Goal: Task Accomplishment & Management: Complete application form

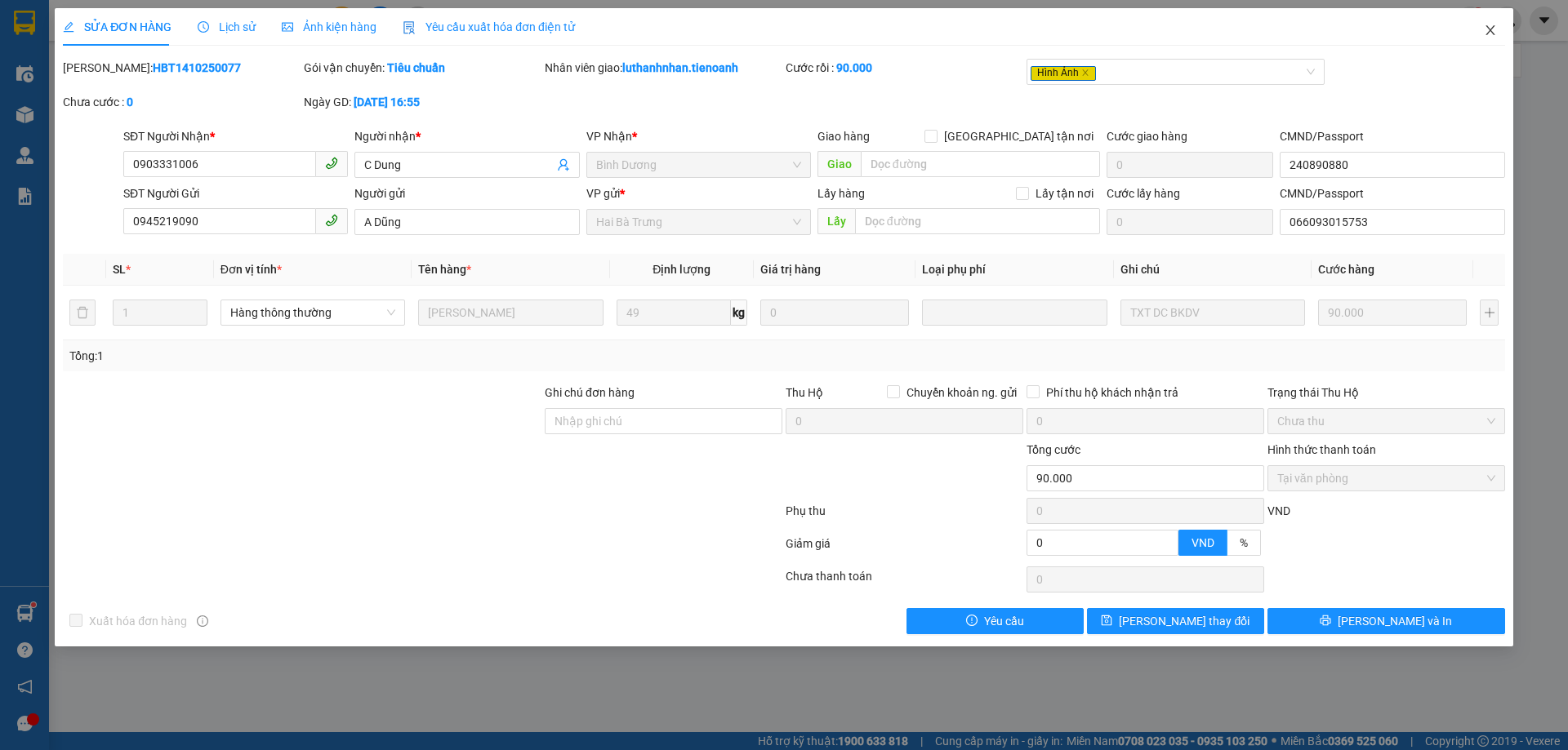
click at [1490, 34] on icon "close" at bounding box center [1490, 30] width 13 height 13
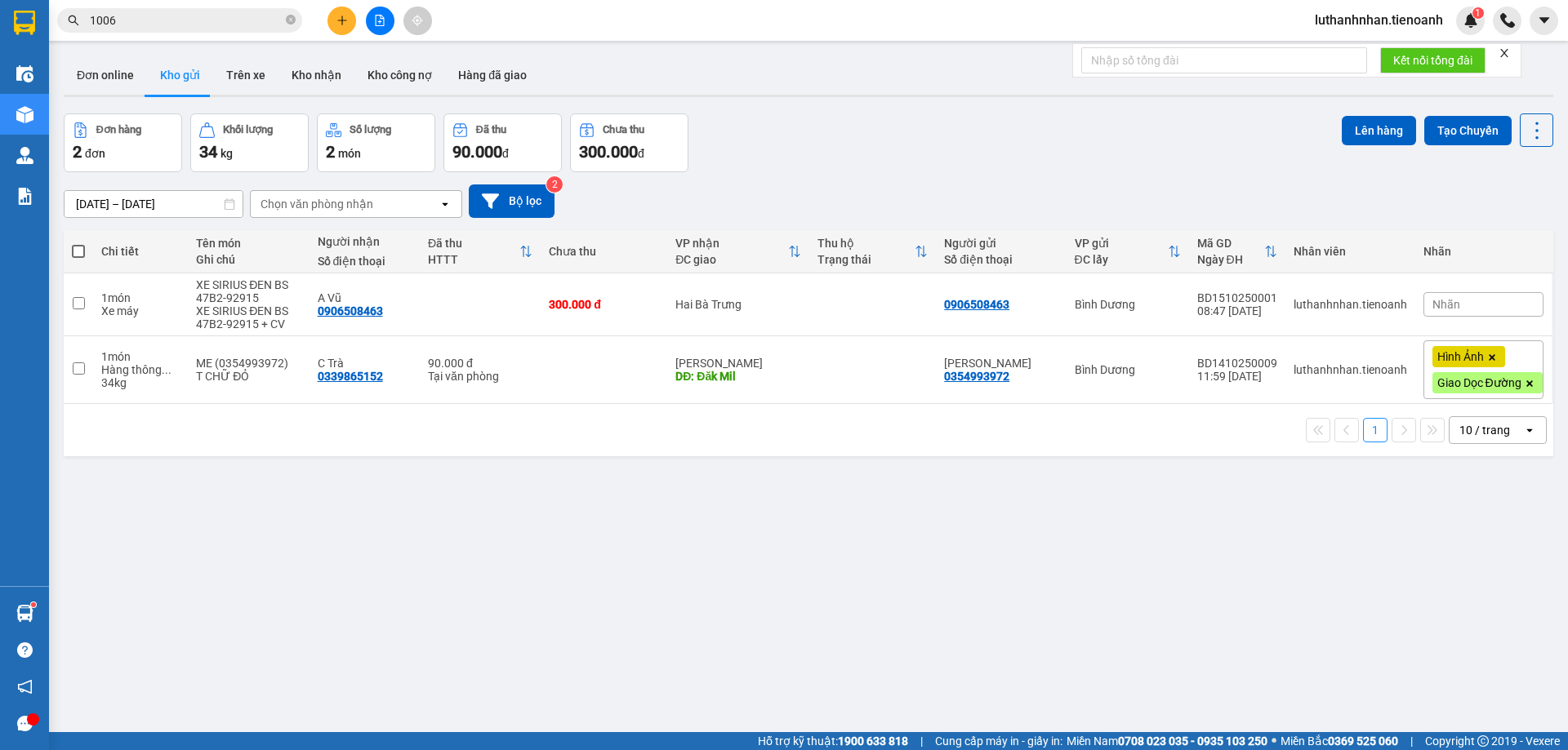
click at [188, 12] on input "1006" at bounding box center [186, 20] width 193 height 18
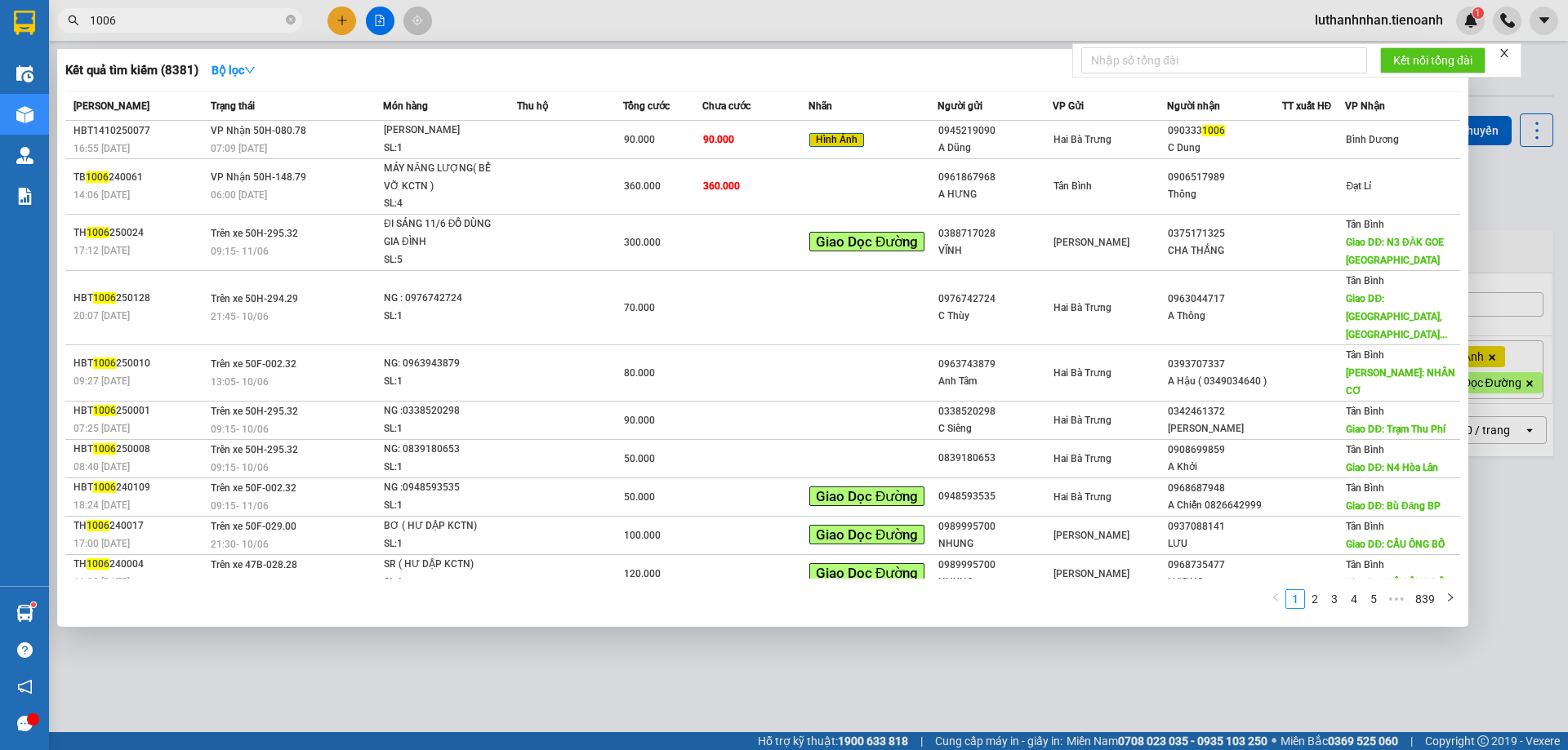
click at [188, 12] on input "1006" at bounding box center [186, 20] width 193 height 18
click at [296, 20] on span "1006" at bounding box center [179, 20] width 245 height 25
click at [290, 19] on icon "close-circle" at bounding box center [290, 19] width 9 height 9
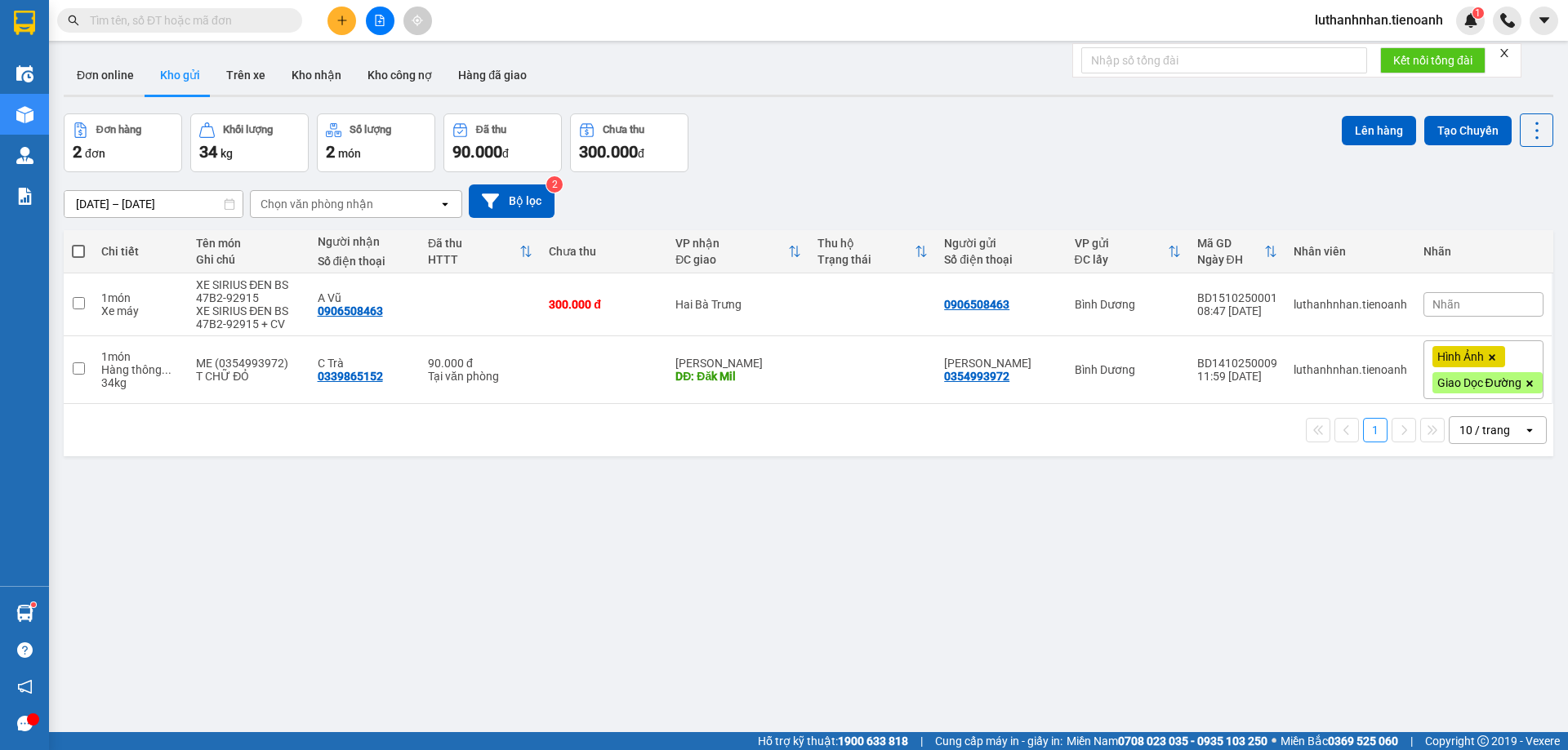
click at [235, 18] on input "text" at bounding box center [186, 20] width 193 height 18
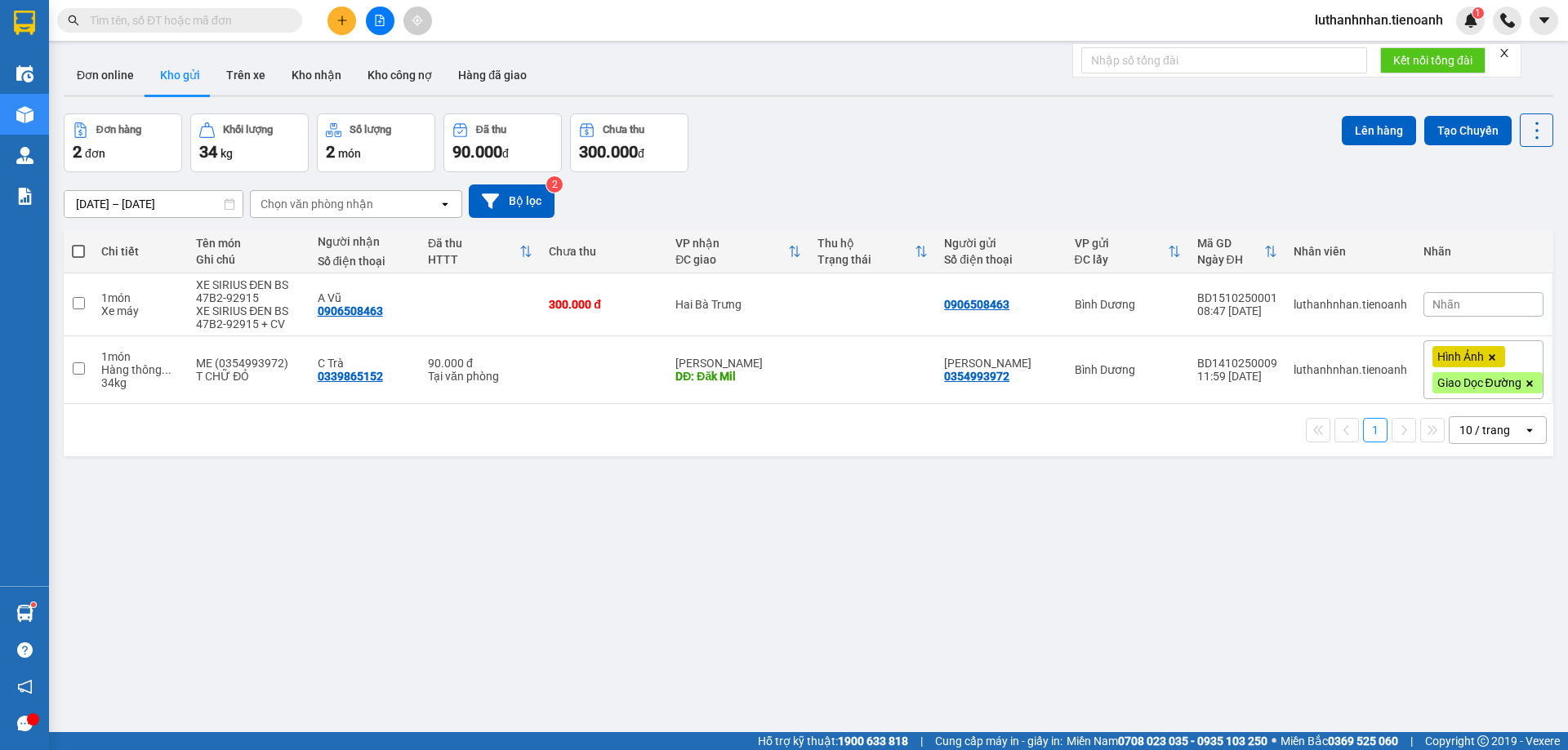
click at [235, 18] on input "text" at bounding box center [186, 20] width 193 height 18
click at [346, 18] on icon "plus" at bounding box center [342, 20] width 11 height 11
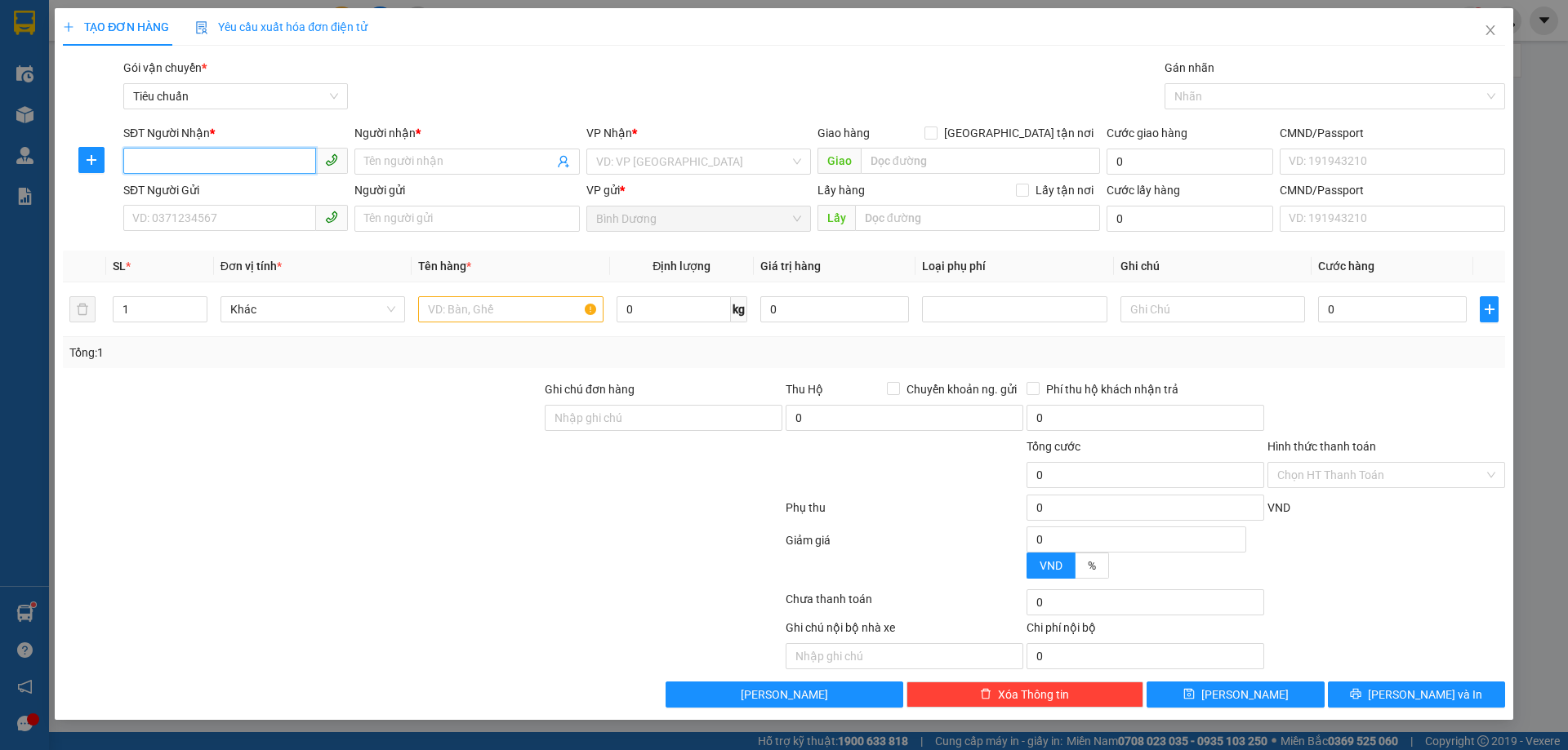
click at [202, 157] on input "SĐT Người Nhận *" at bounding box center [220, 160] width 193 height 26
click at [261, 162] on input "SĐT Người Nhận *" at bounding box center [220, 160] width 193 height 26
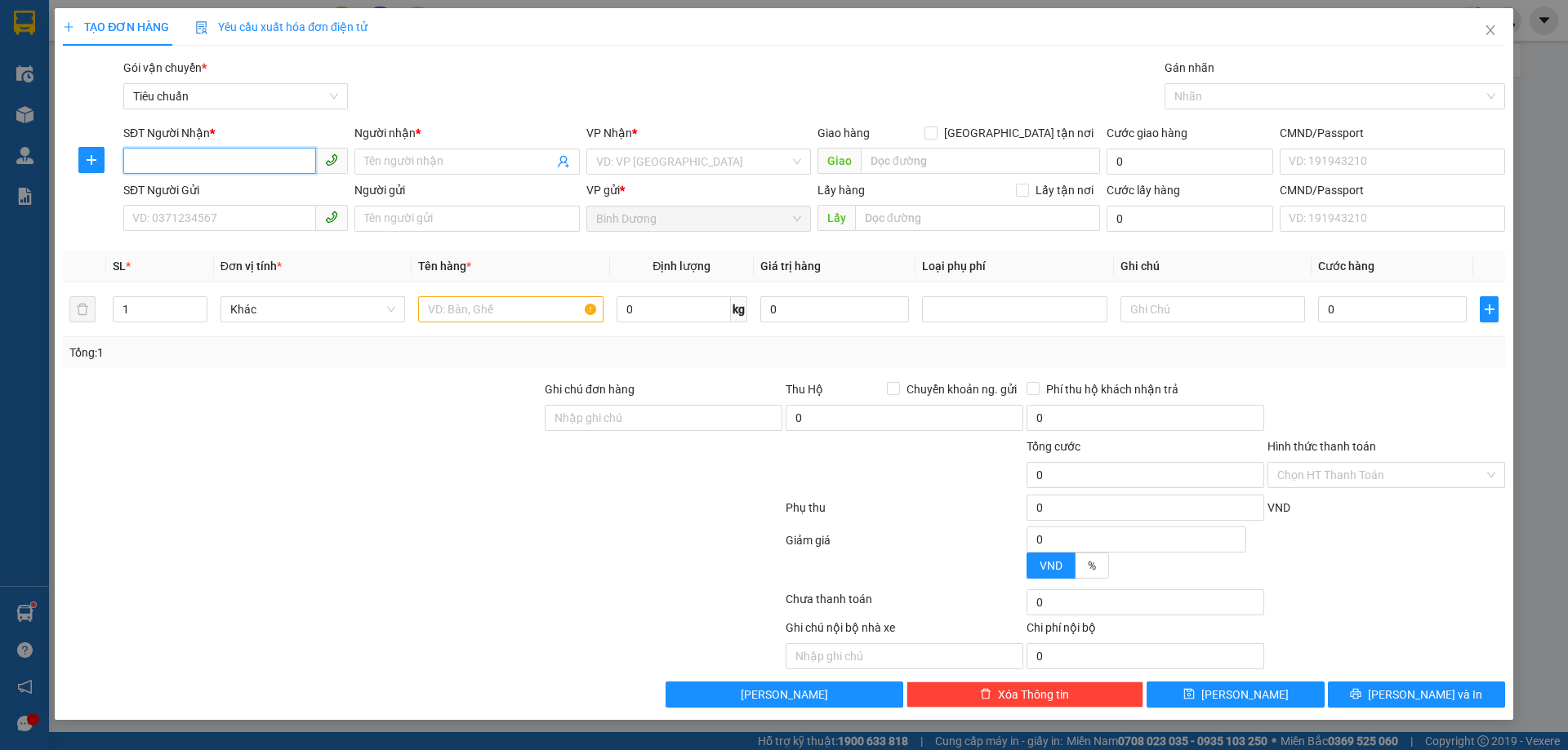
click at [261, 162] on input "SĐT Người Nhận *" at bounding box center [220, 160] width 193 height 26
drag, startPoint x: 245, startPoint y: 147, endPoint x: 256, endPoint y: 174, distance: 29.2
click at [246, 153] on input "SĐT Người Nhận *" at bounding box center [220, 160] width 193 height 26
drag, startPoint x: 258, startPoint y: 183, endPoint x: 235, endPoint y: 166, distance: 28.6
click at [248, 183] on div "SĐT Người Gửi" at bounding box center [235, 190] width 224 height 18
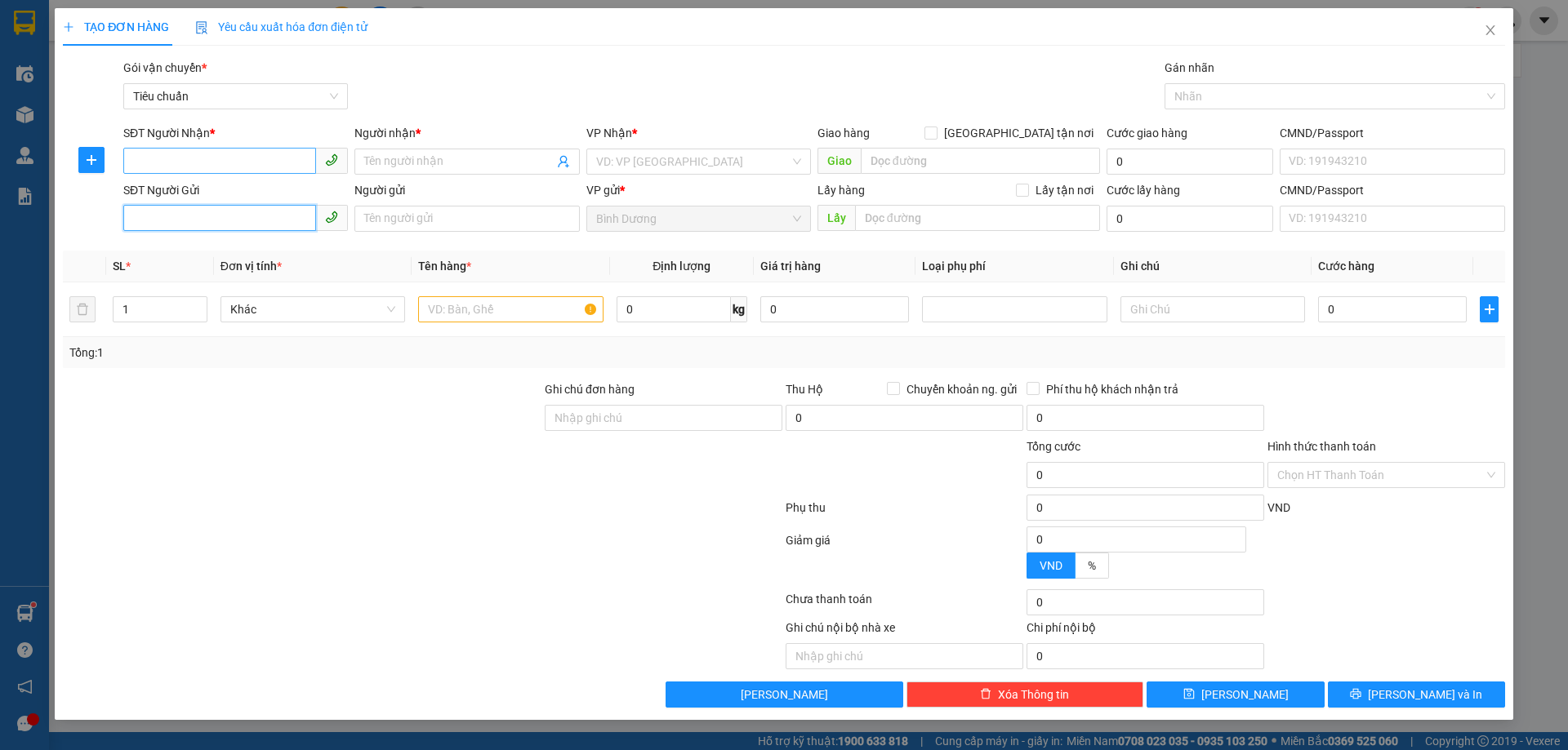
click at [248, 205] on input "SĐT Người Gửi" at bounding box center [220, 217] width 193 height 26
click at [235, 166] on input "SĐT Người Nhận *" at bounding box center [220, 160] width 193 height 26
click at [235, 164] on input "SĐT Người Nhận *" at bounding box center [220, 160] width 193 height 26
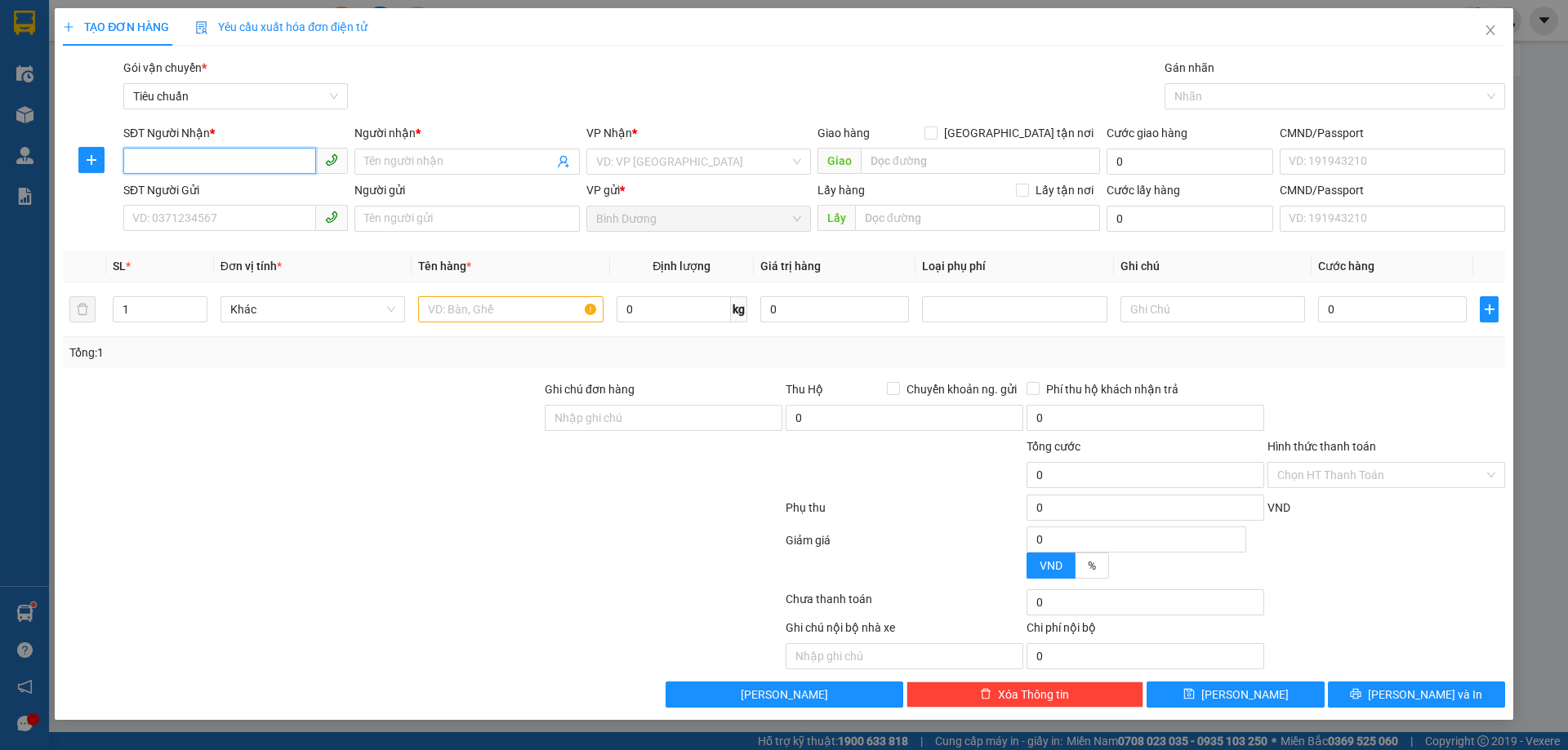
click at [235, 164] on input "SĐT Người Nhận *" at bounding box center [220, 160] width 193 height 26
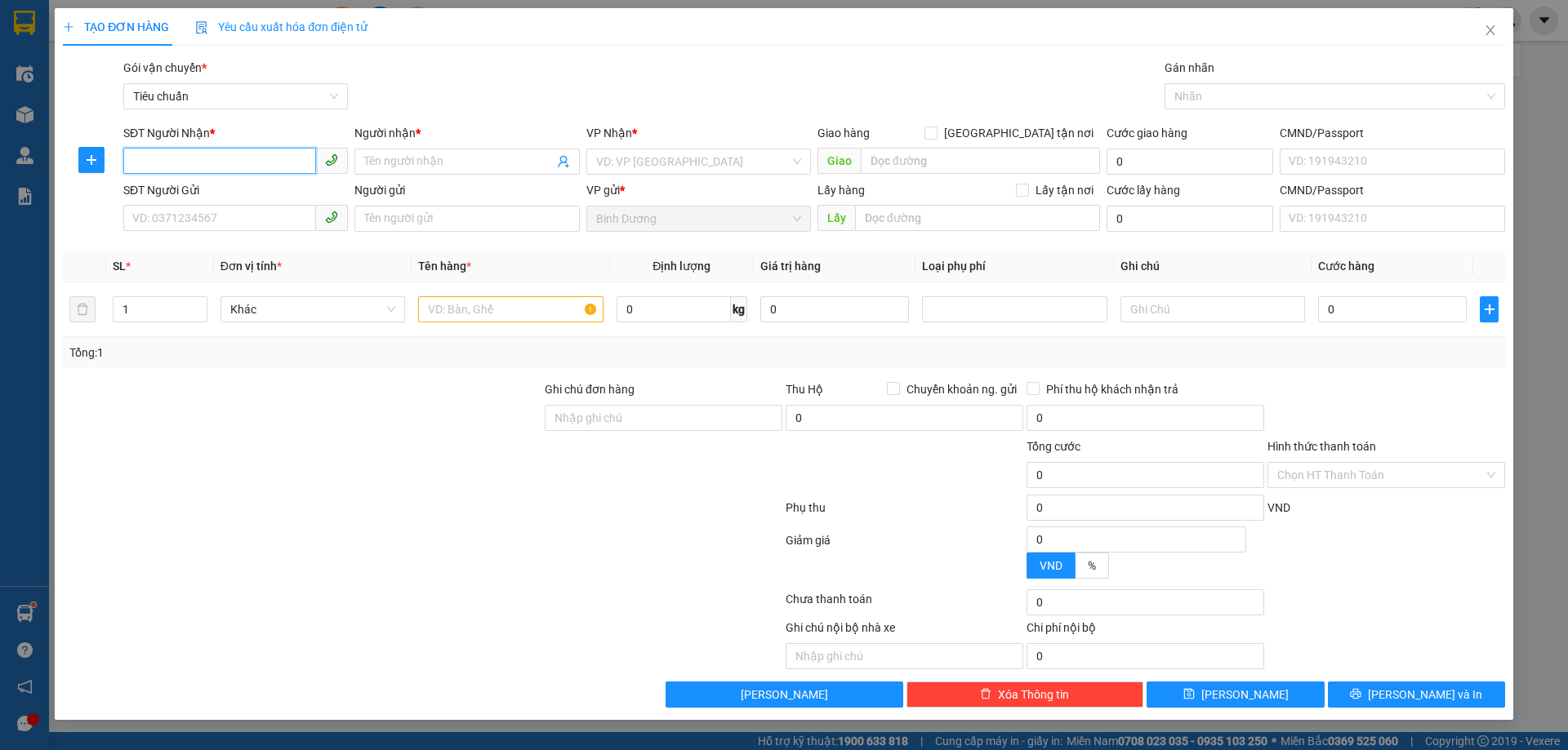
click at [235, 164] on input "SĐT Người Nhận *" at bounding box center [220, 160] width 193 height 26
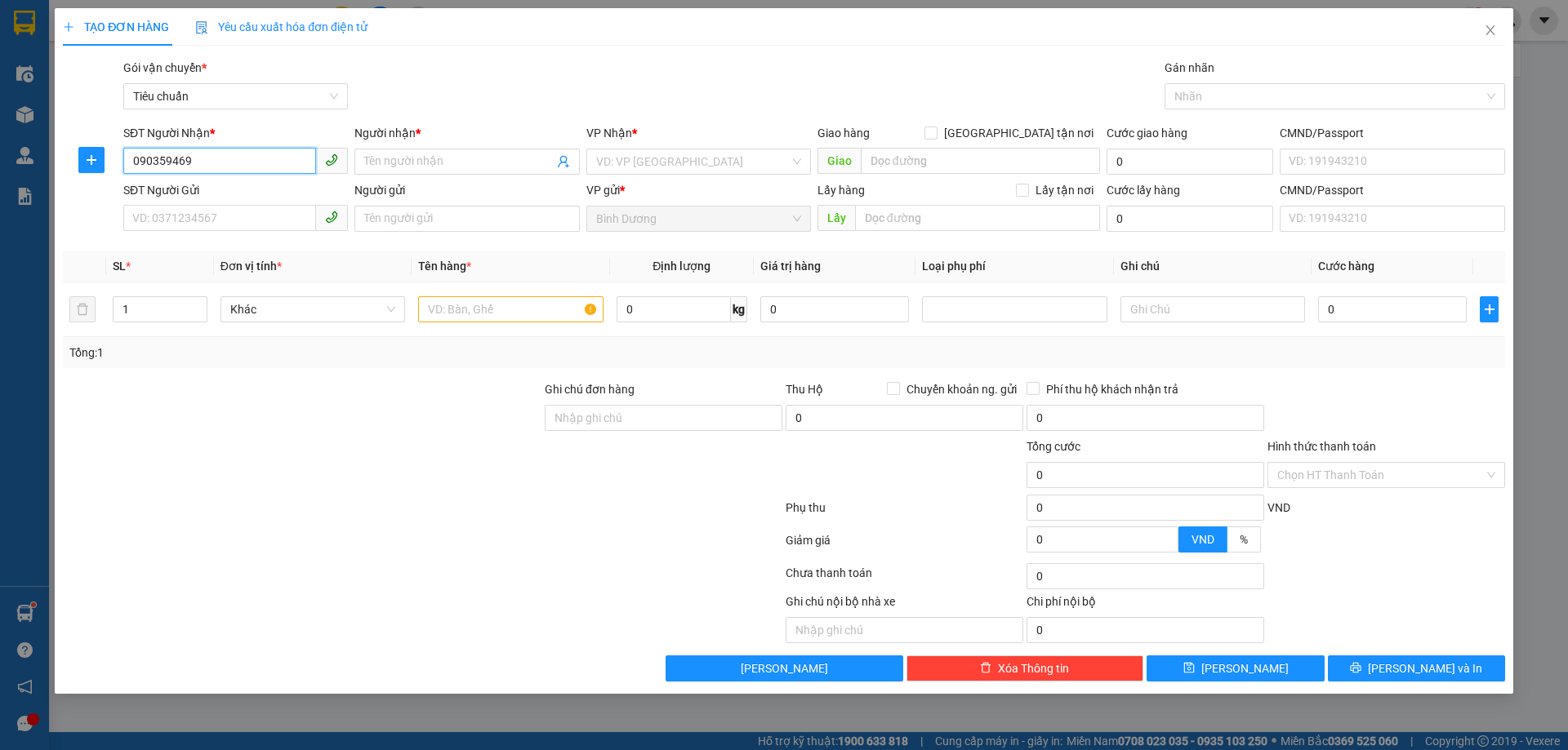
type input "0903594691"
click at [223, 192] on div "0903594691 - Thanh Tuyền" at bounding box center [235, 193] width 205 height 18
type input "[PERSON_NAME]"
type input "40.000"
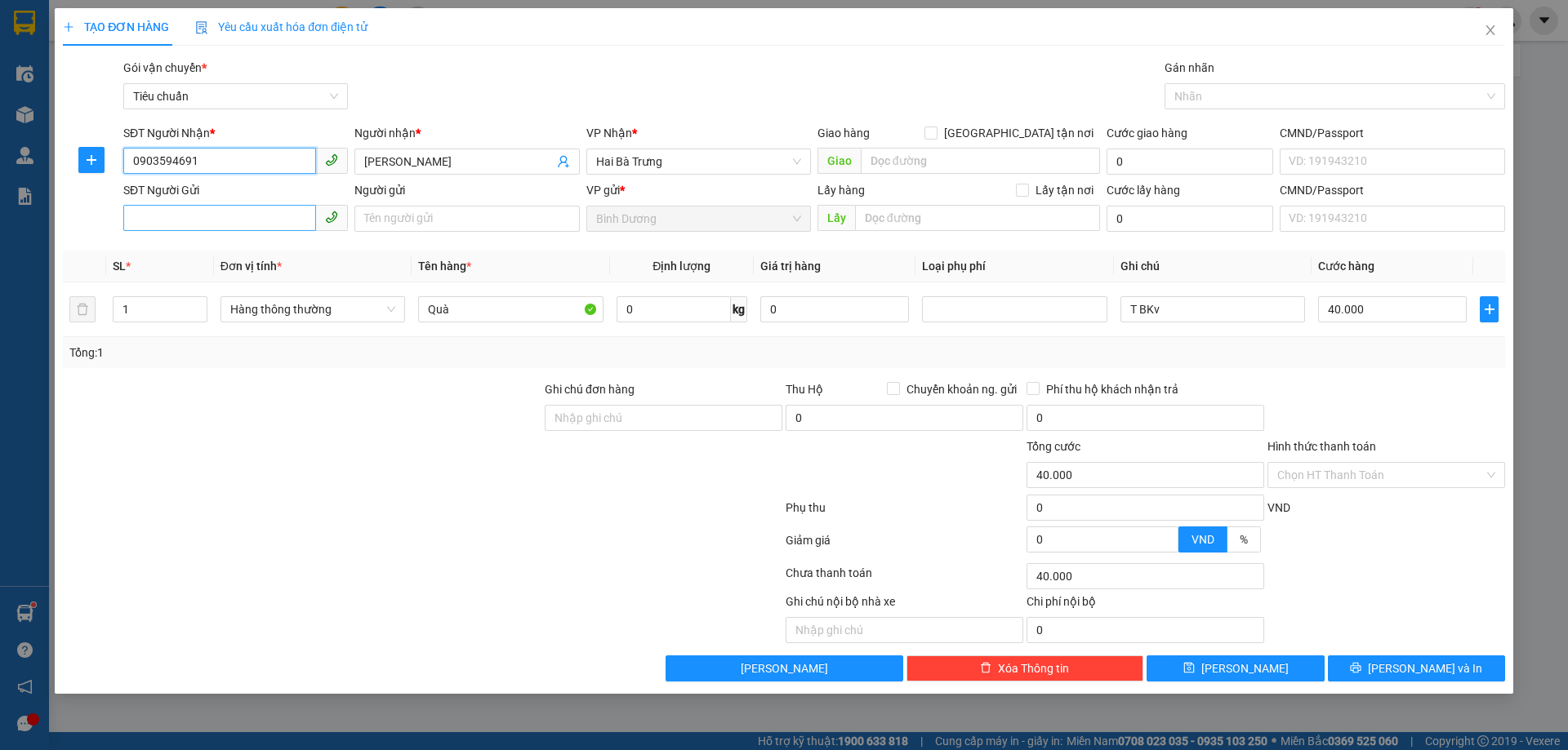
type input "0903594691"
click at [238, 221] on input "SĐT Người Gửi" at bounding box center [220, 217] width 193 height 26
click at [221, 244] on div "0988626610 - A Vũ" at bounding box center [235, 251] width 205 height 18
type input "0988626610"
type input "A Vũ"
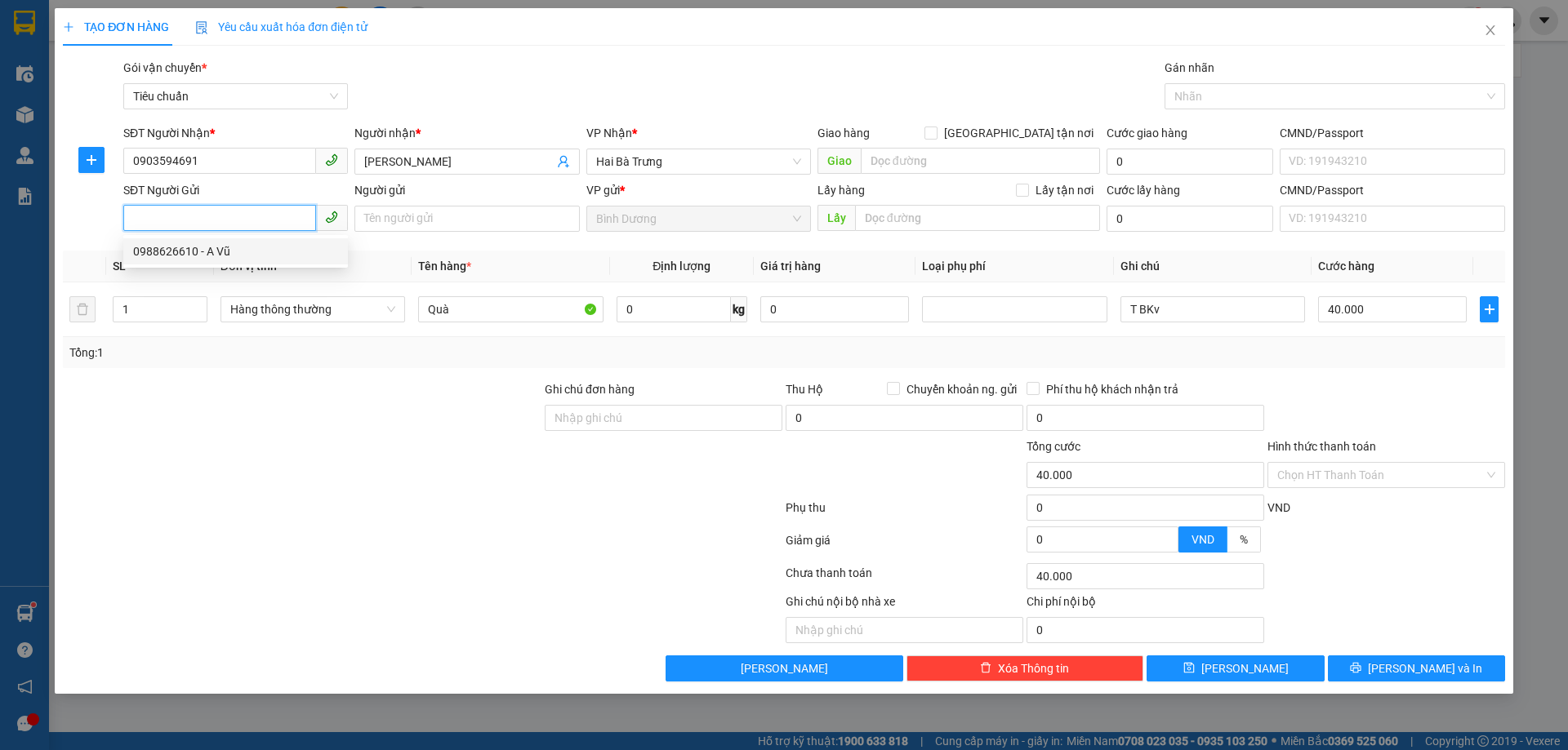
type input "281029685"
drag, startPoint x: 481, startPoint y: 325, endPoint x: 472, endPoint y: 318, distance: 11.4
click at [480, 325] on div "Quà" at bounding box center [510, 309] width 184 height 32
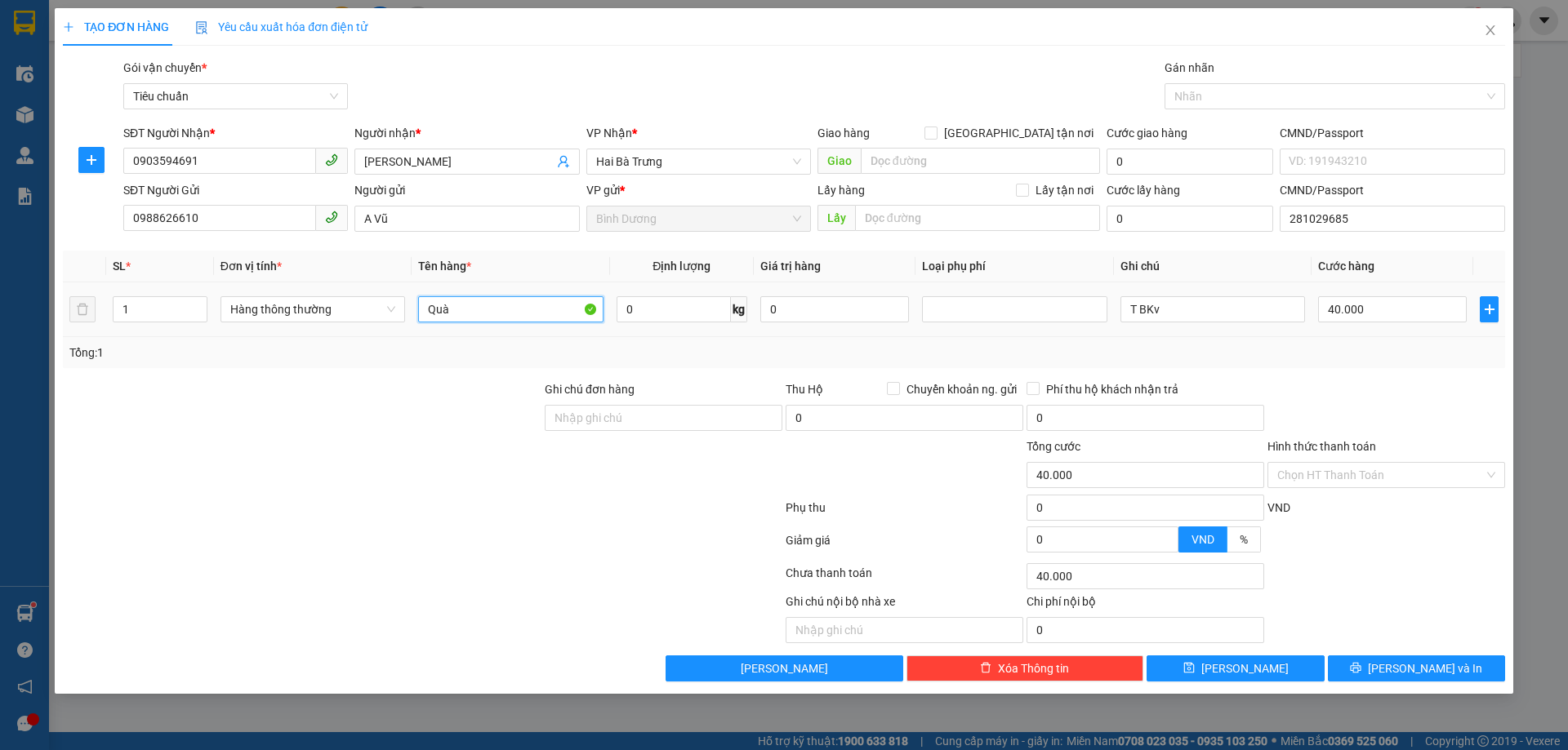
drag, startPoint x: 472, startPoint y: 318, endPoint x: 466, endPoint y: 310, distance: 10.0
click at [472, 318] on input "Quà" at bounding box center [510, 309] width 184 height 26
click at [466, 310] on input "Quà" at bounding box center [510, 309] width 184 height 26
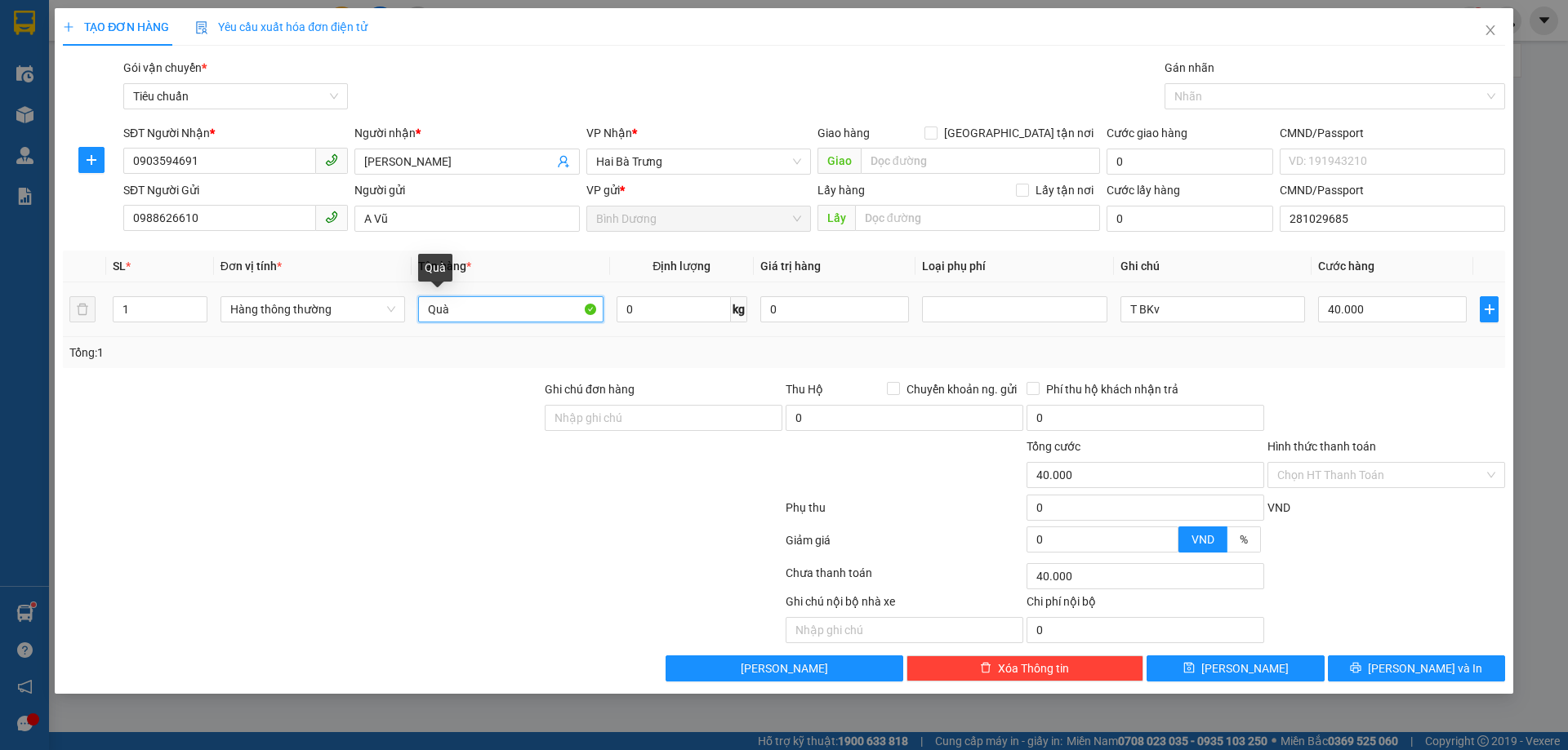
click at [466, 310] on input "Quà" at bounding box center [510, 309] width 184 height 26
type input "<"
type input "MÁY THỞ"
click at [503, 341] on div "Tổng: 1" at bounding box center [784, 353] width 1442 height 31
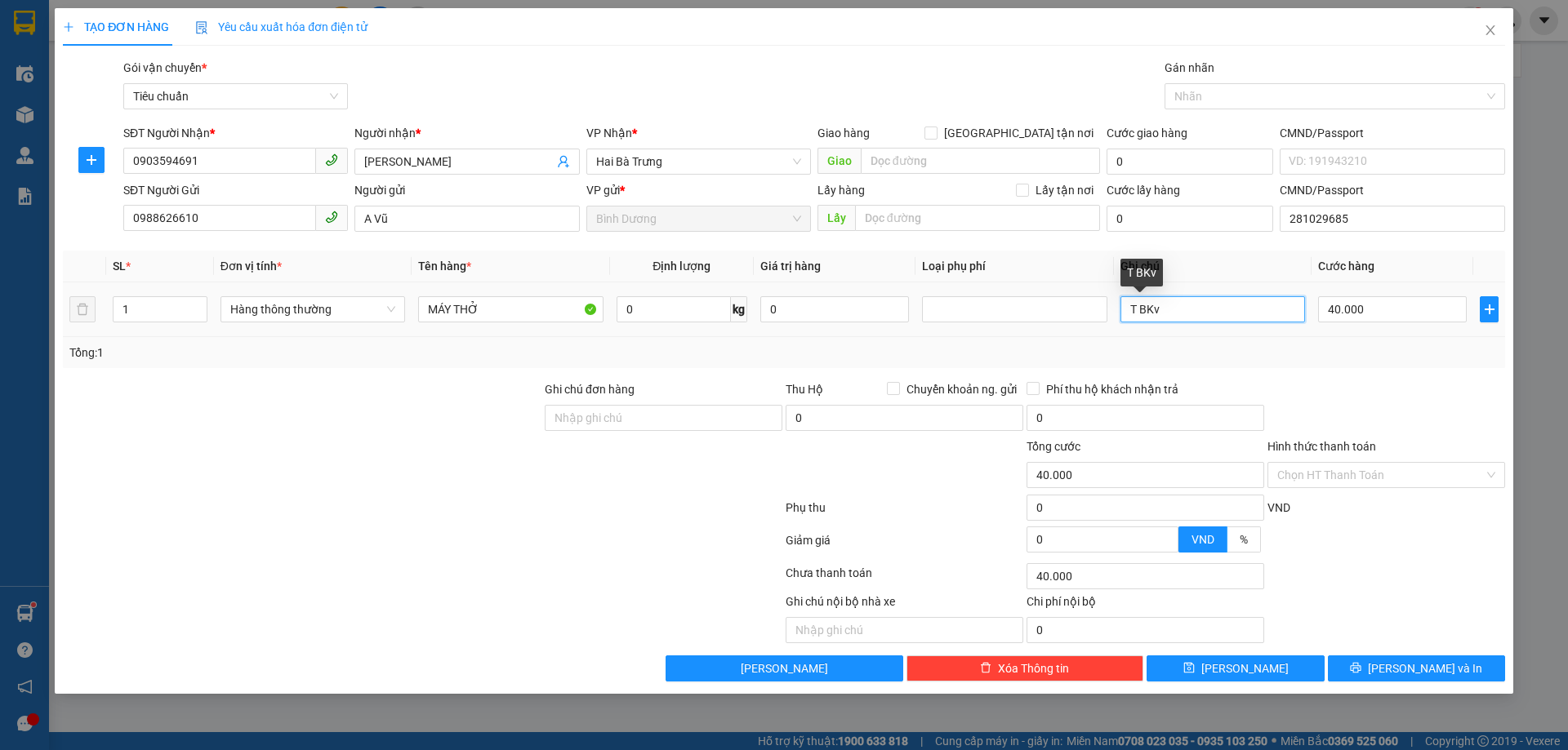
click at [1152, 301] on input "T BKv" at bounding box center [1212, 309] width 184 height 26
type input "B"
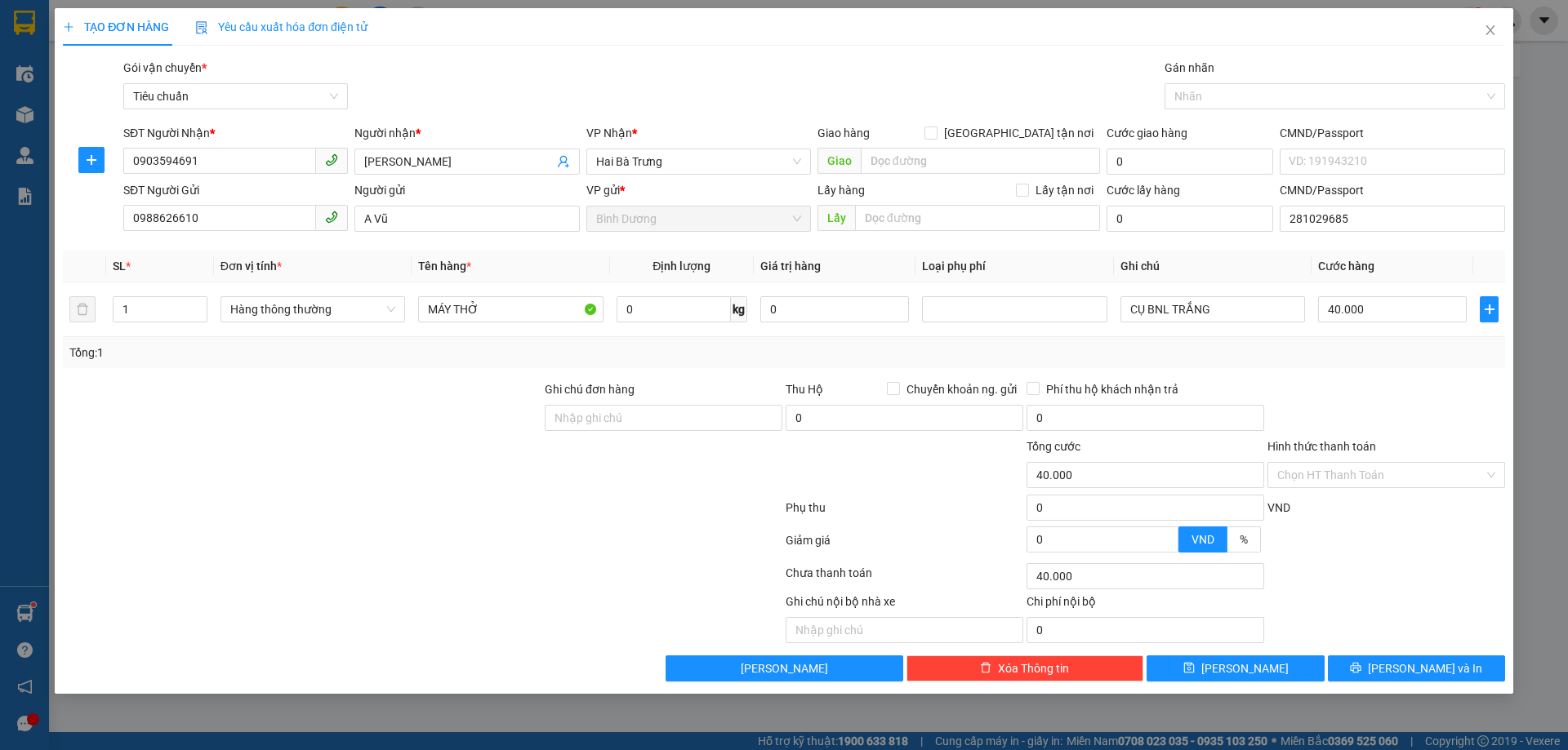
click at [1297, 353] on div "Tổng: 1" at bounding box center [784, 352] width 1429 height 18
click at [1145, 309] on input "CỤ BNL TRẮNG" at bounding box center [1212, 309] width 184 height 26
type input "CỤC BNL TRẮNG"
click at [1363, 305] on input "40.000" at bounding box center [1392, 309] width 148 height 26
drag, startPoint x: 1363, startPoint y: 305, endPoint x: 1400, endPoint y: 328, distance: 43.6
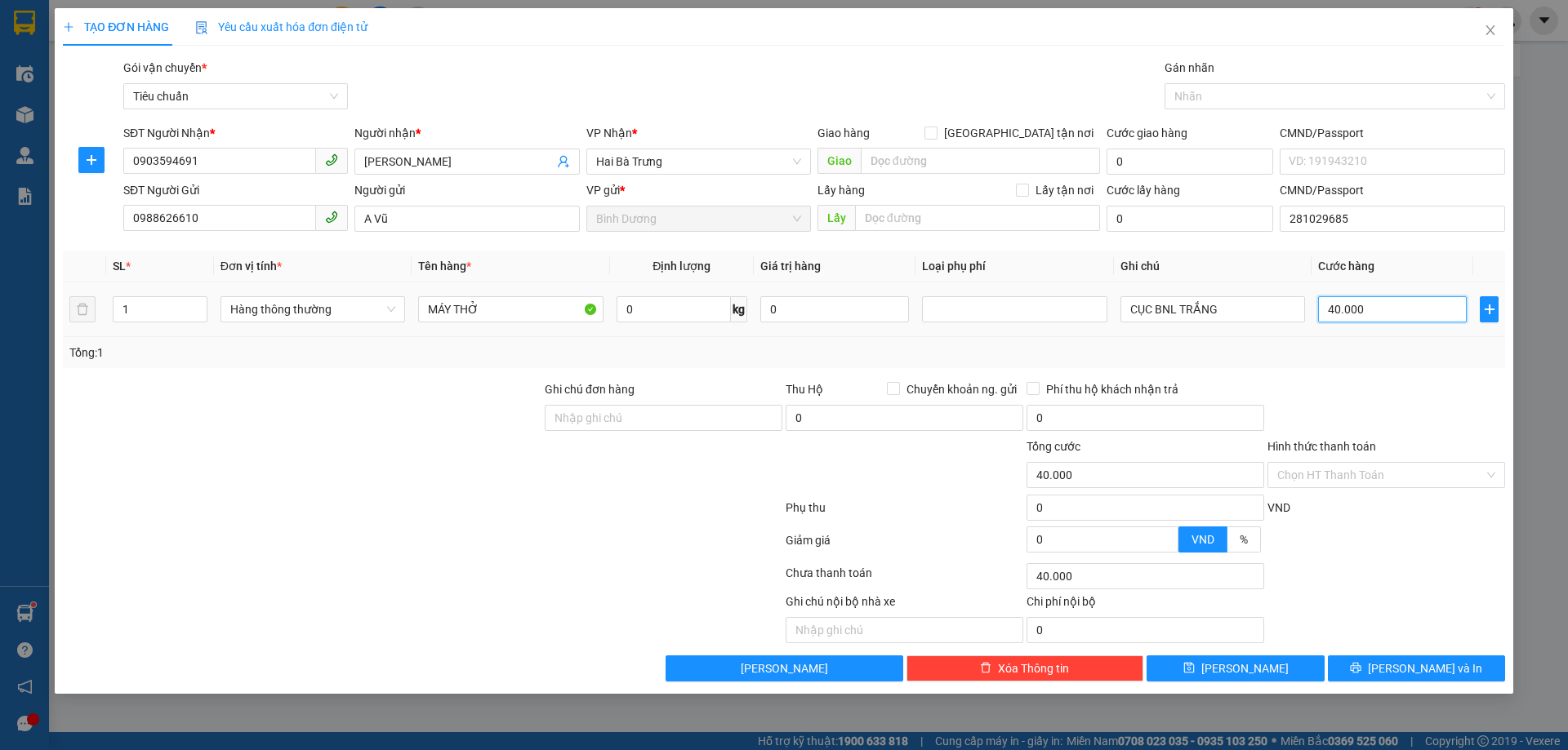
click at [1363, 305] on input "40.000" at bounding box center [1392, 309] width 148 height 26
type input "3"
type input "30"
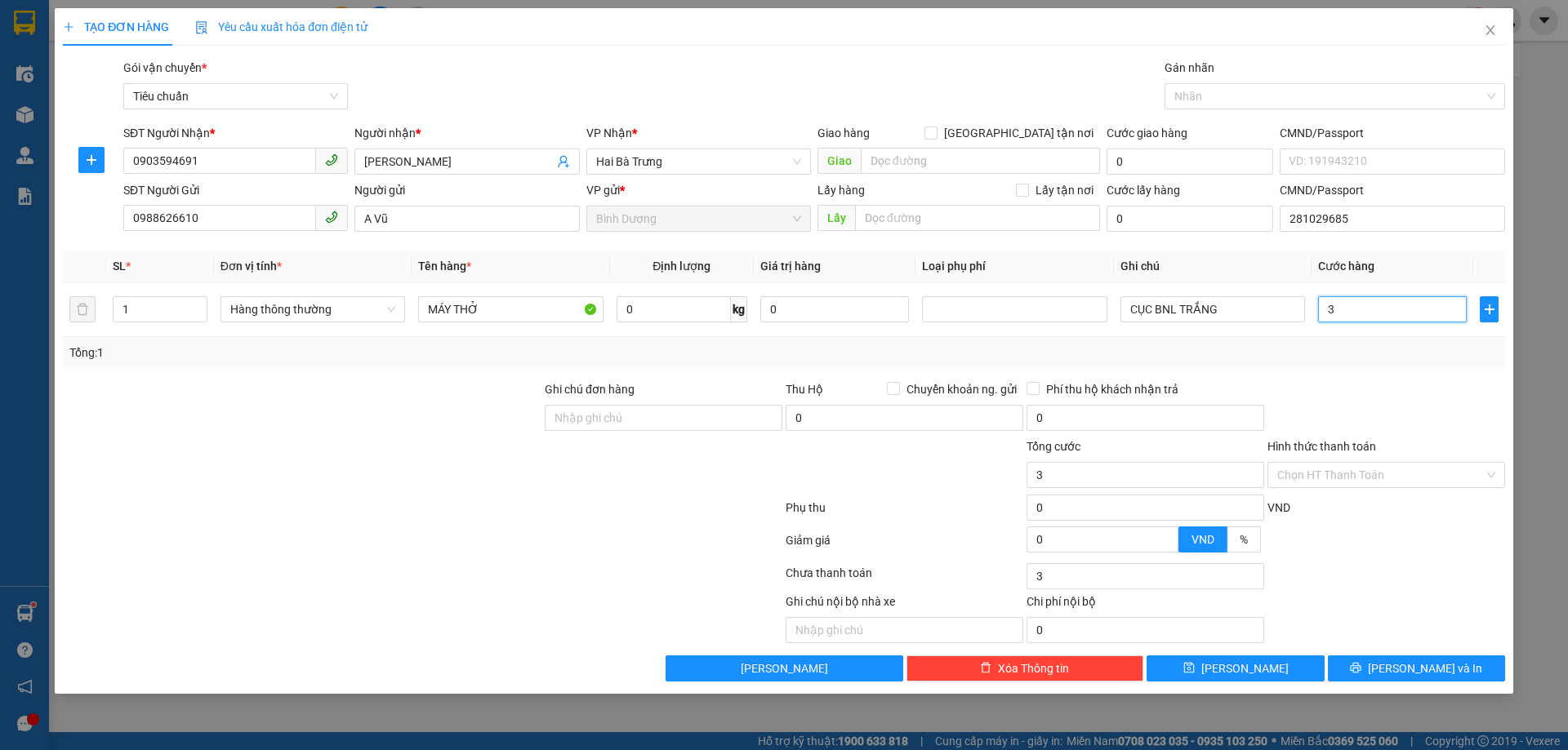
type input "30"
type input "30.000"
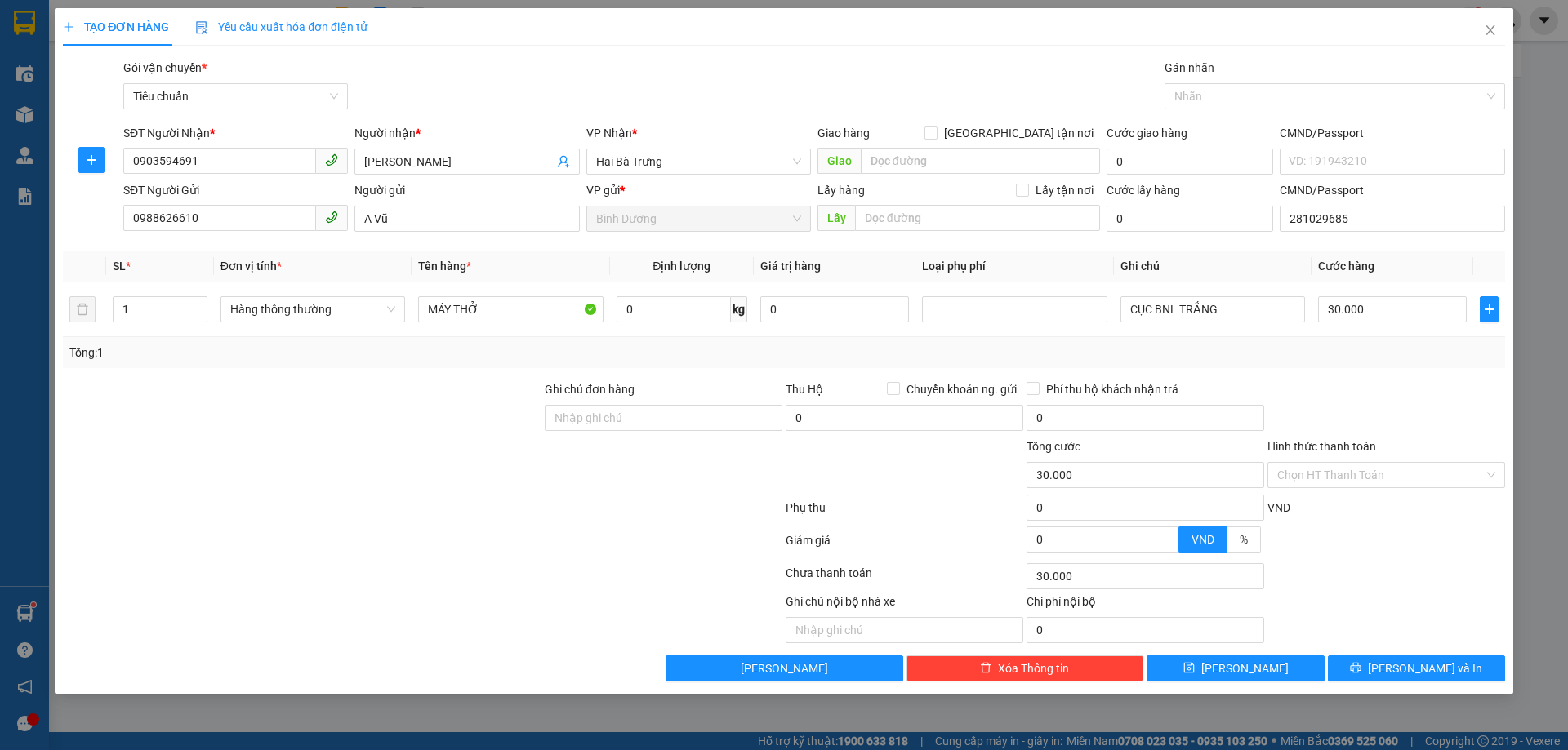
click at [562, 493] on div at bounding box center [663, 465] width 241 height 57
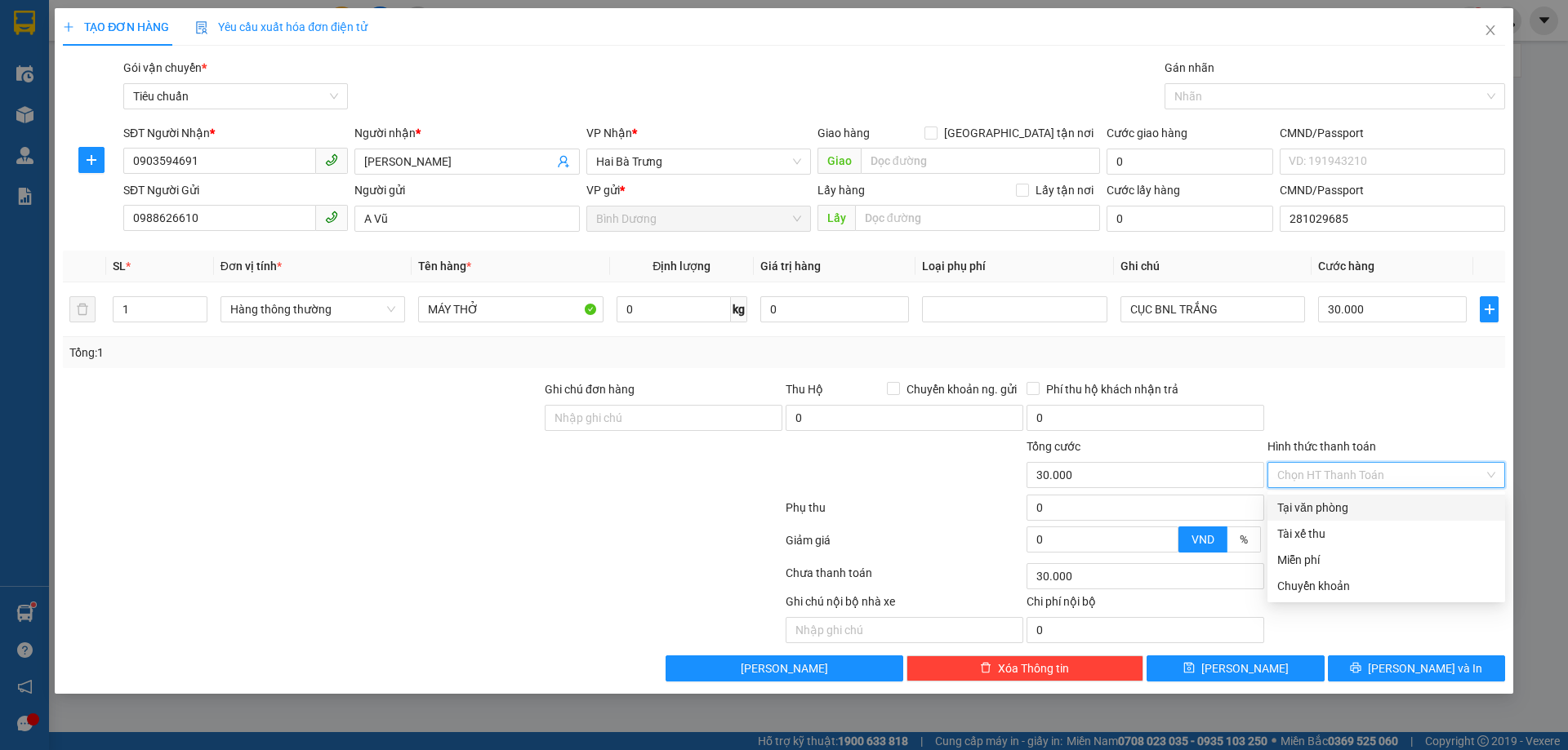
click at [1351, 470] on input "Hình thức thanh toán" at bounding box center [1380, 475] width 206 height 25
click at [1345, 507] on div "Tại văn phòng" at bounding box center [1386, 507] width 218 height 18
type input "0"
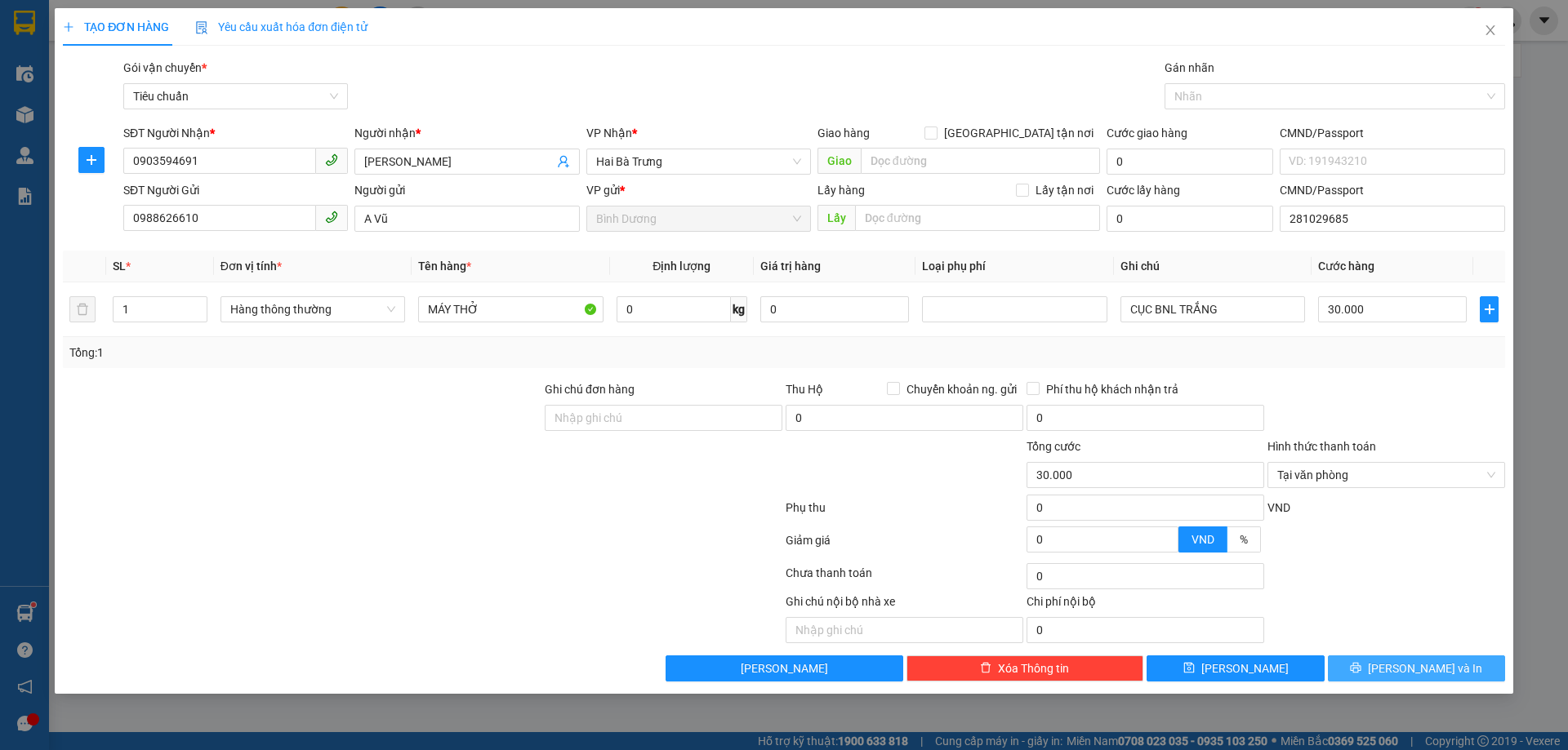
click at [1412, 661] on span "[PERSON_NAME] và In" at bounding box center [1425, 668] width 114 height 18
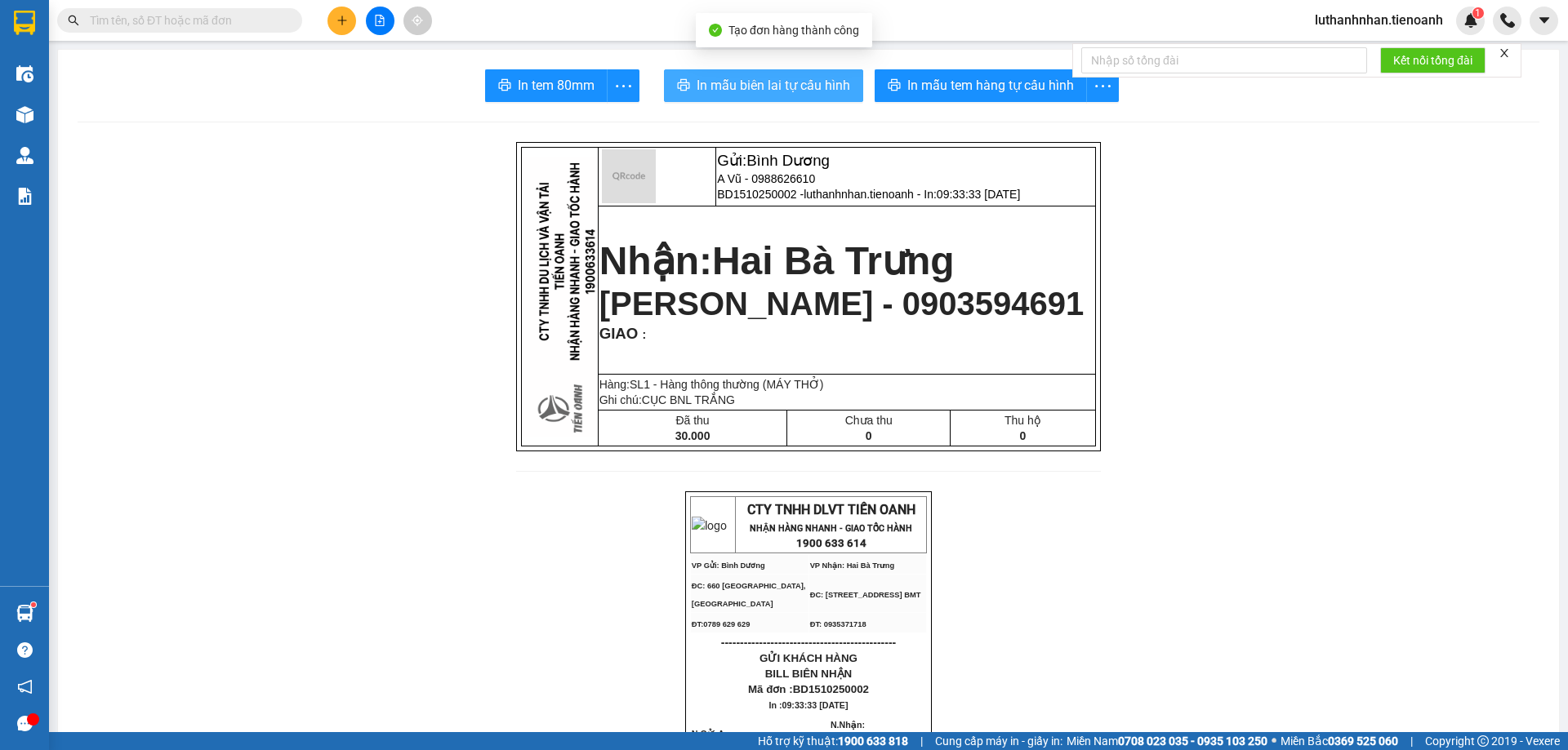
click at [736, 78] on span "In mẫu biên lai tự cấu hình" at bounding box center [773, 85] width 153 height 20
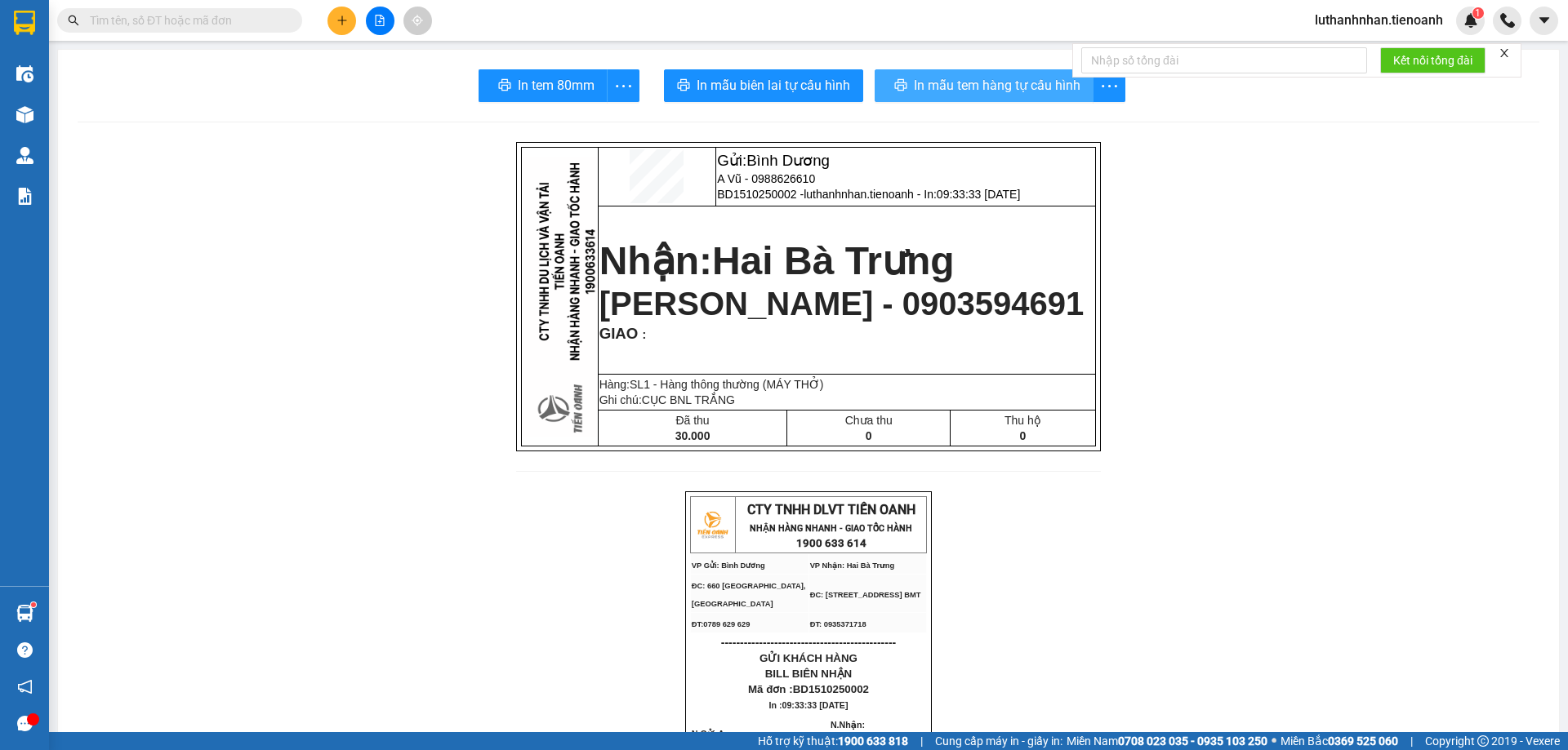
click at [1027, 90] on span "In mẫu tem hàng tự cấu hình" at bounding box center [997, 85] width 166 height 20
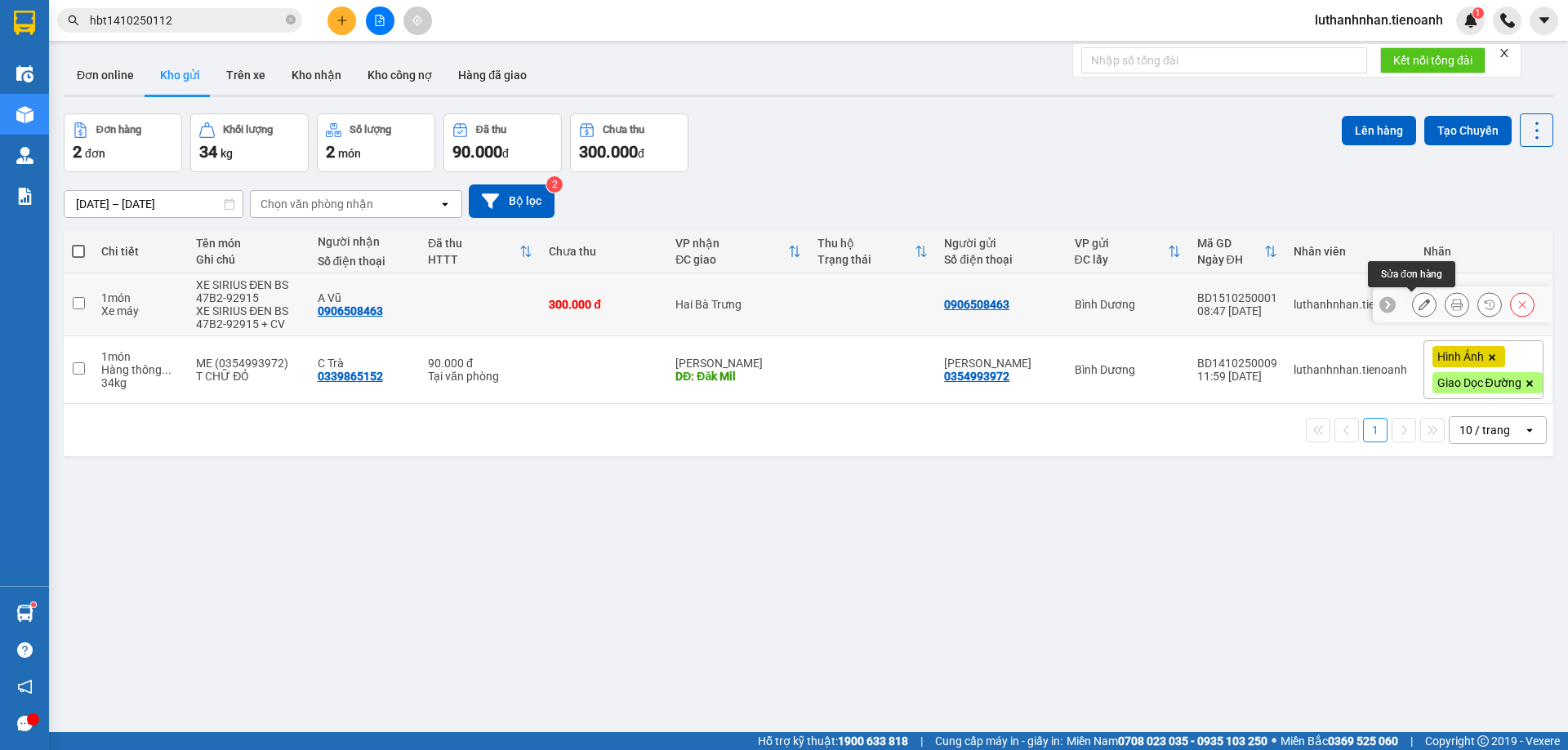
click at [1418, 309] on icon at bounding box center [1423, 304] width 11 height 11
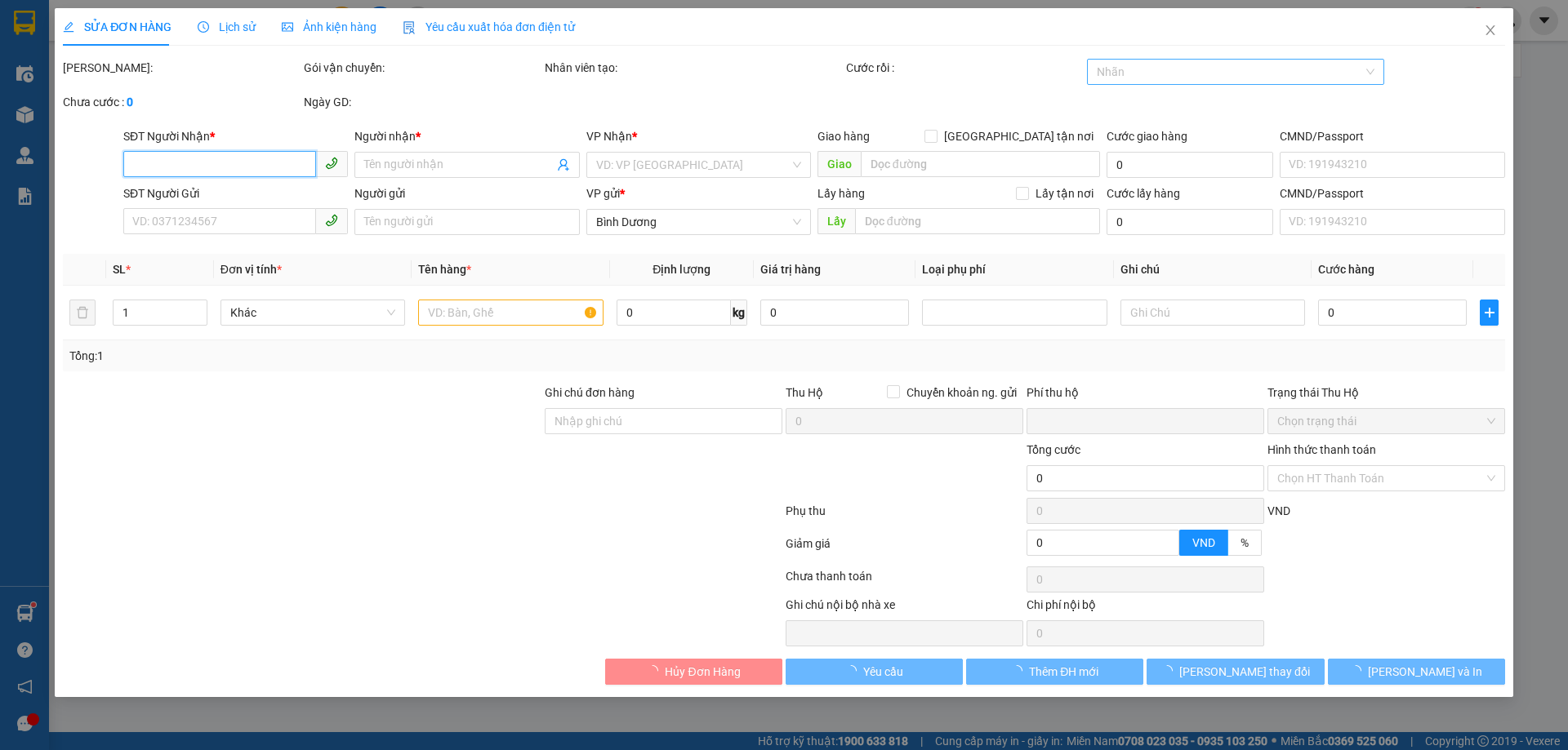
type input "0906508463"
type input "A Vũ"
type input "0906508463"
type input "0"
type input "300.000"
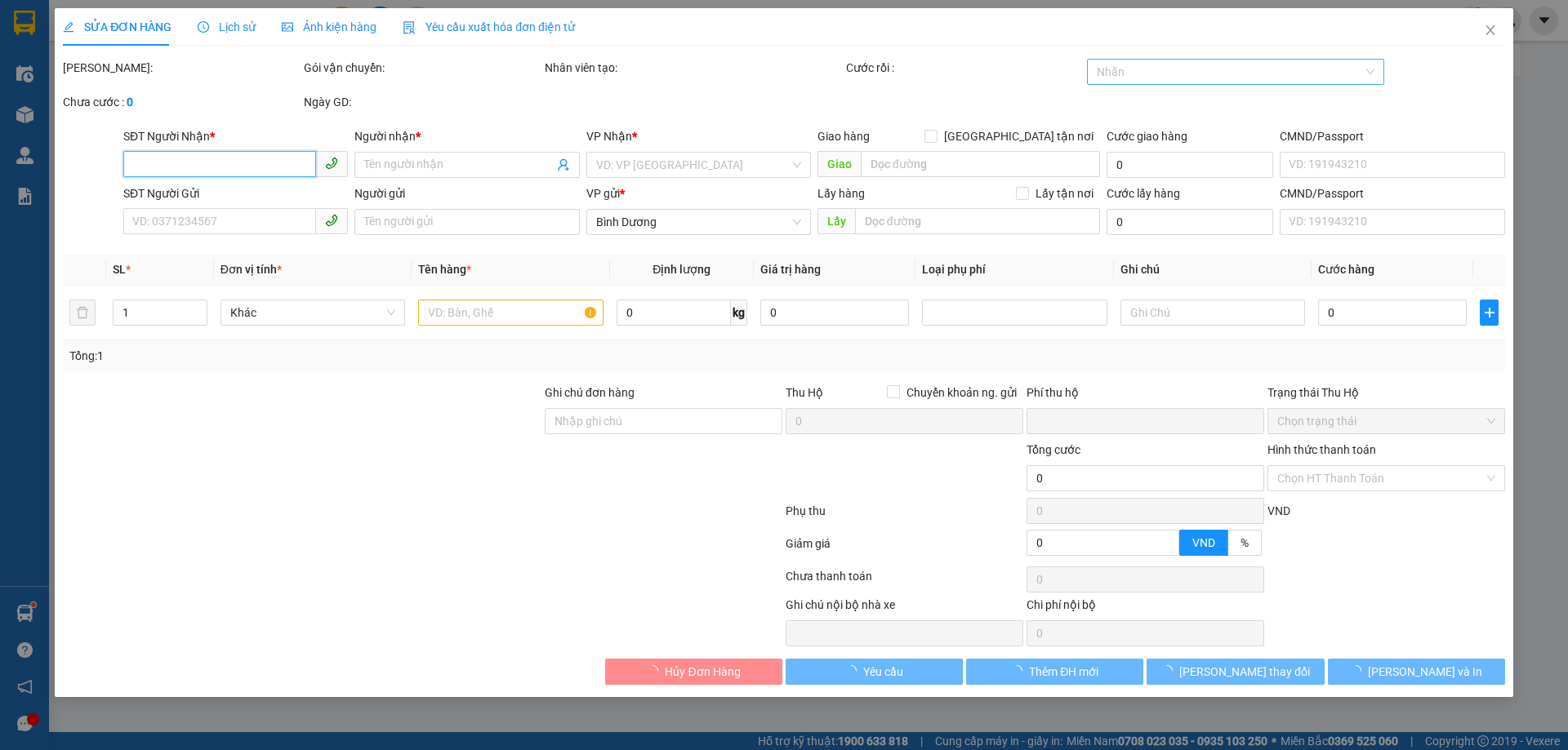
type input "300.000"
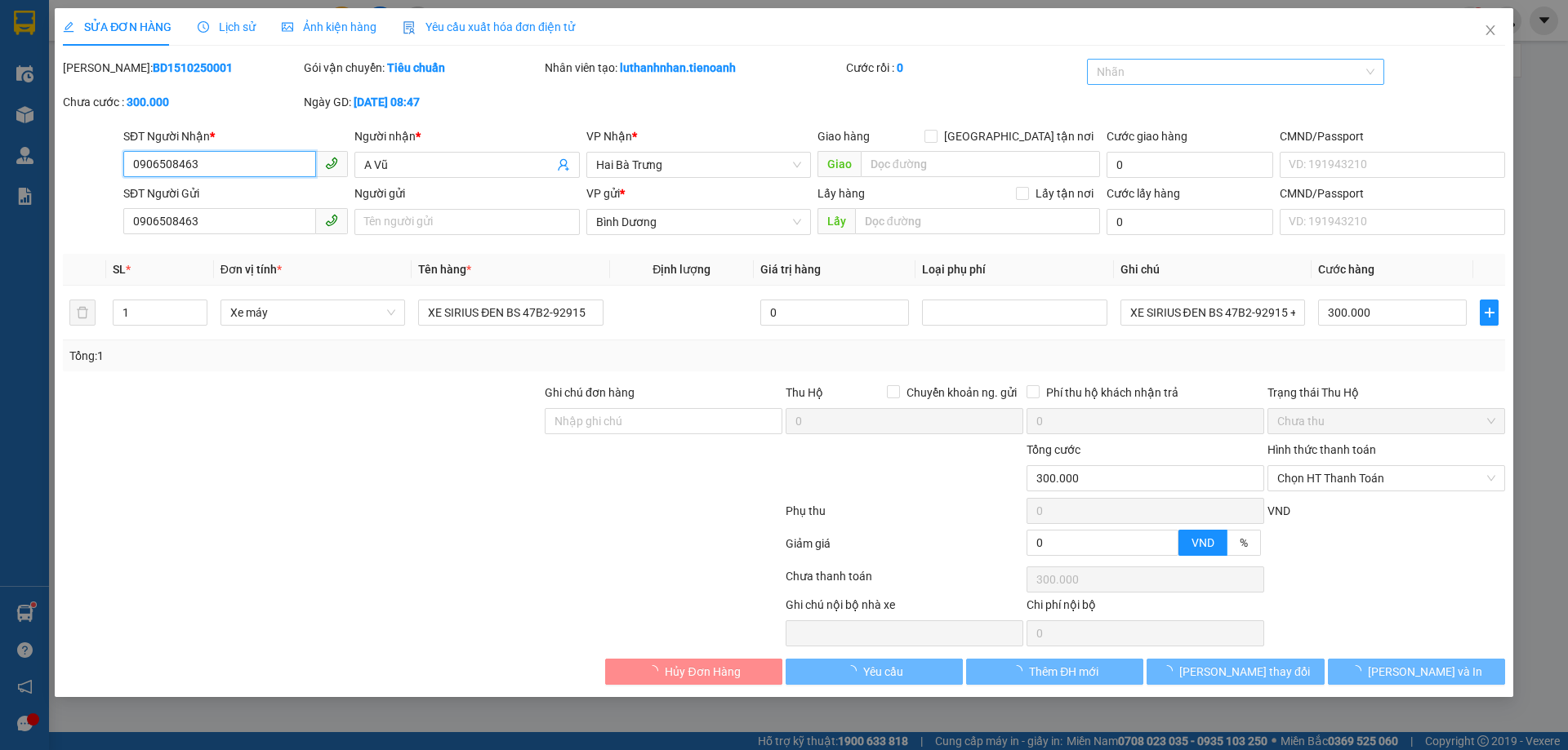
click at [1246, 83] on div "Nhãn" at bounding box center [1236, 72] width 298 height 26
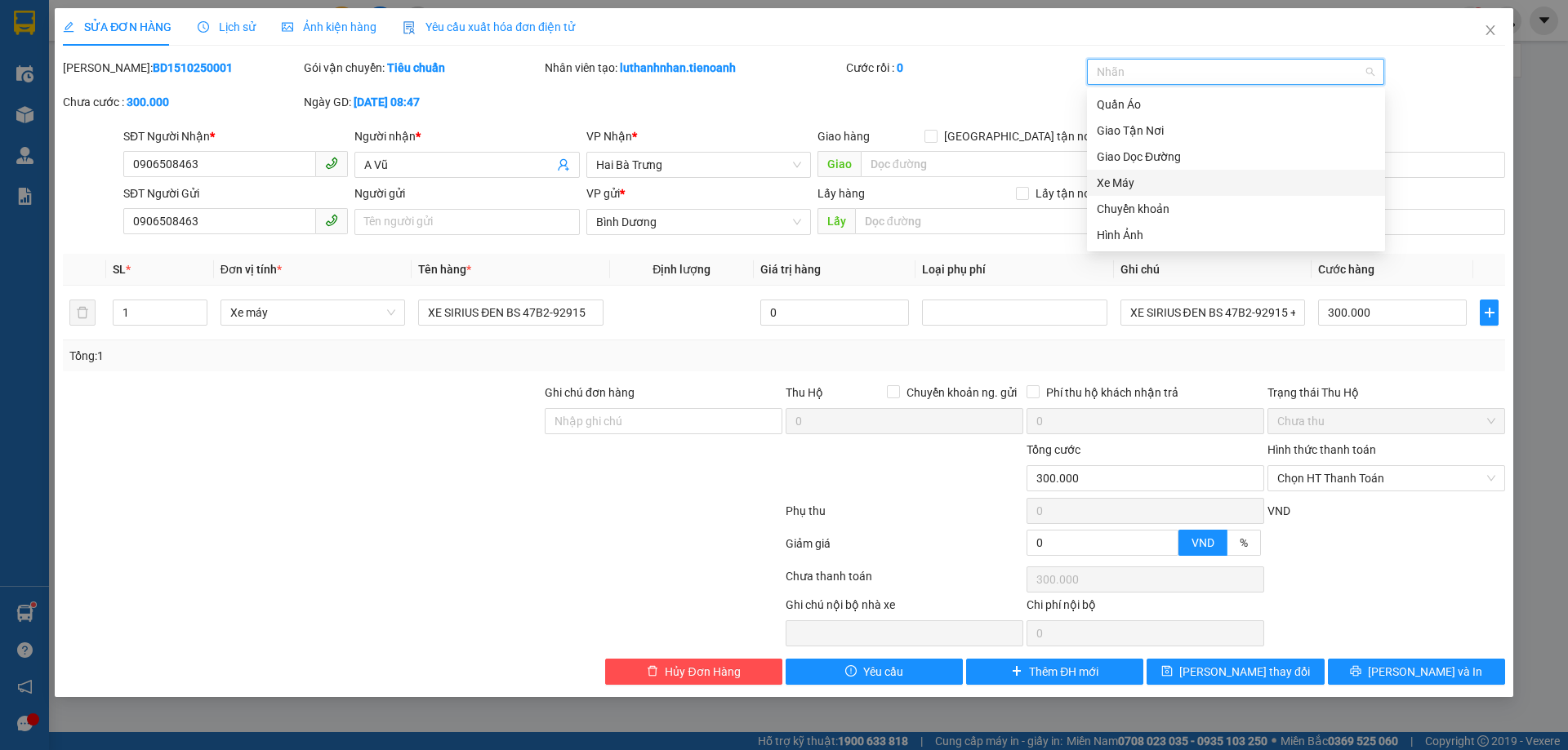
click at [1133, 182] on div "Xe Máy" at bounding box center [1235, 182] width 279 height 18
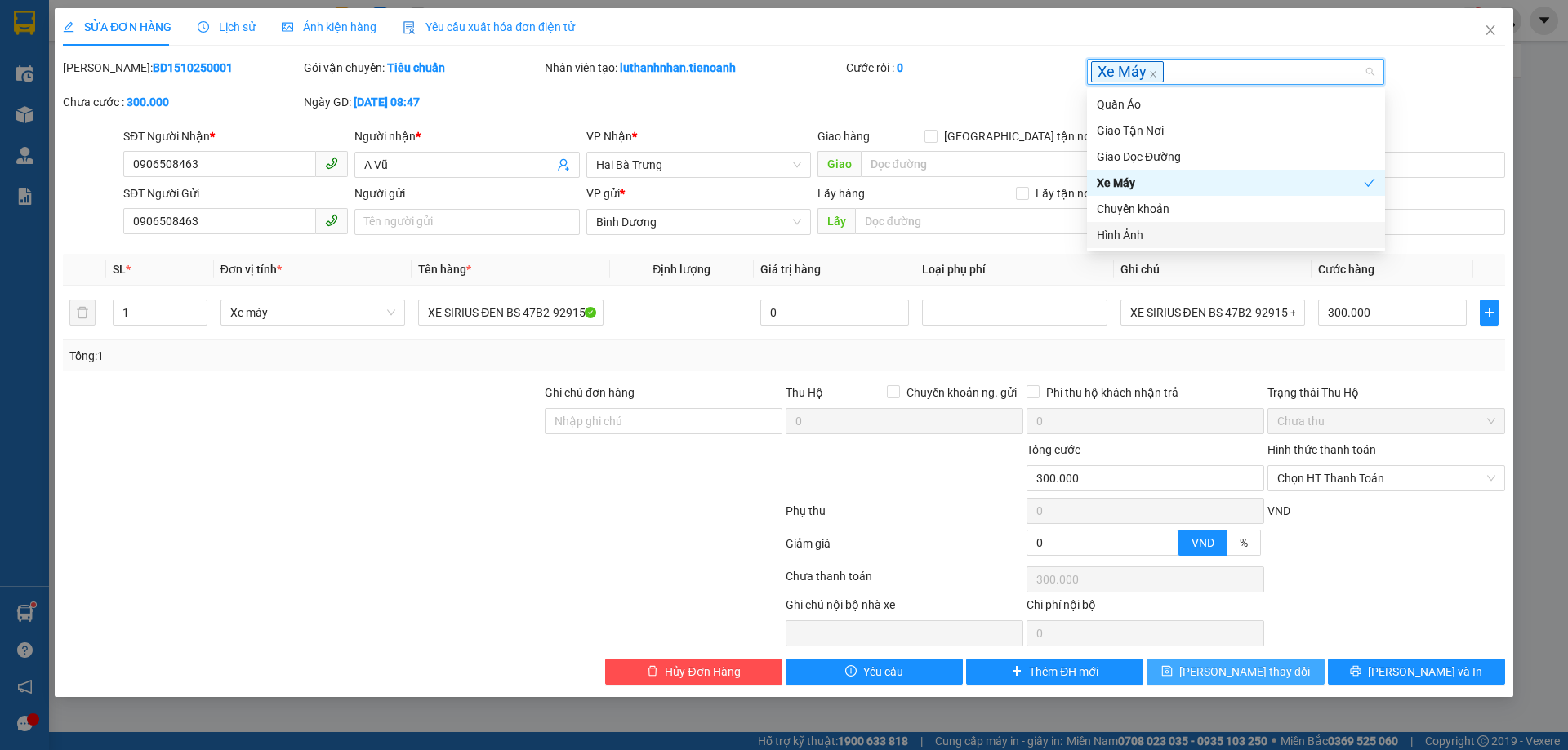
click at [1213, 671] on span "[PERSON_NAME] thay đổi" at bounding box center [1244, 672] width 130 height 18
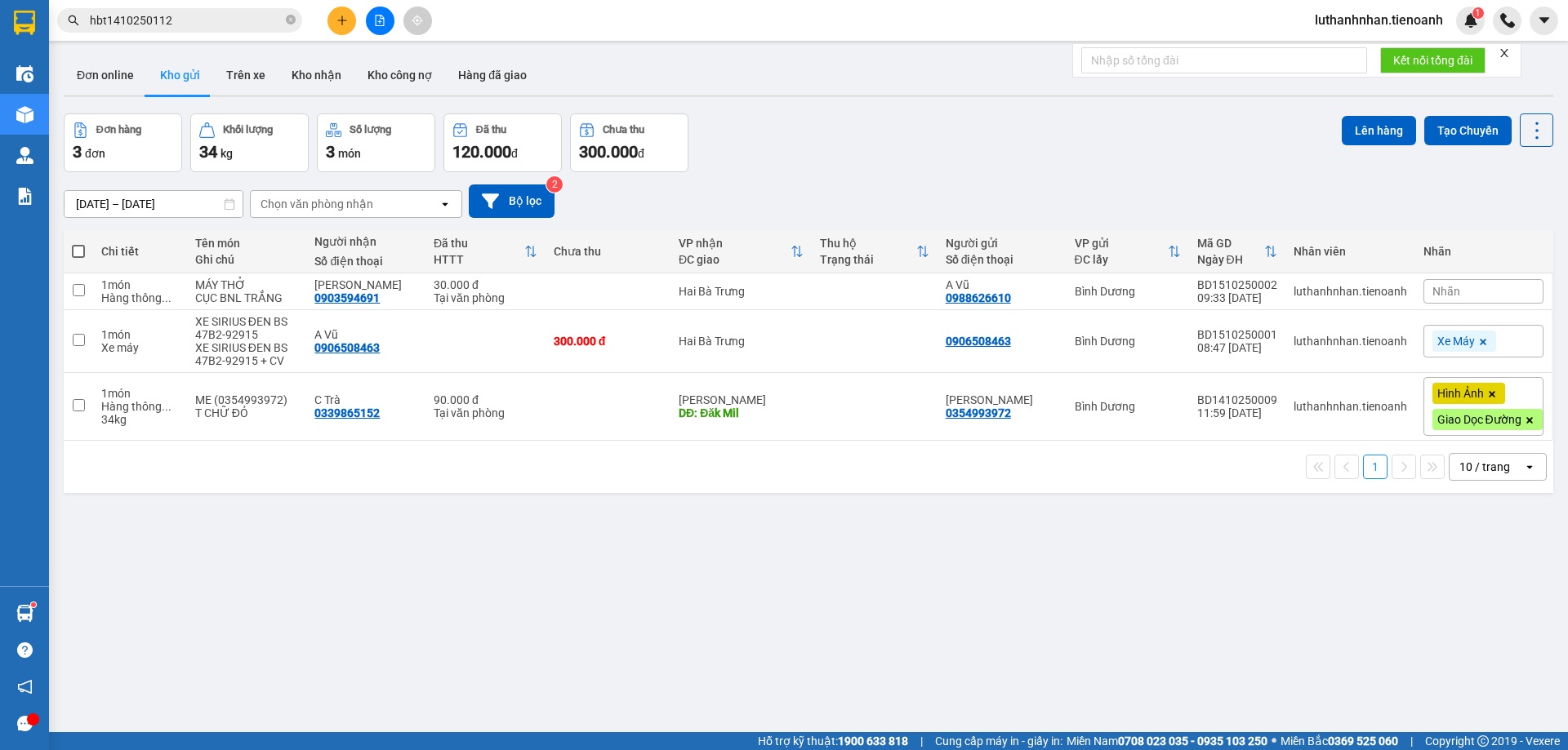
click at [202, 24] on input "hbt1410250112" at bounding box center [186, 20] width 193 height 18
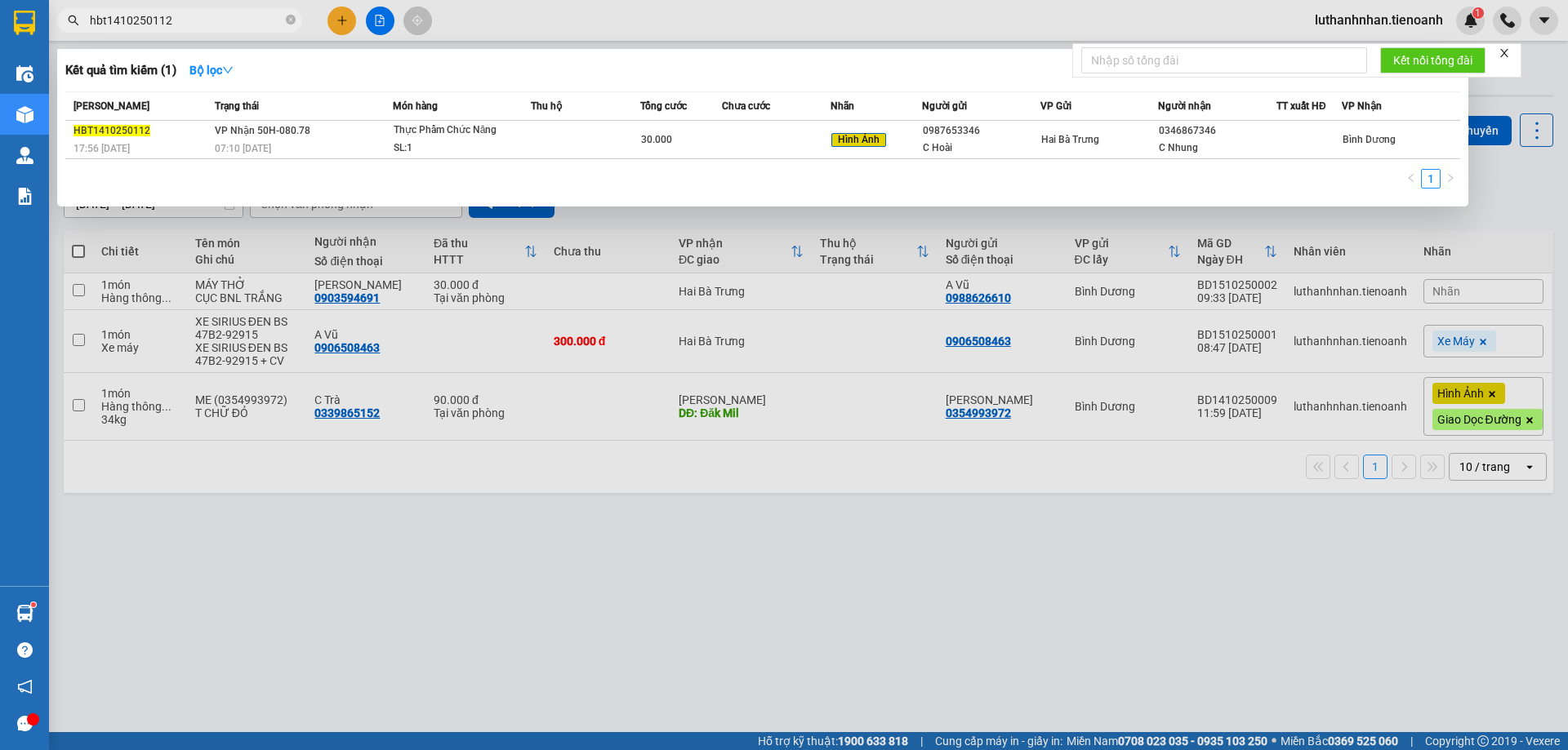
click at [202, 24] on input "hbt1410250112" at bounding box center [186, 20] width 193 height 18
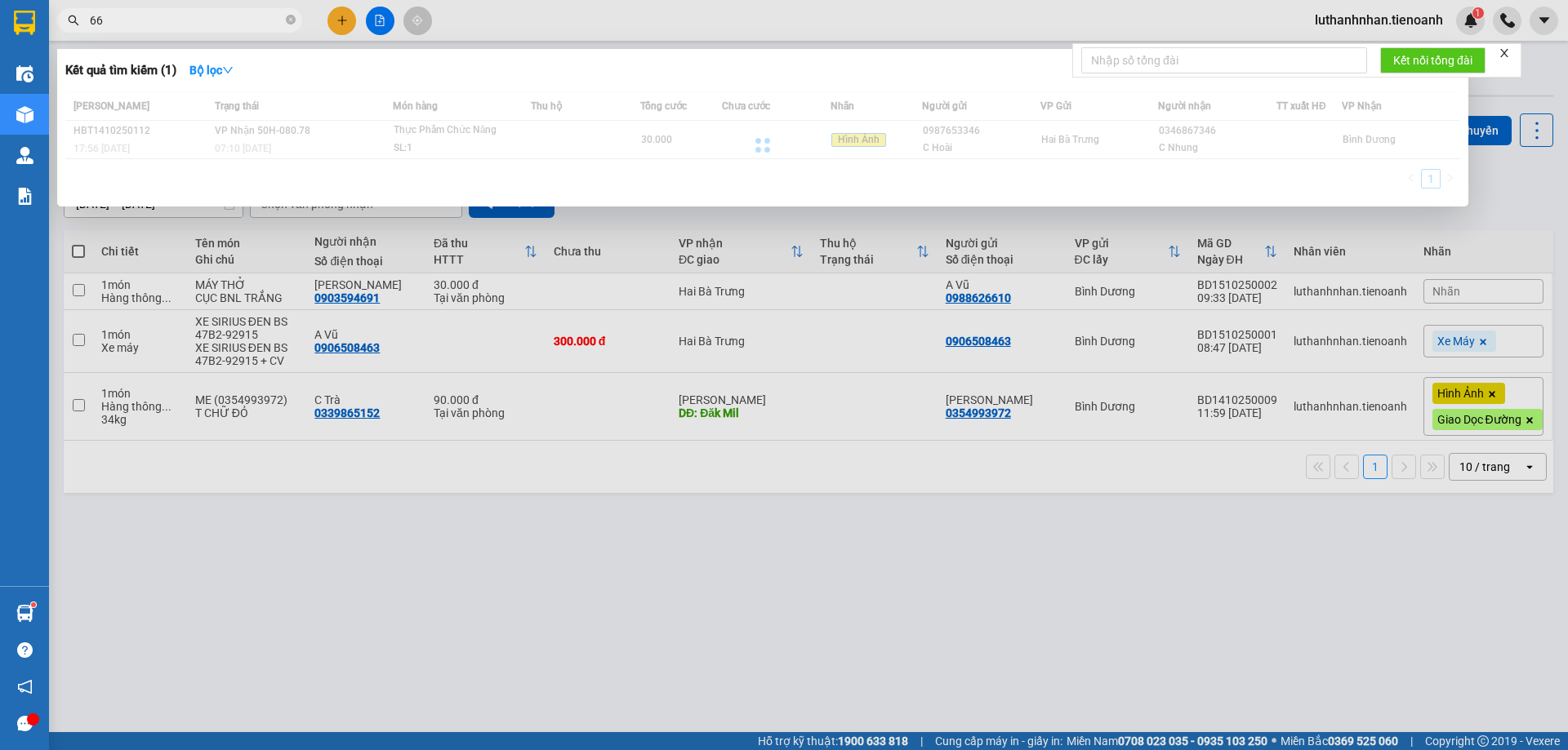
type input "6"
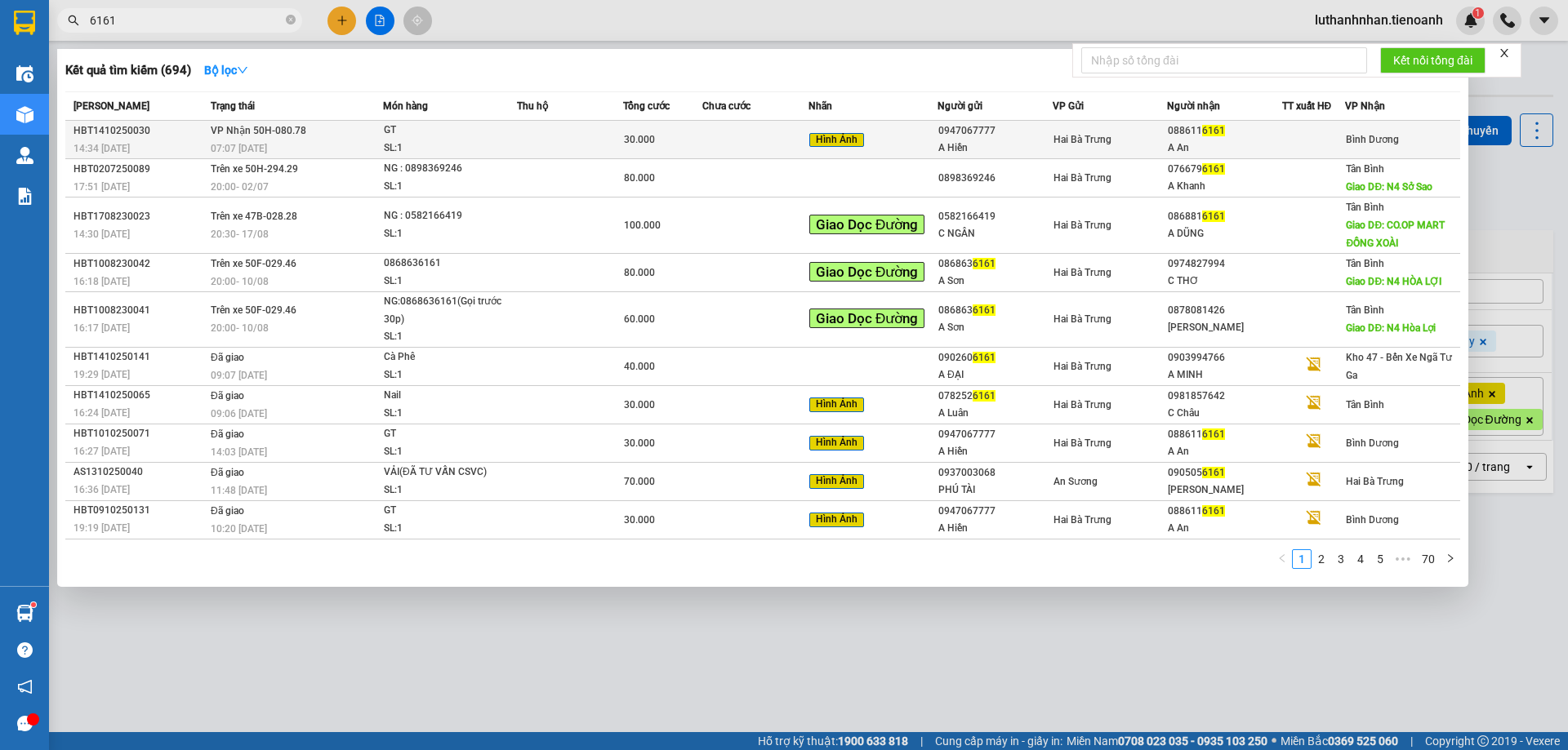
type input "6161"
click at [553, 144] on td at bounding box center [570, 140] width 106 height 38
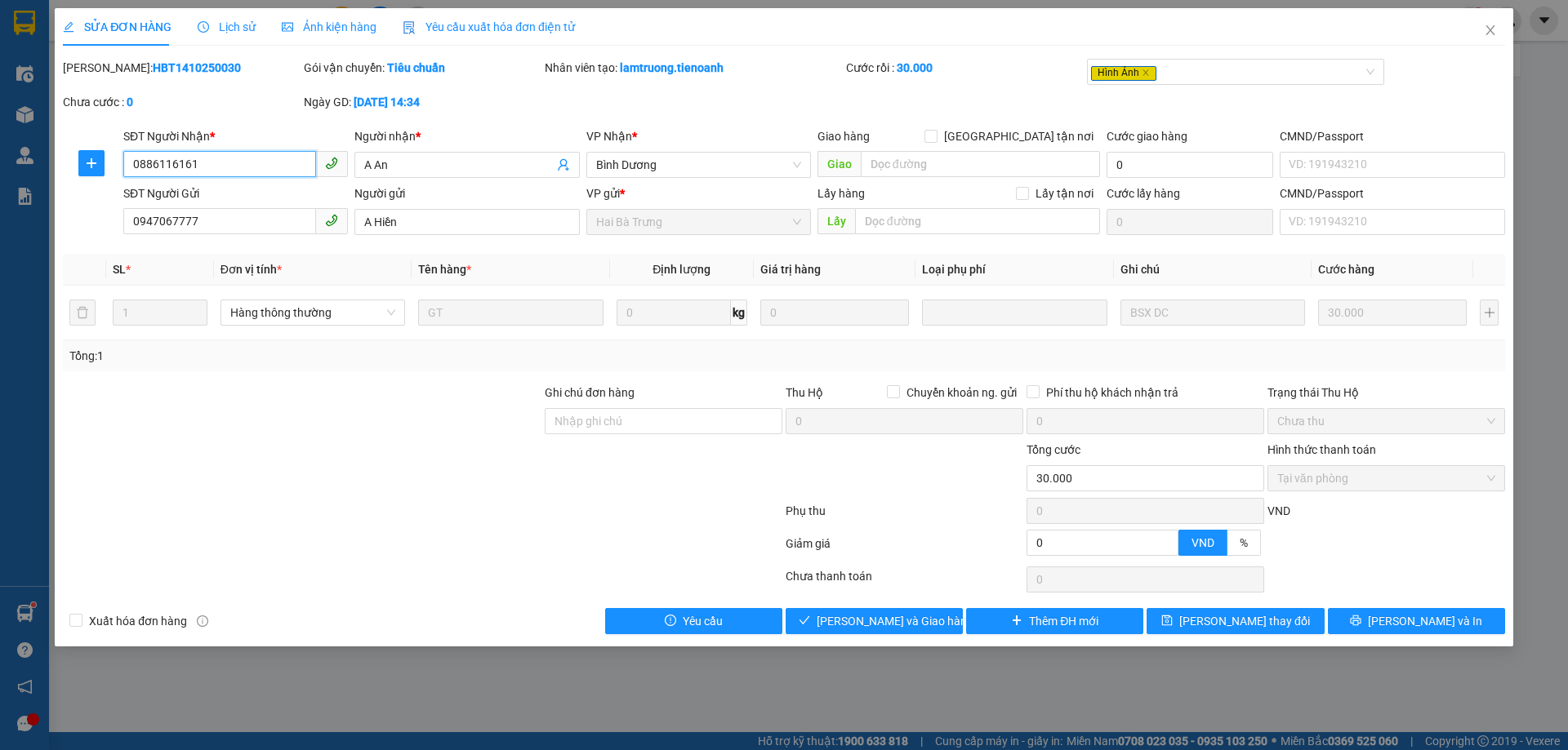
type input "0886116161"
type input "A An"
type input "0947067777"
type input "A Hiền"
type input "0"
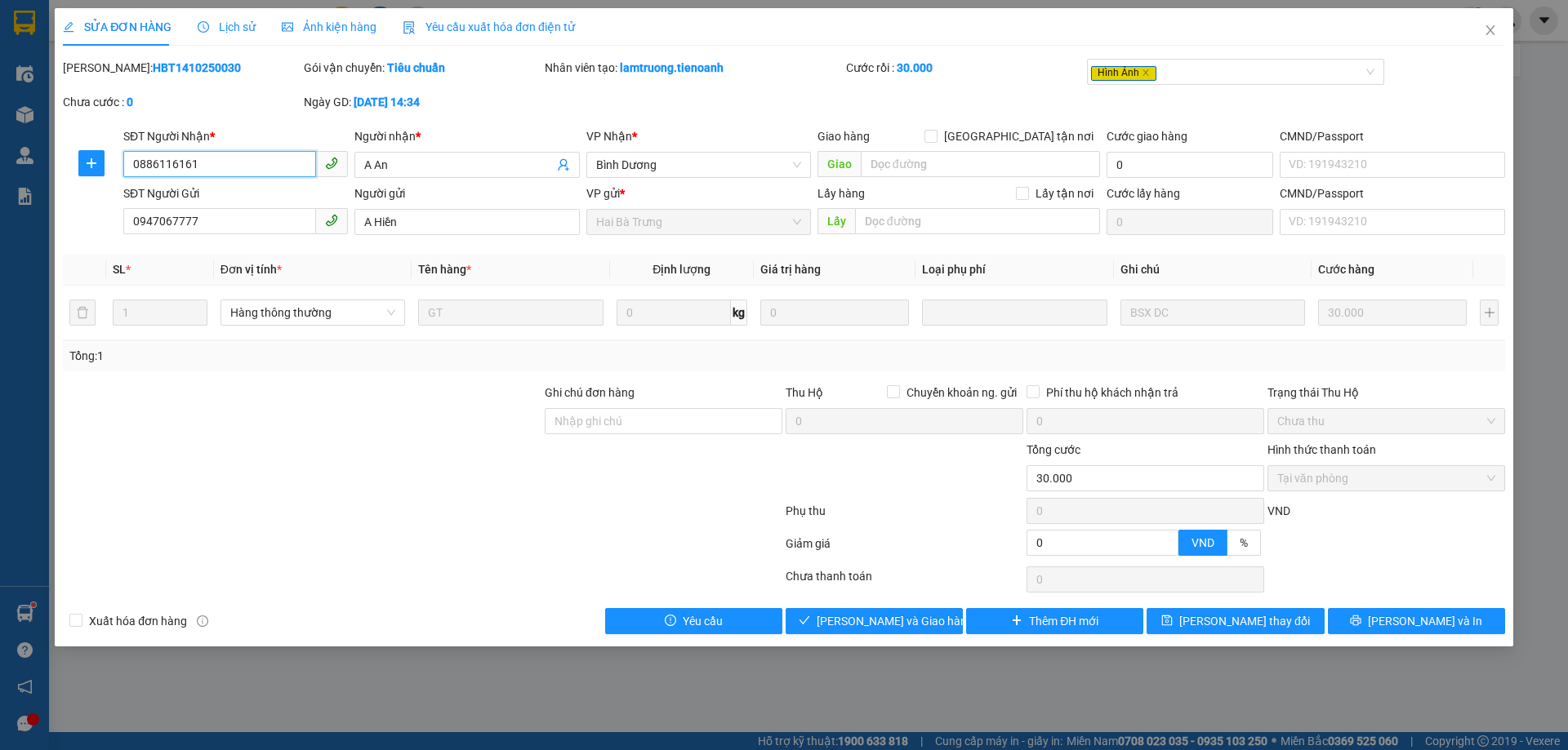
type input "30.000"
click at [923, 628] on button "Giao hàng" at bounding box center [874, 620] width 177 height 26
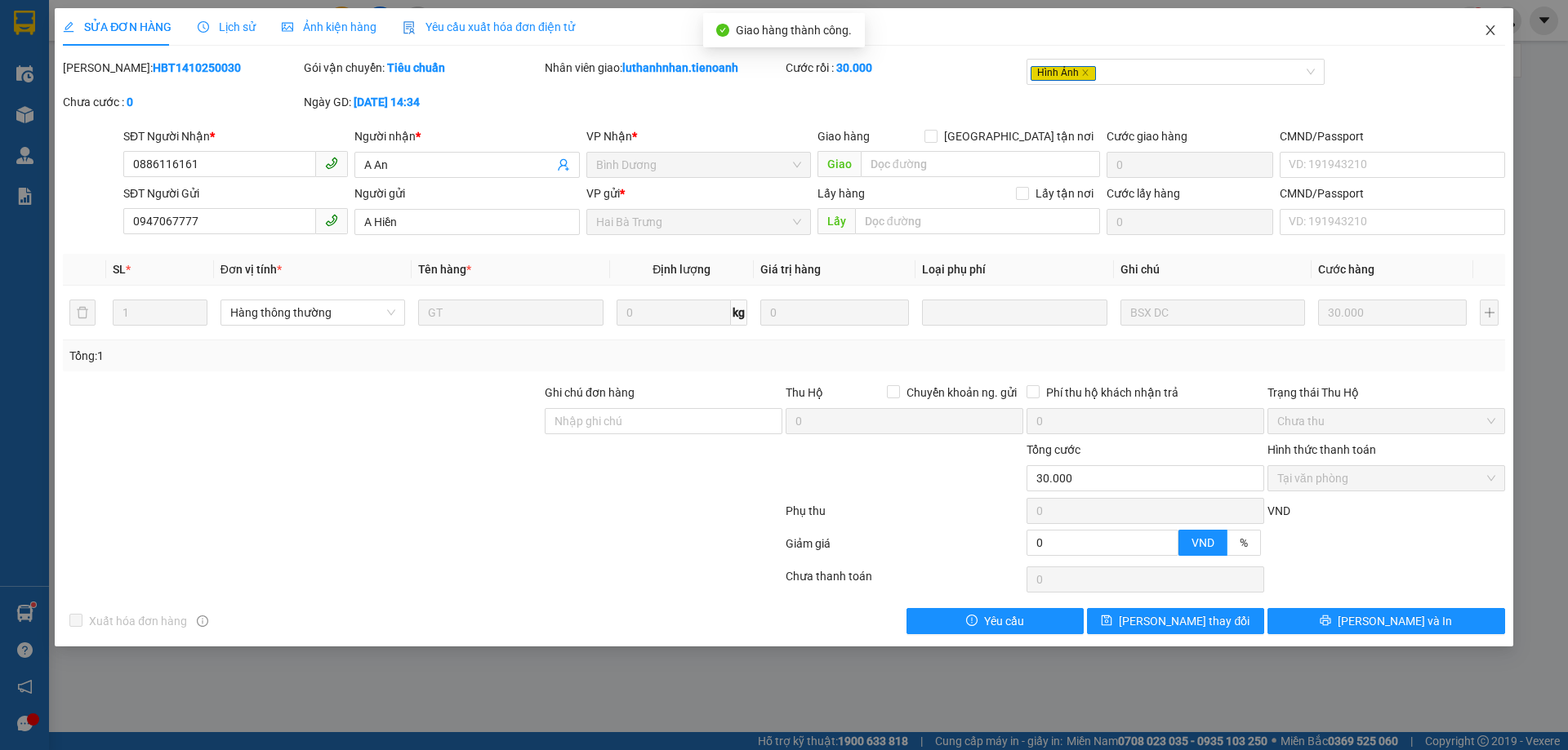
click at [1488, 32] on icon "close" at bounding box center [1490, 30] width 13 height 13
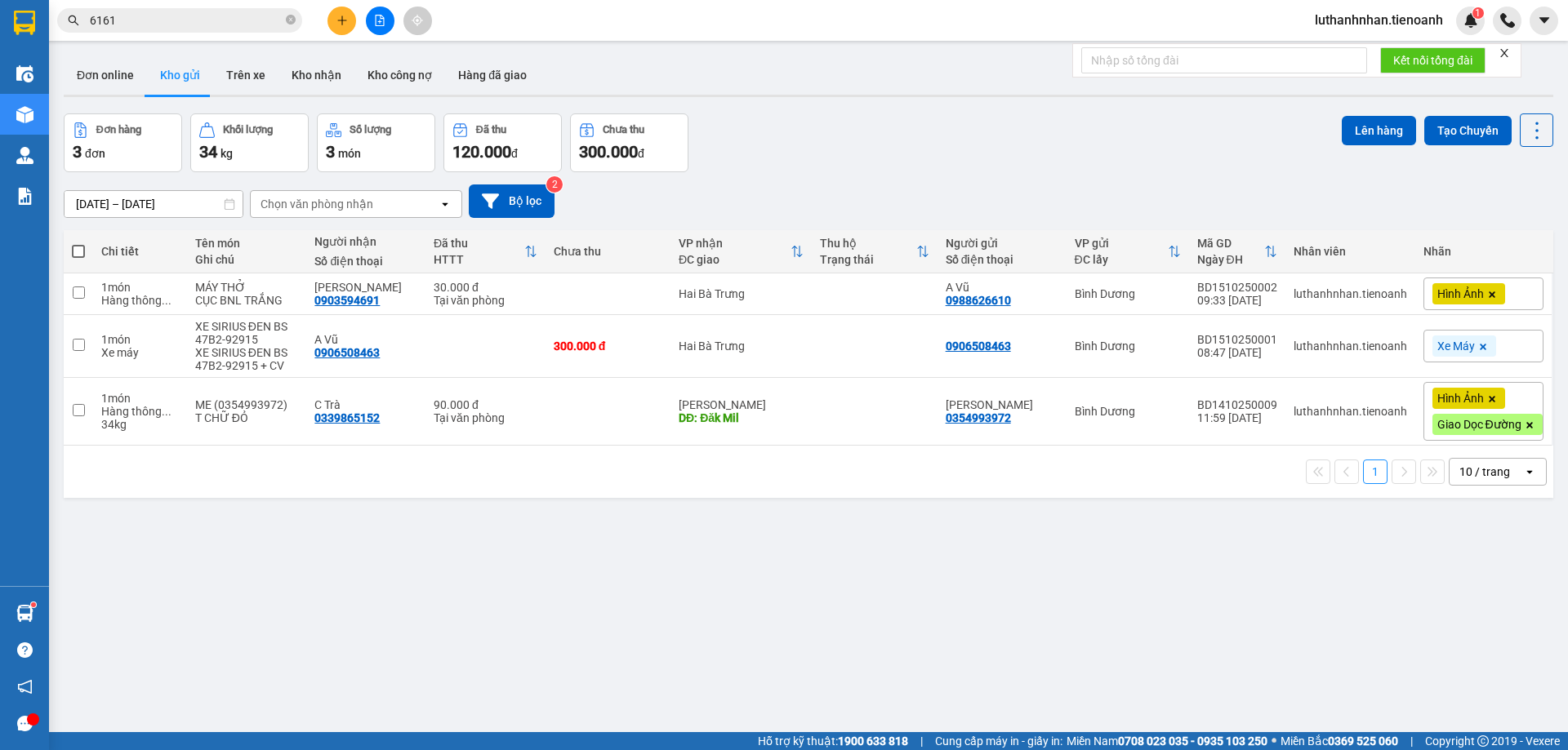
click at [207, 21] on input "6161" at bounding box center [186, 20] width 193 height 18
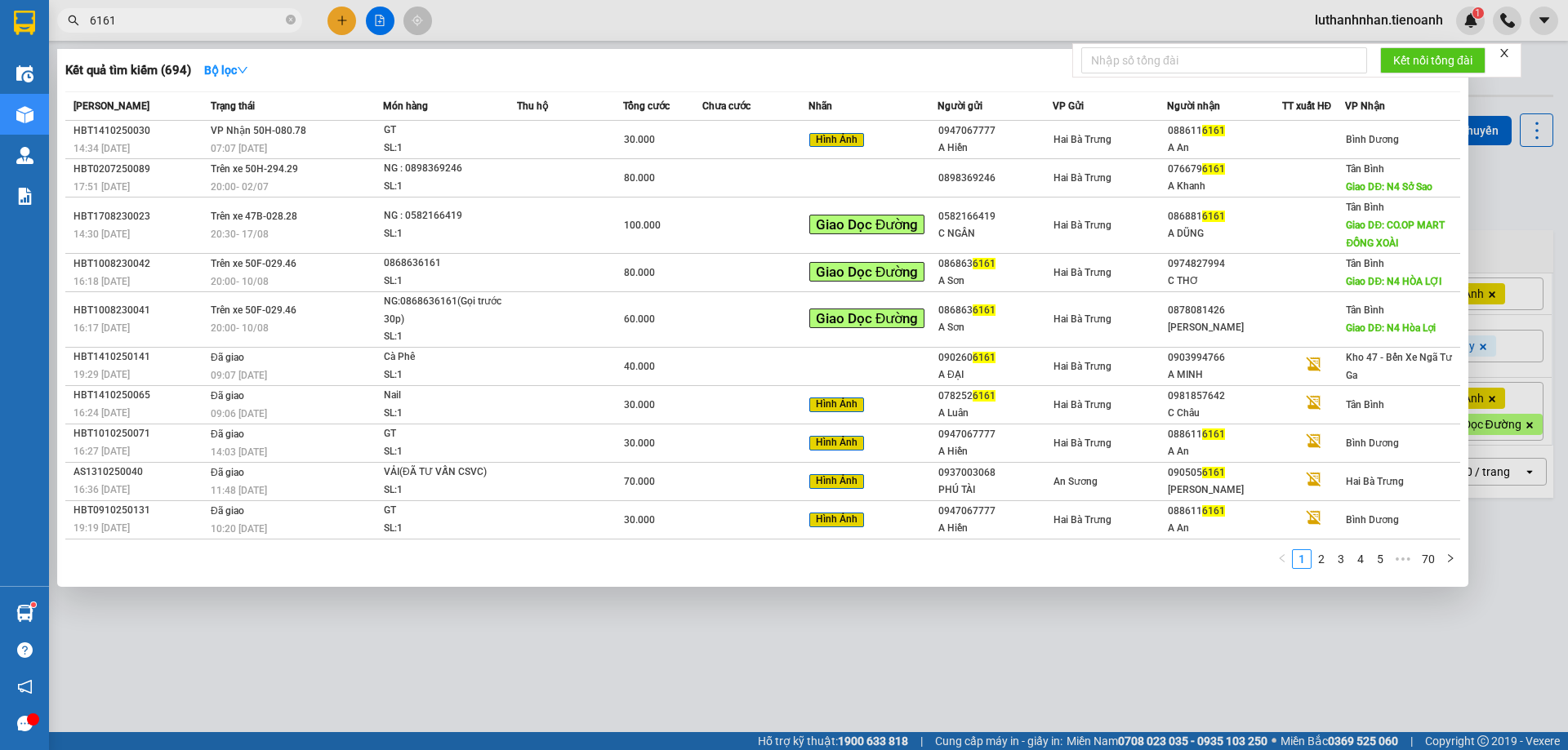
click at [207, 21] on input "6161" at bounding box center [186, 20] width 193 height 18
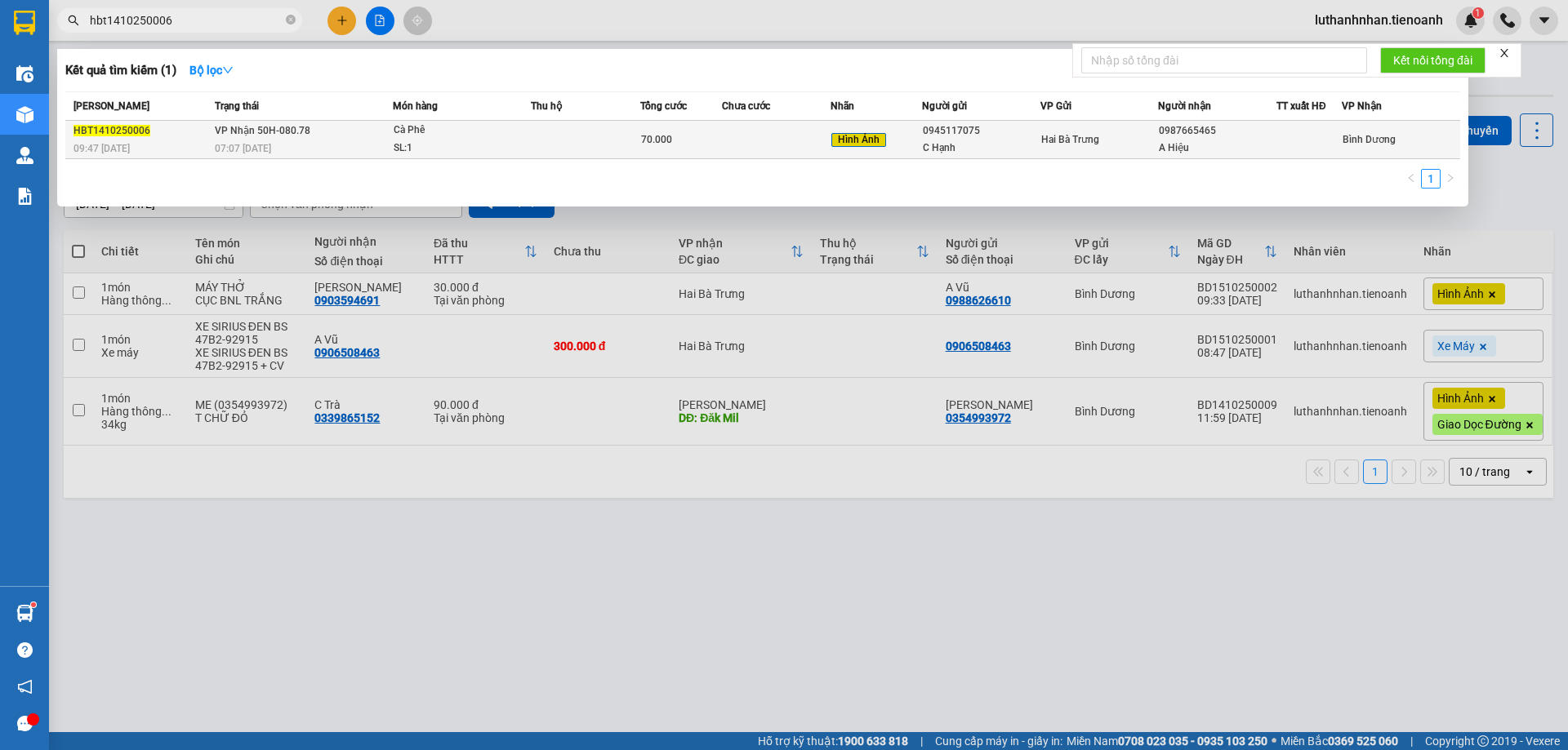
type input "hbt1410250006"
click at [467, 136] on div "Cà Phê" at bounding box center [455, 130] width 123 height 18
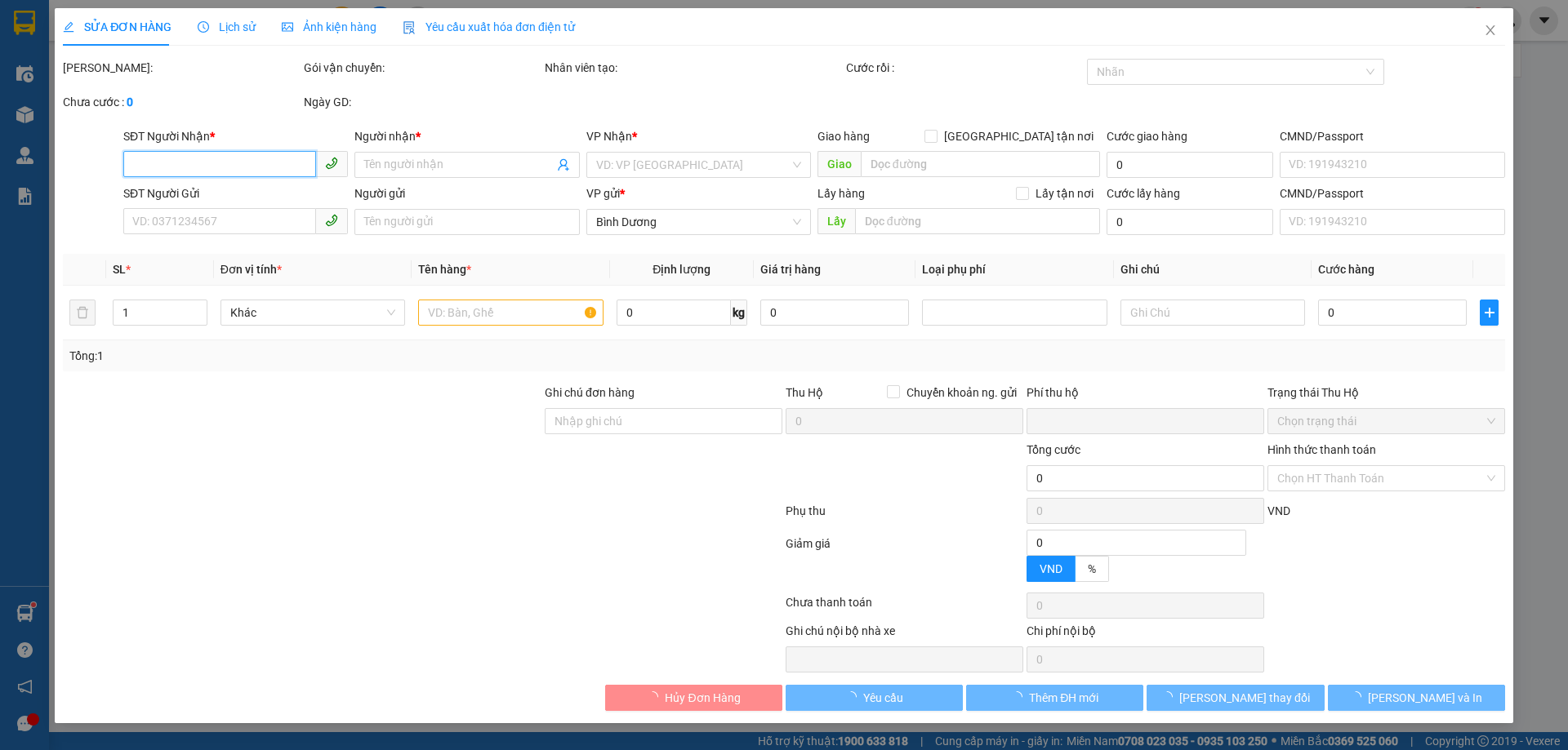
type input "0987665465"
type input "A Hiệu"
type input "0945117075"
type input "C Hạnh"
type input "0"
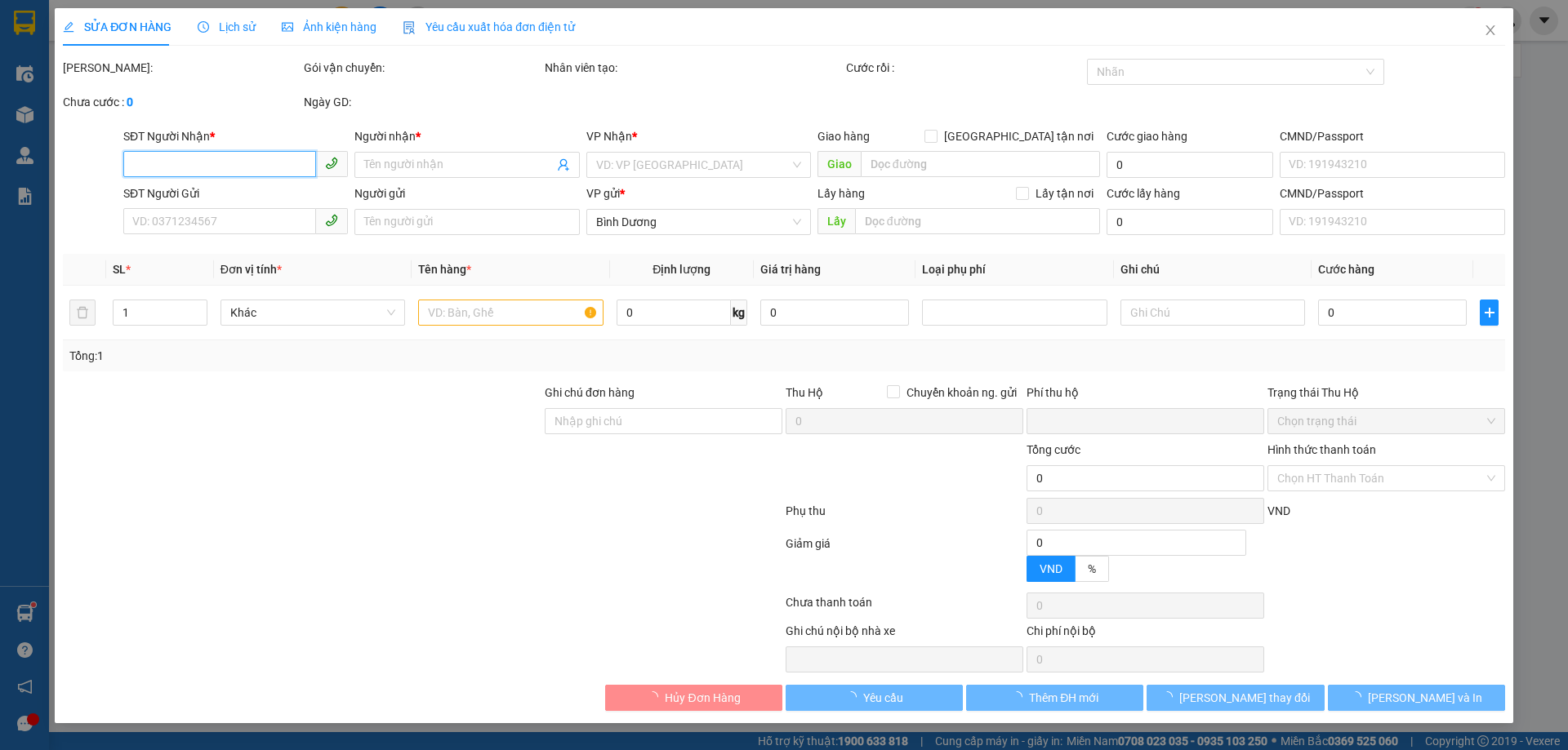
type input "70.000"
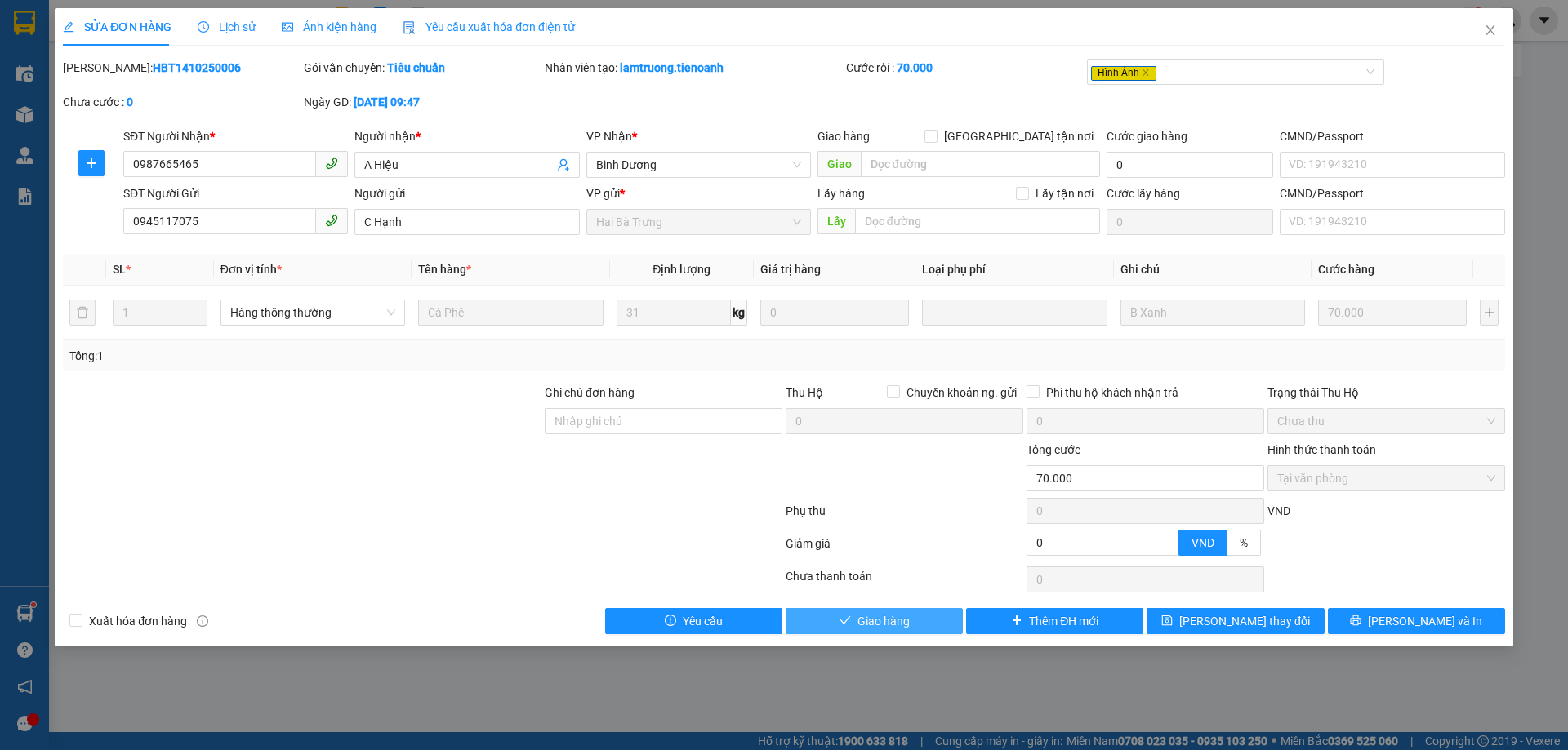
click at [917, 611] on button "Giao hàng" at bounding box center [874, 620] width 177 height 26
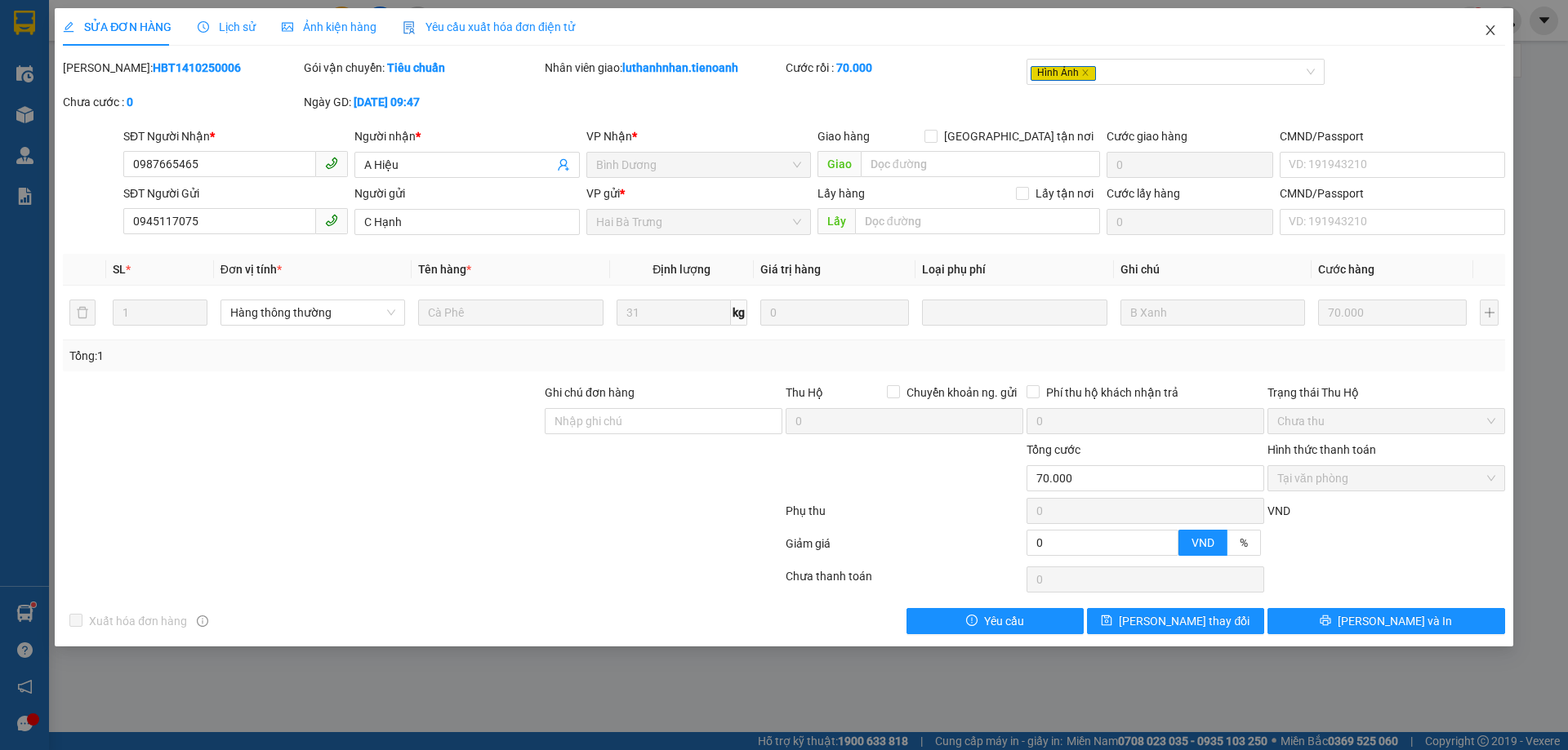
drag, startPoint x: 1493, startPoint y: 28, endPoint x: 1201, endPoint y: 3, distance: 293.1
click at [1490, 28] on icon "close" at bounding box center [1490, 30] width 13 height 13
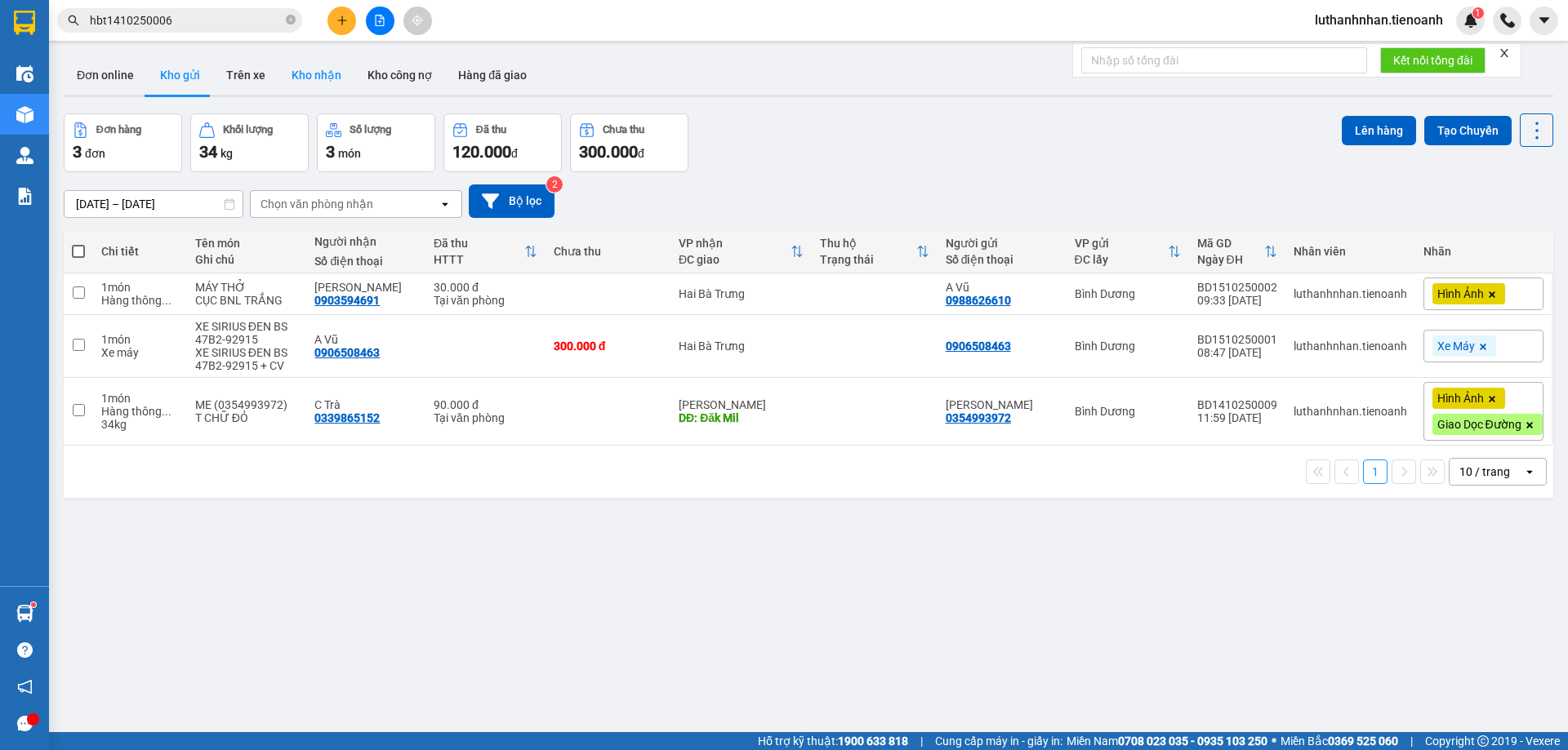
click at [317, 76] on button "Kho nhận" at bounding box center [316, 75] width 76 height 39
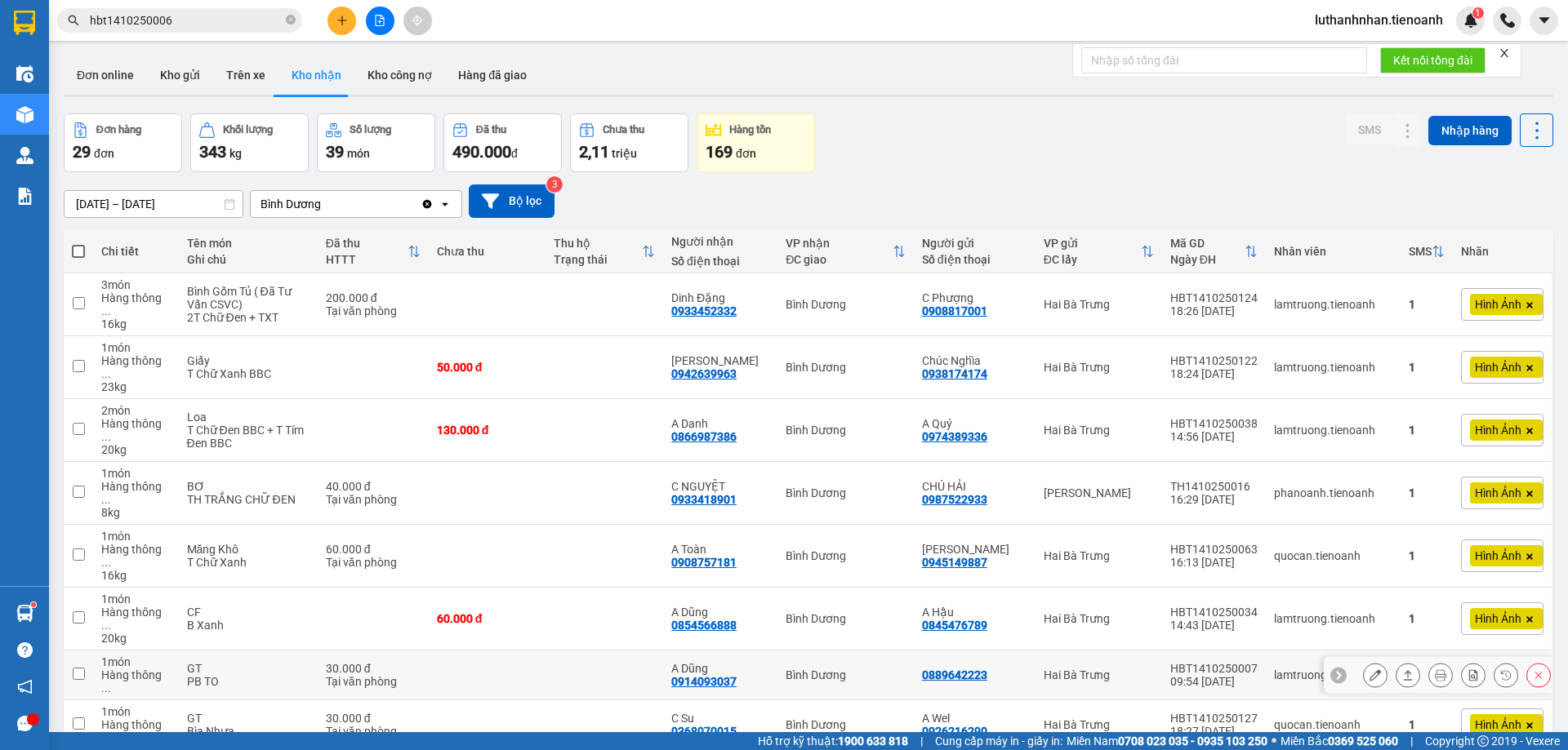
scroll to position [272, 0]
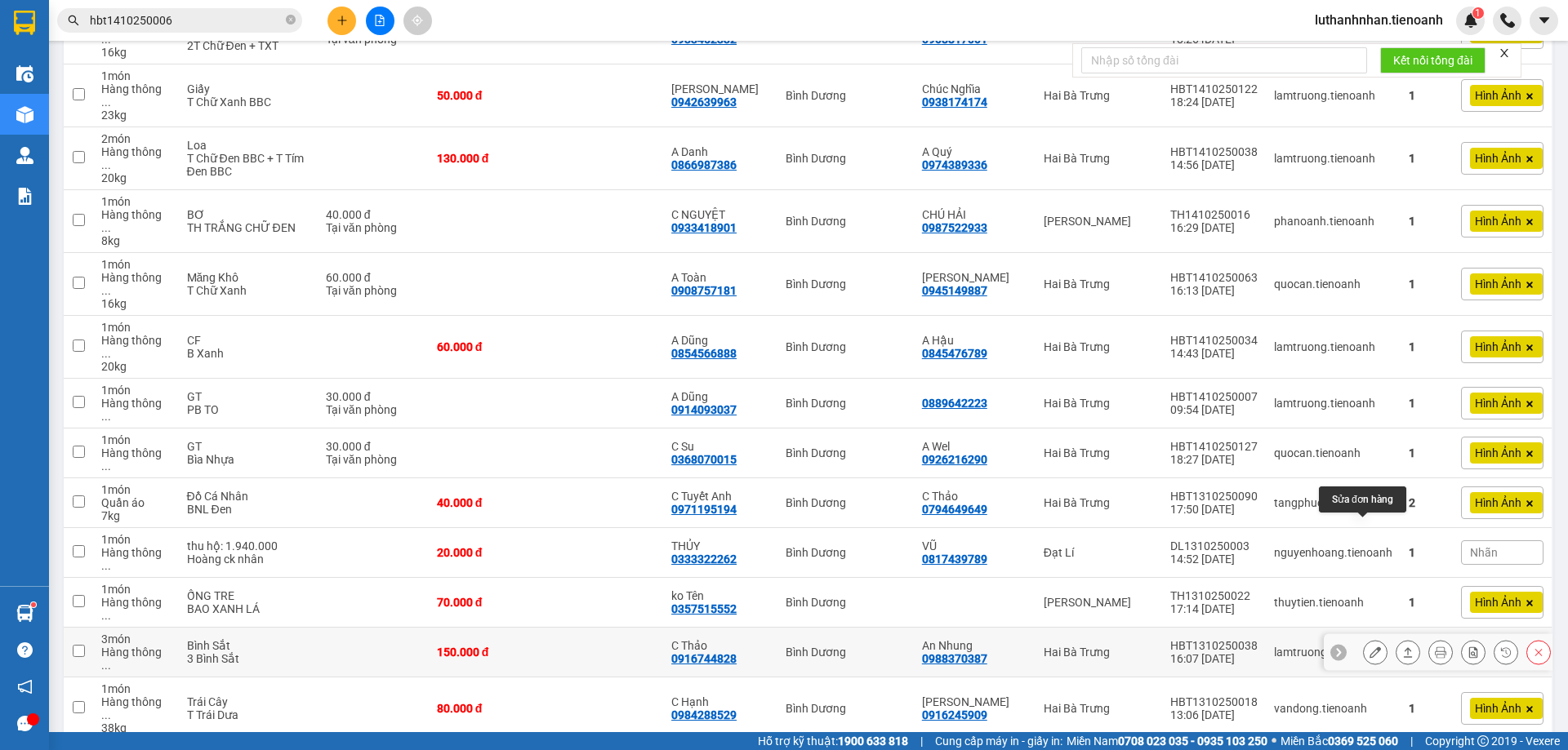
click at [1369, 646] on icon at bounding box center [1374, 651] width 11 height 11
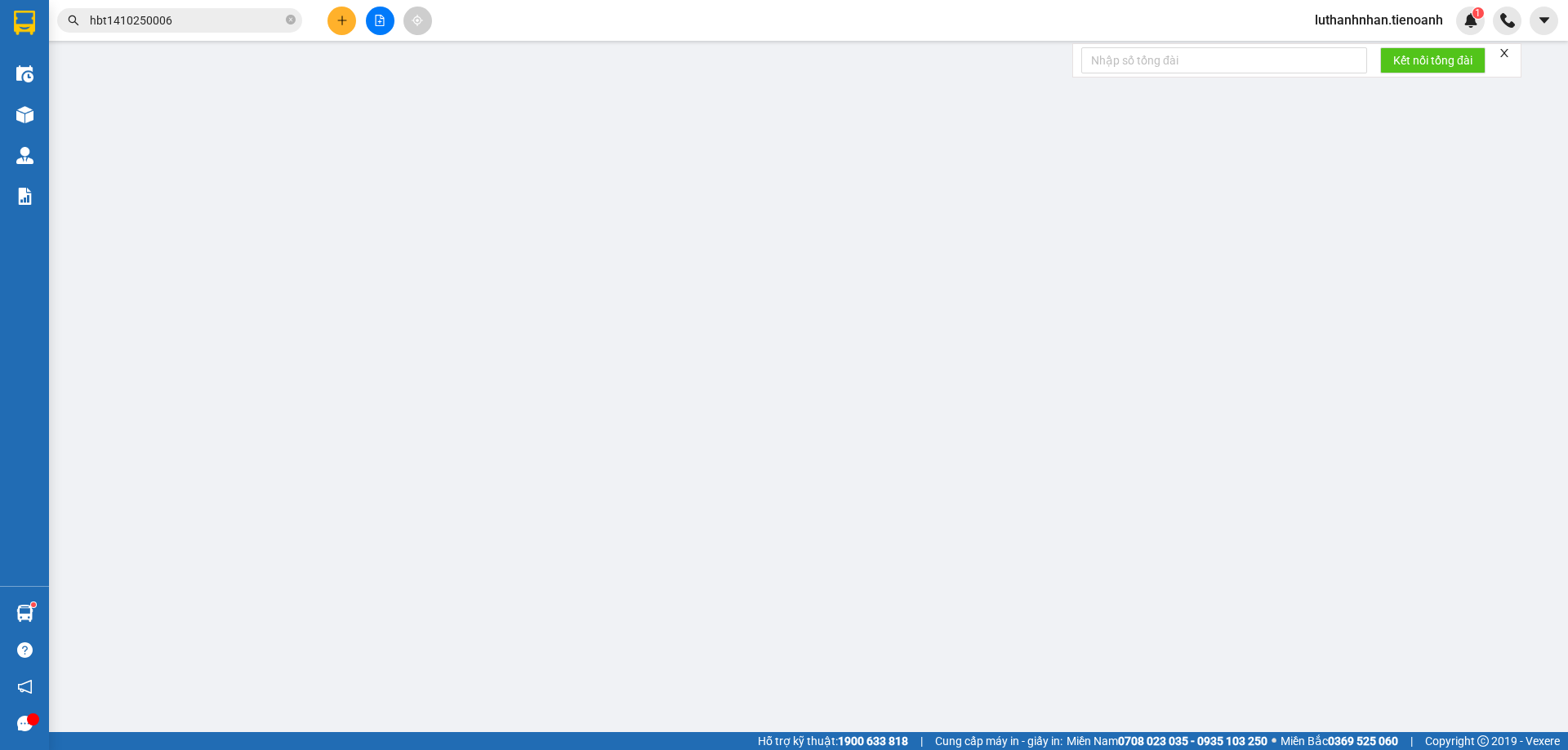
type input "0916744828"
type input "C Thảo"
type input "0988370387"
type input "An Nhung"
type input "0"
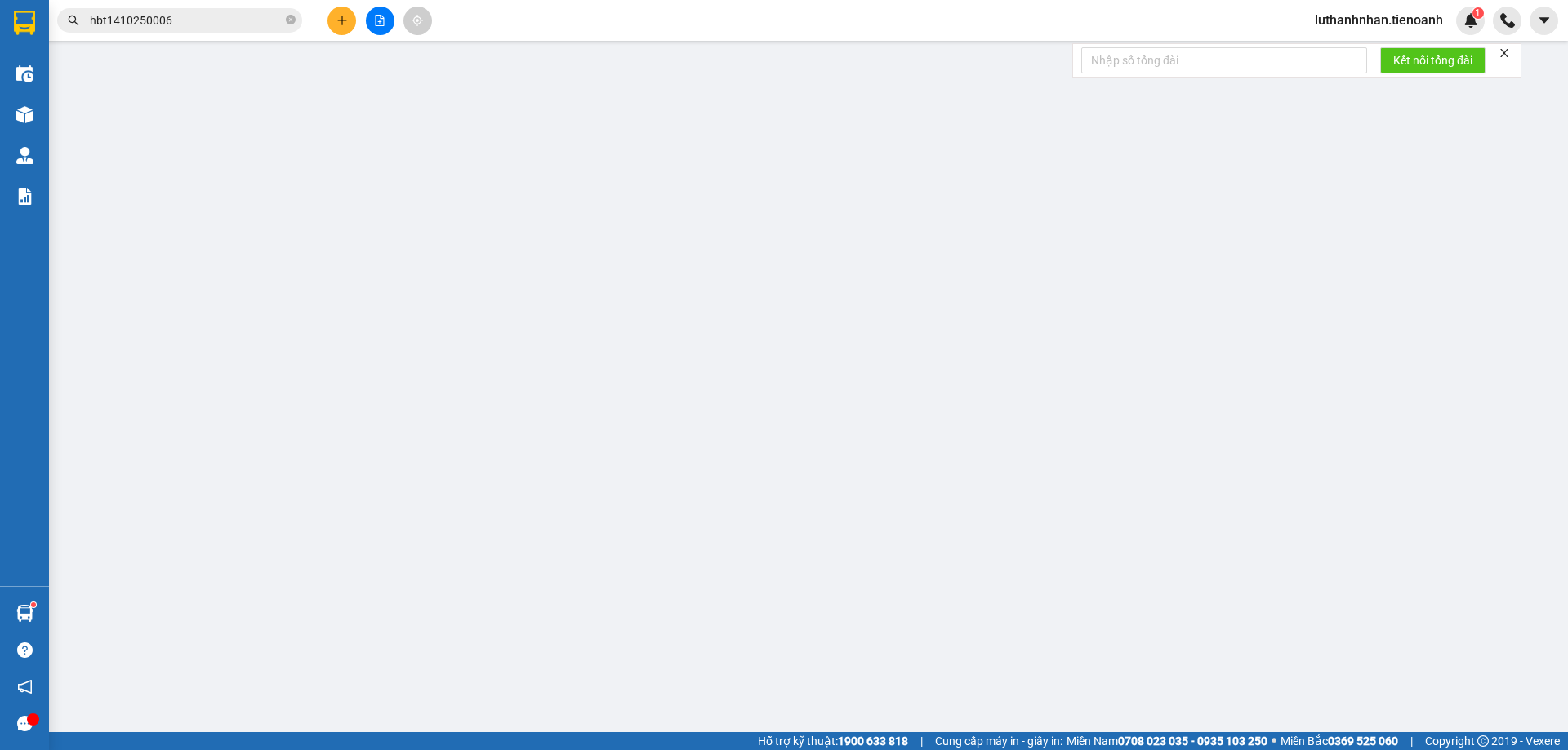
type input "150.000"
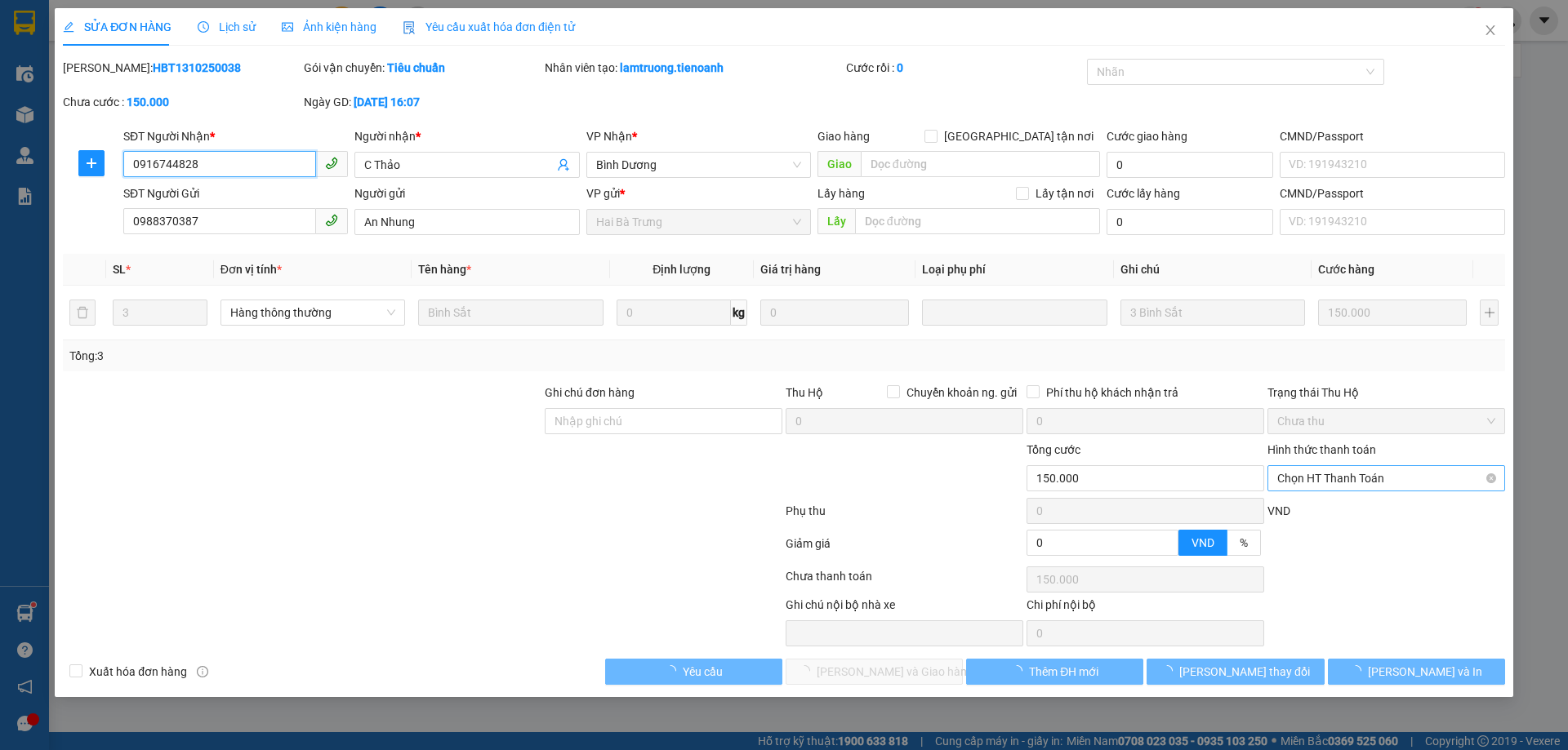
click at [1363, 484] on span "Chọn HT Thanh Toán" at bounding box center [1386, 478] width 218 height 25
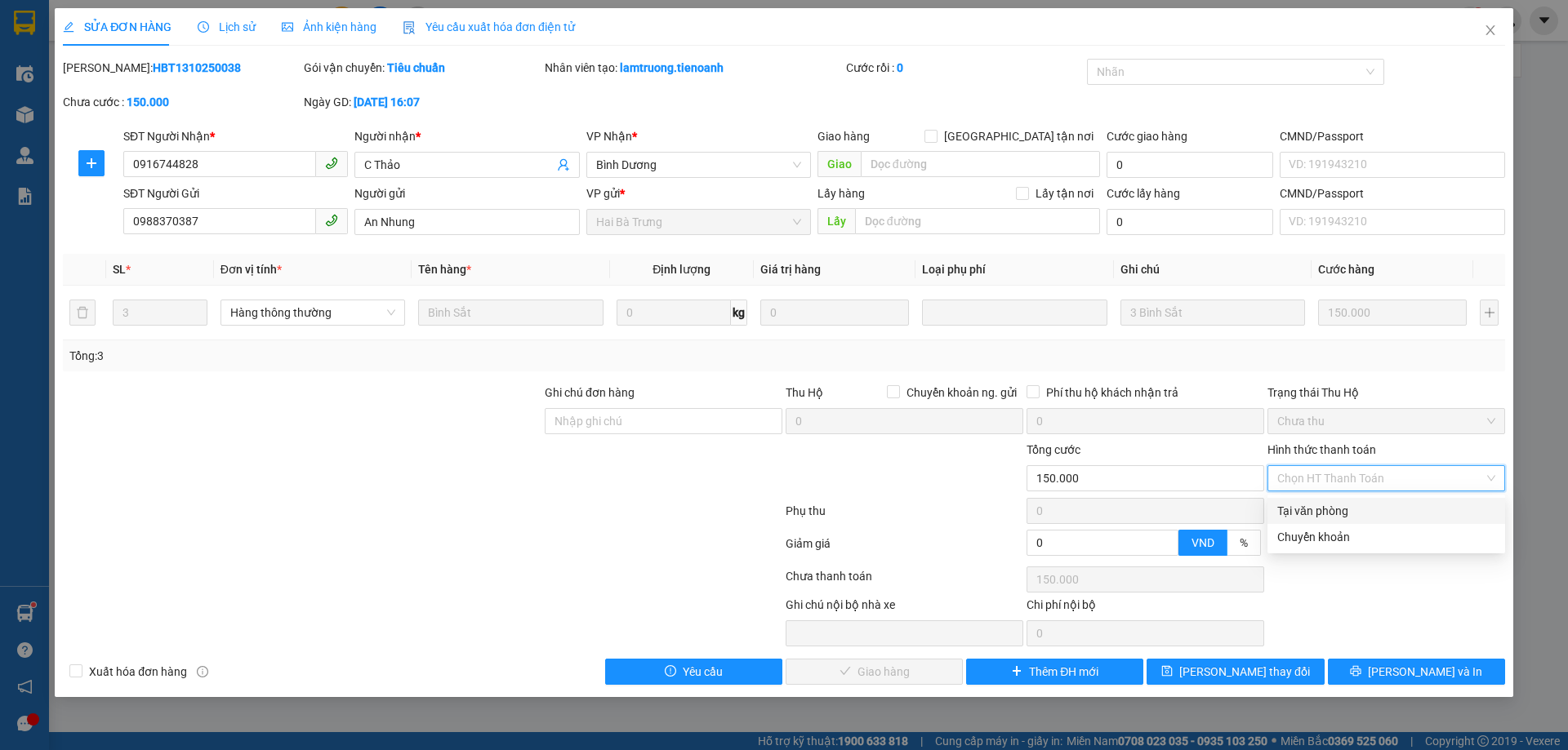
click at [1345, 513] on div "Tại văn phòng" at bounding box center [1386, 511] width 218 height 18
type input "0"
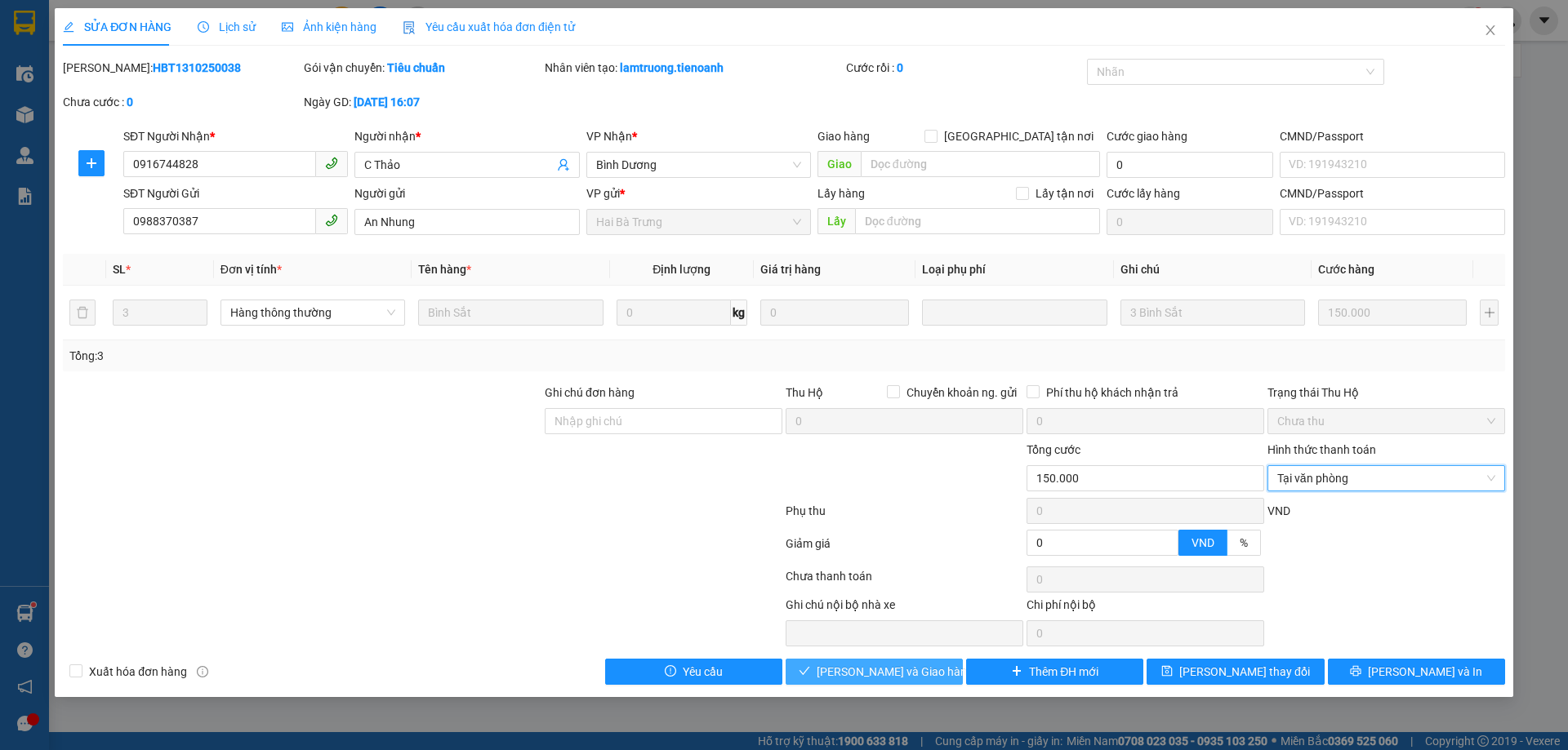
click at [895, 675] on span "[PERSON_NAME] và Giao hàng" at bounding box center [895, 672] width 157 height 18
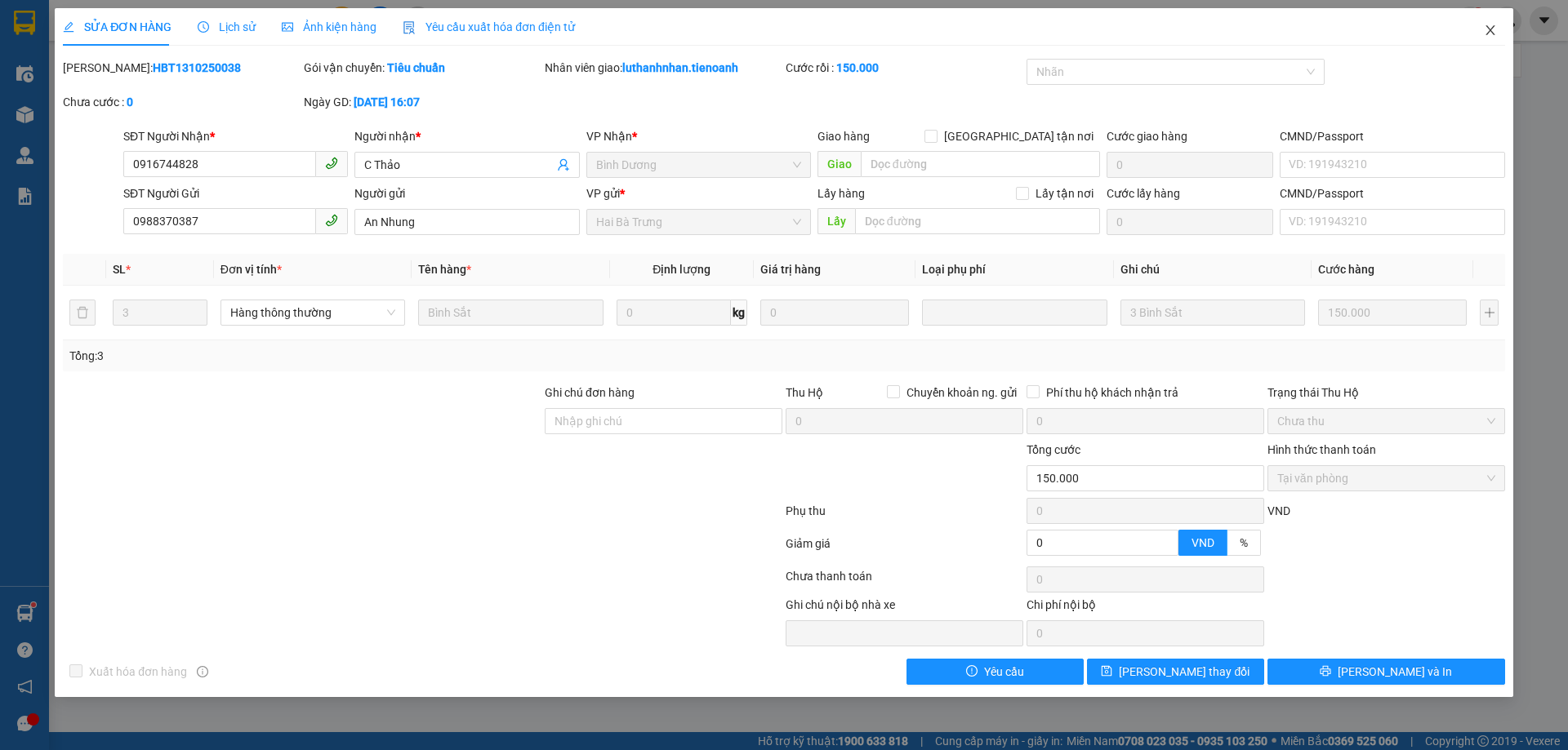
click at [1490, 29] on icon "close" at bounding box center [1490, 30] width 9 height 9
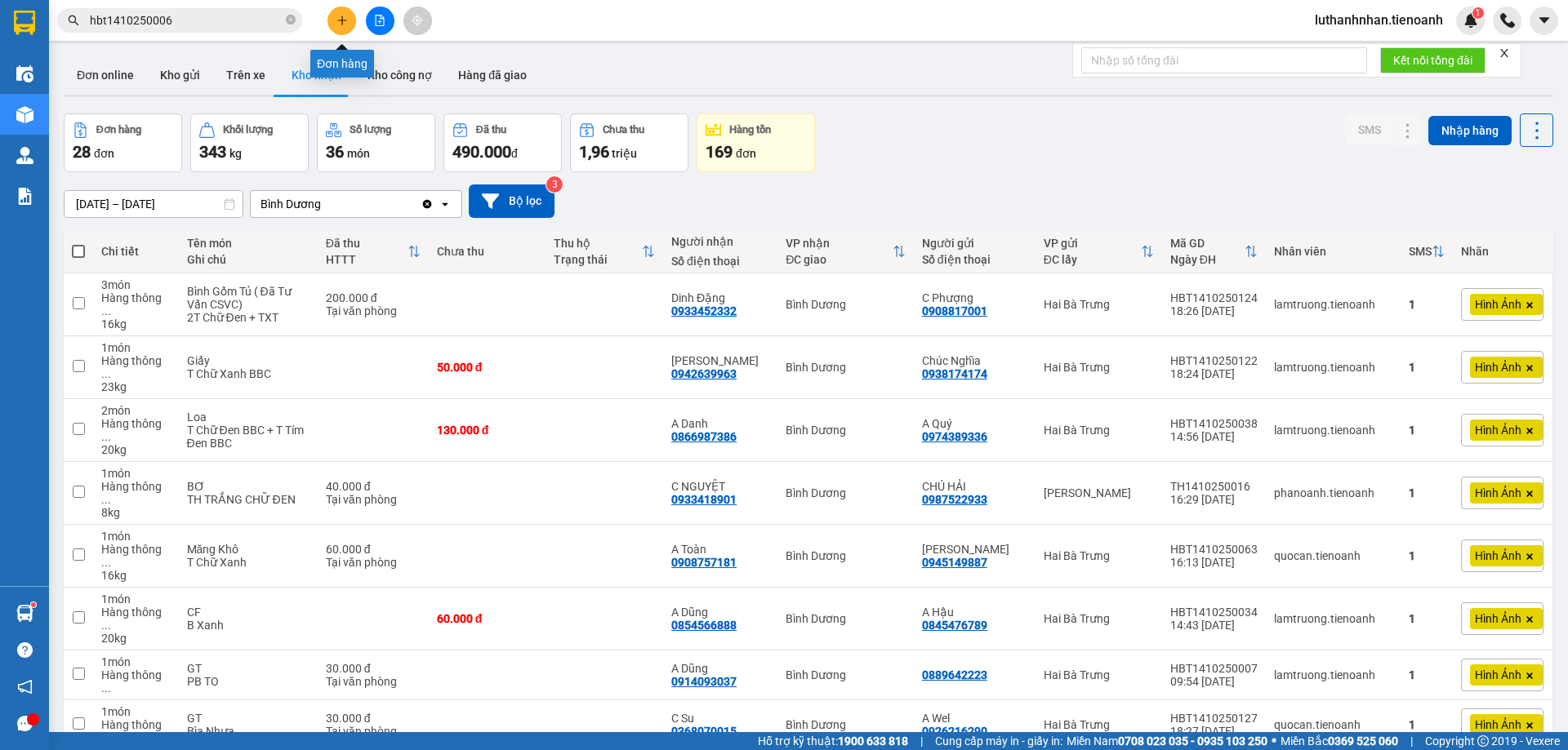
click at [337, 22] on icon "plus" at bounding box center [342, 20] width 11 height 11
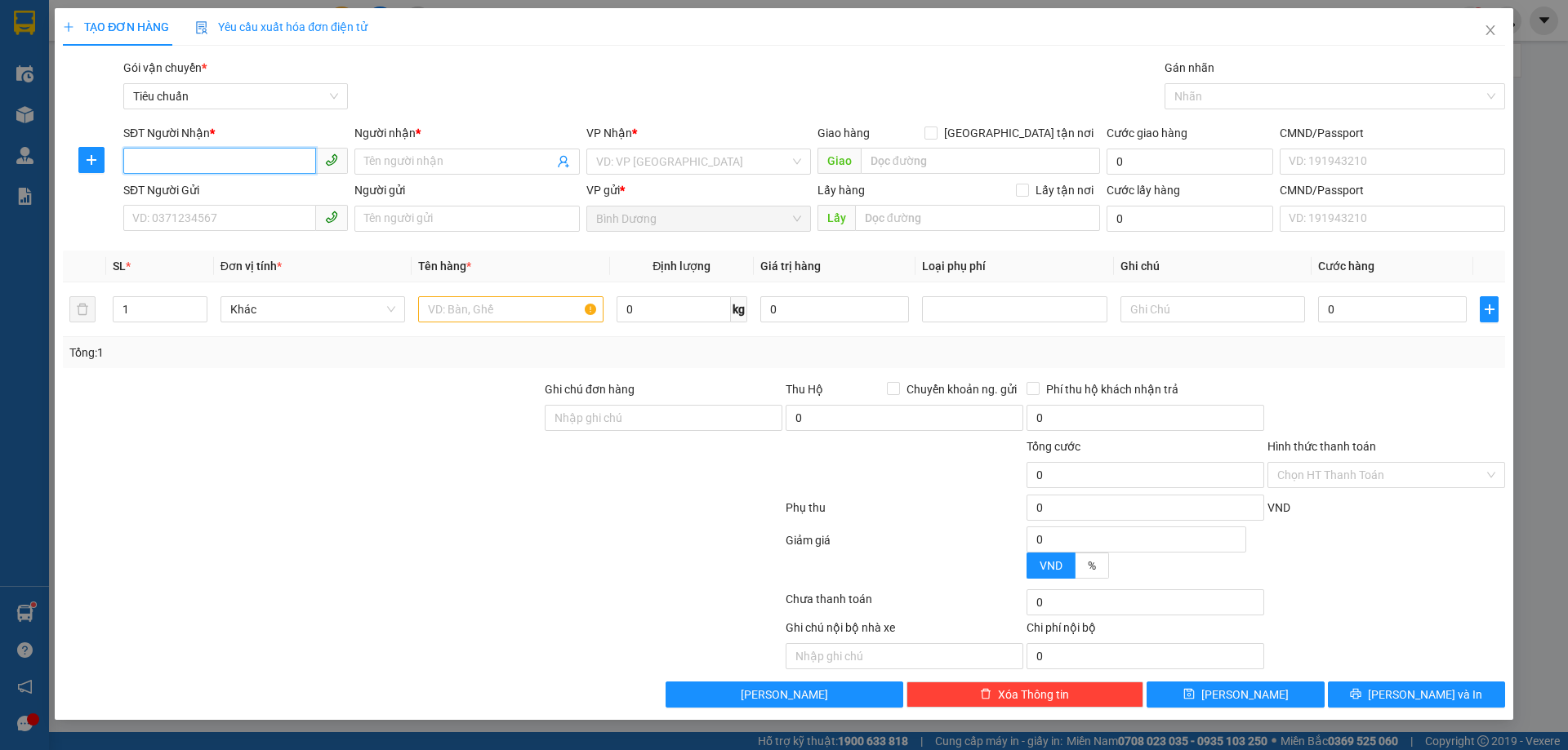
click at [213, 170] on input "SĐT Người Nhận *" at bounding box center [220, 160] width 193 height 26
click at [216, 164] on input "SĐT Người Nhận *" at bounding box center [220, 160] width 193 height 26
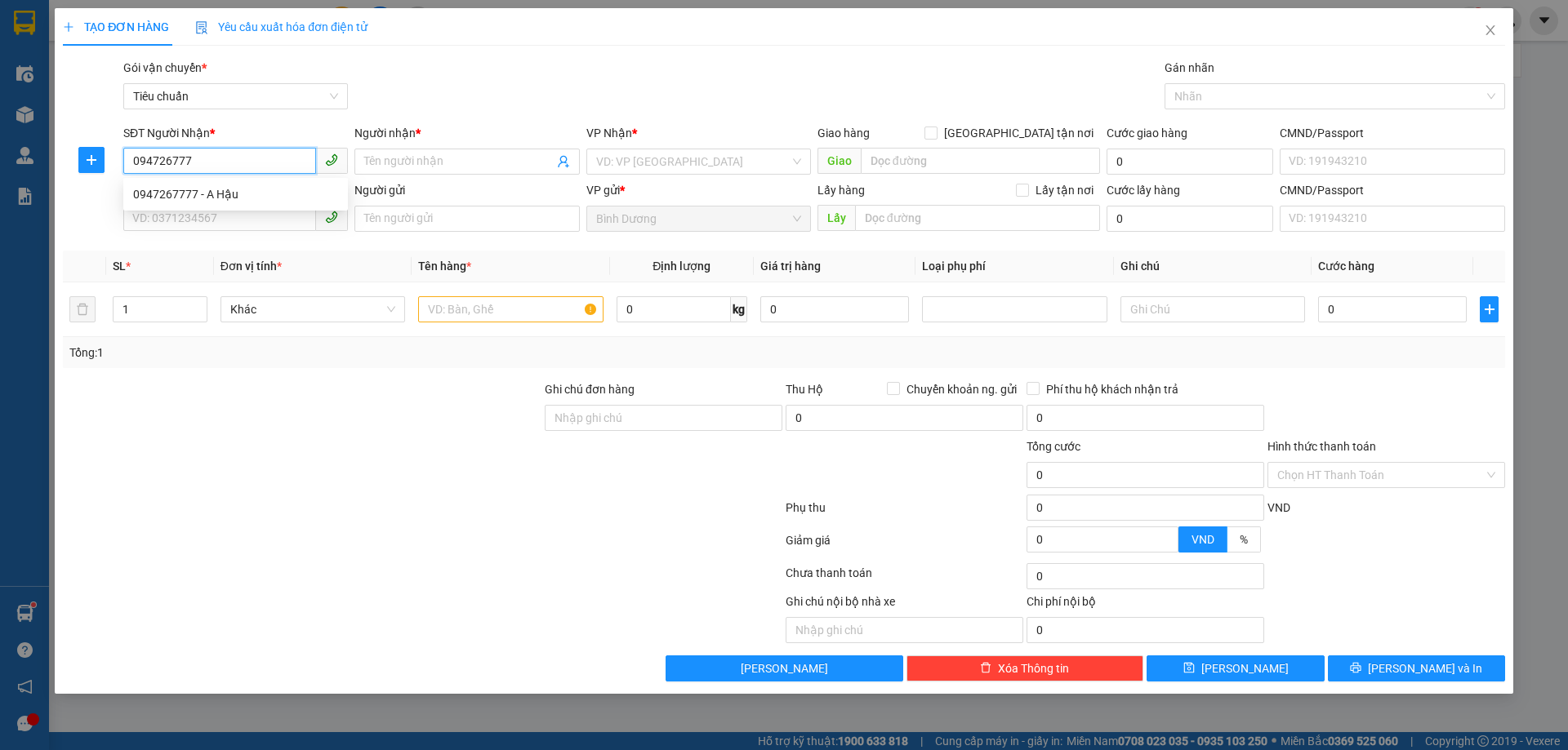
type input "0947267777"
click at [243, 197] on div "0947267777 - A Hậu" at bounding box center [235, 193] width 205 height 18
type input "A Hậu"
type input "066088011838"
type input "30.000"
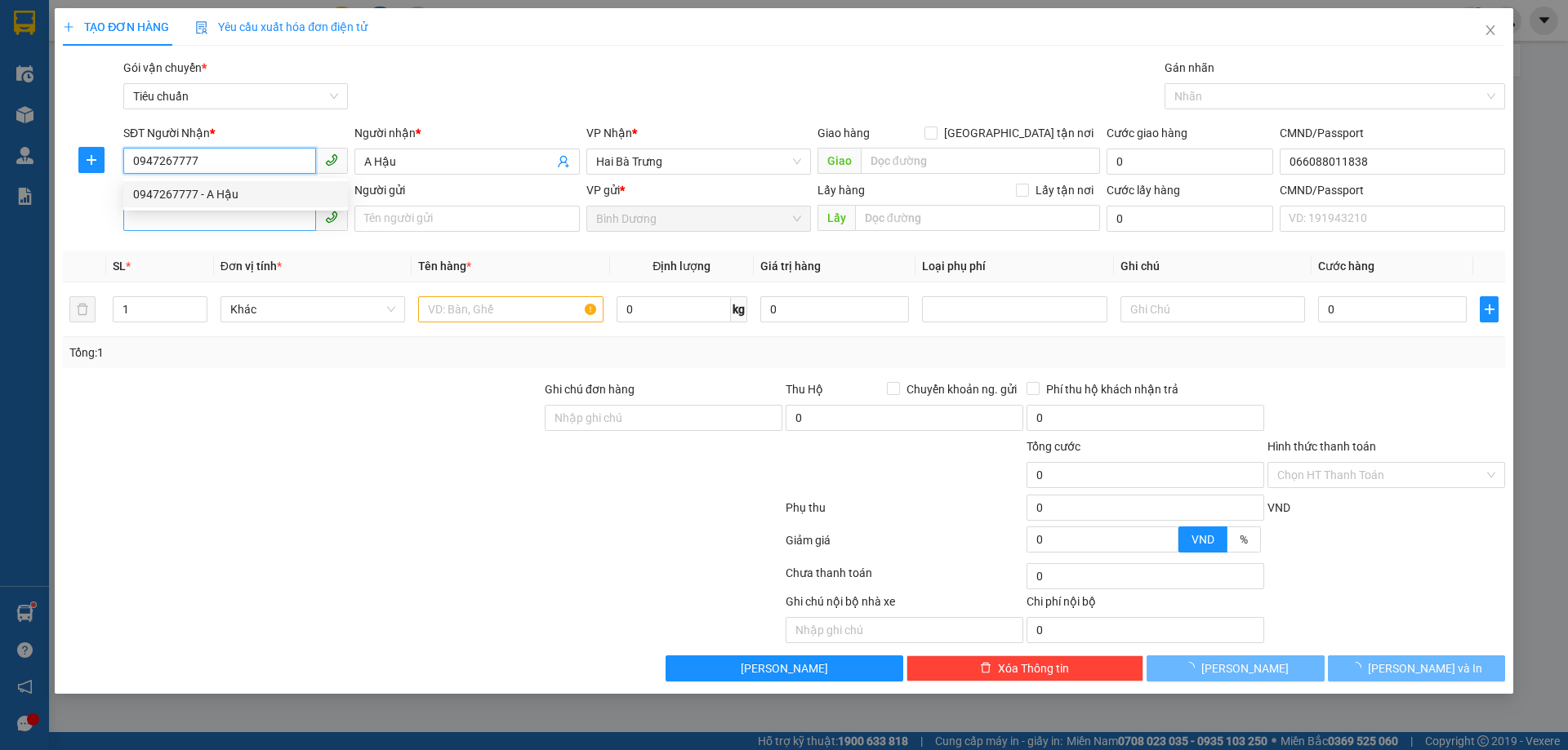
type input "30.000"
type input "0947267777"
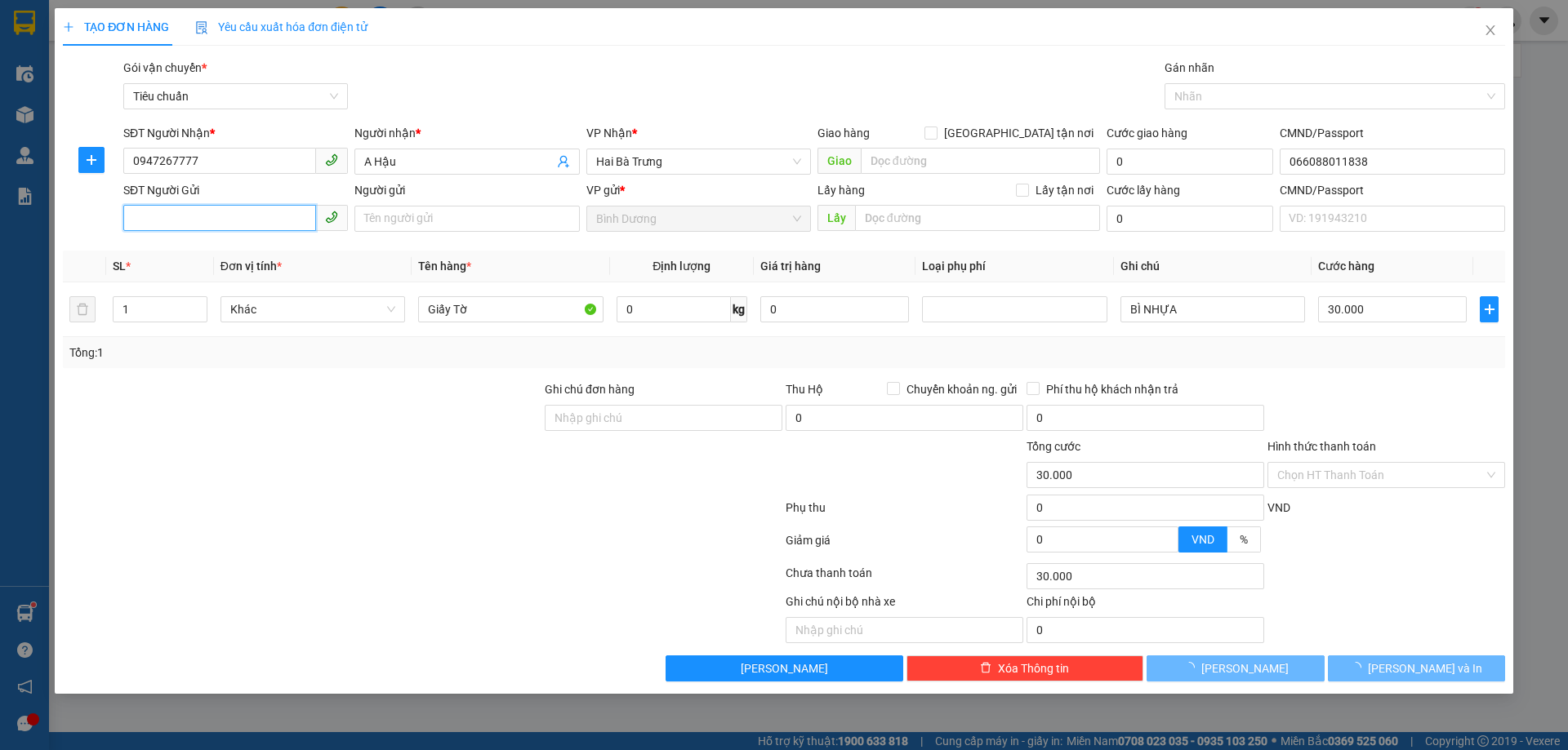
click at [250, 216] on input "SĐT Người Gửi" at bounding box center [220, 217] width 193 height 26
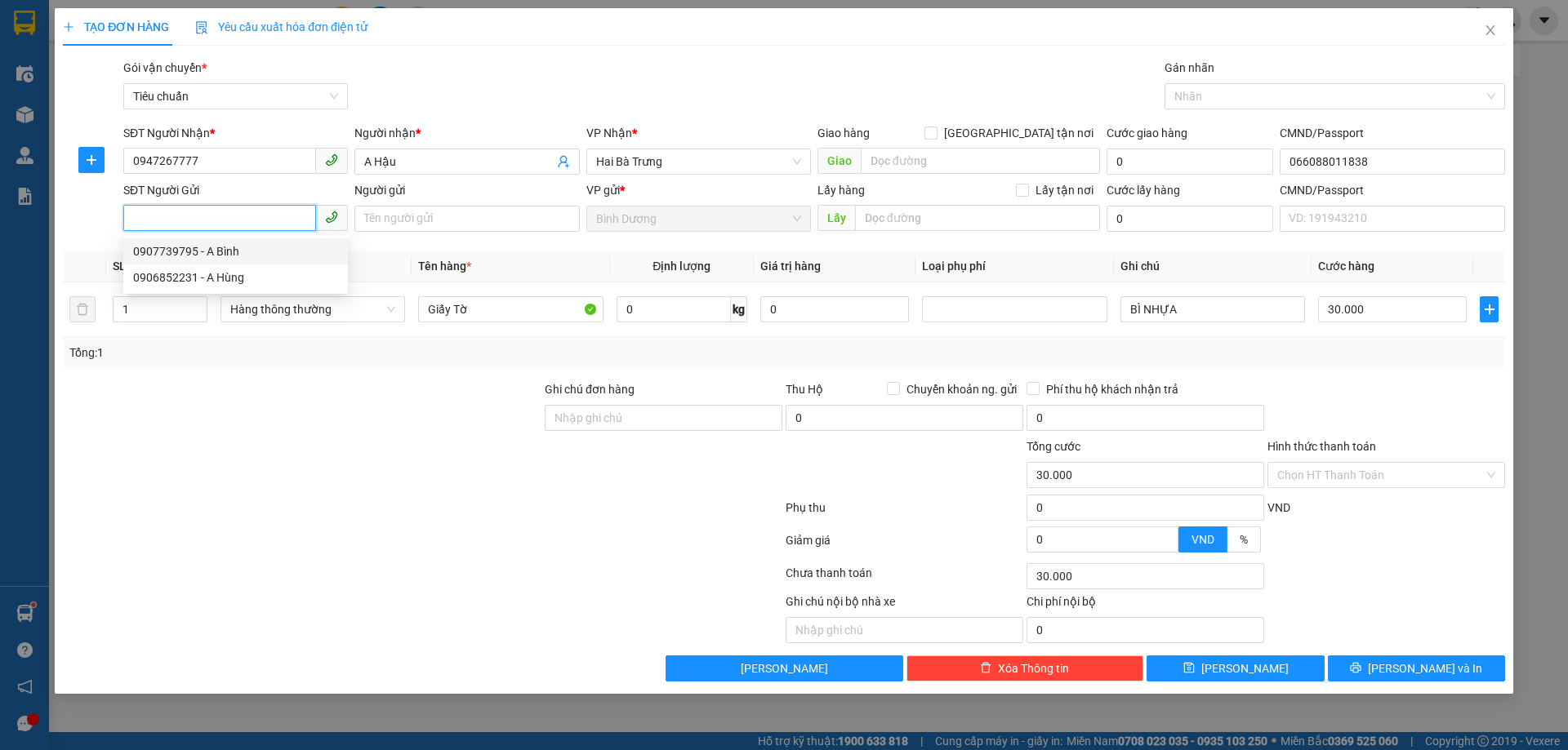
click at [236, 251] on div "0907739795 - A Bình" at bounding box center [235, 251] width 205 height 18
type input "0907739795"
type input "A Bình"
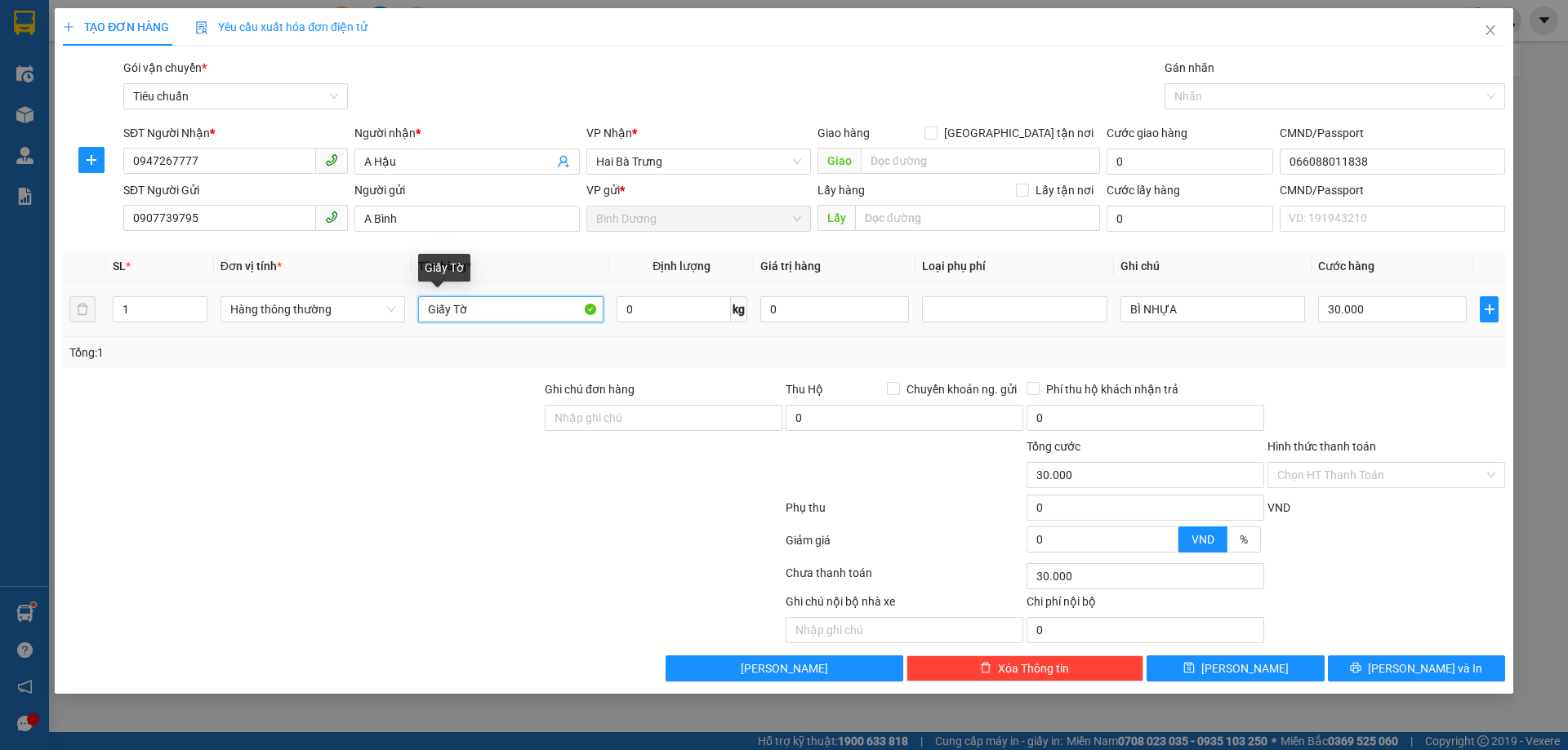
click at [467, 309] on input "Giấy Tờ" at bounding box center [510, 309] width 184 height 26
type input "GIẤY TỜ"
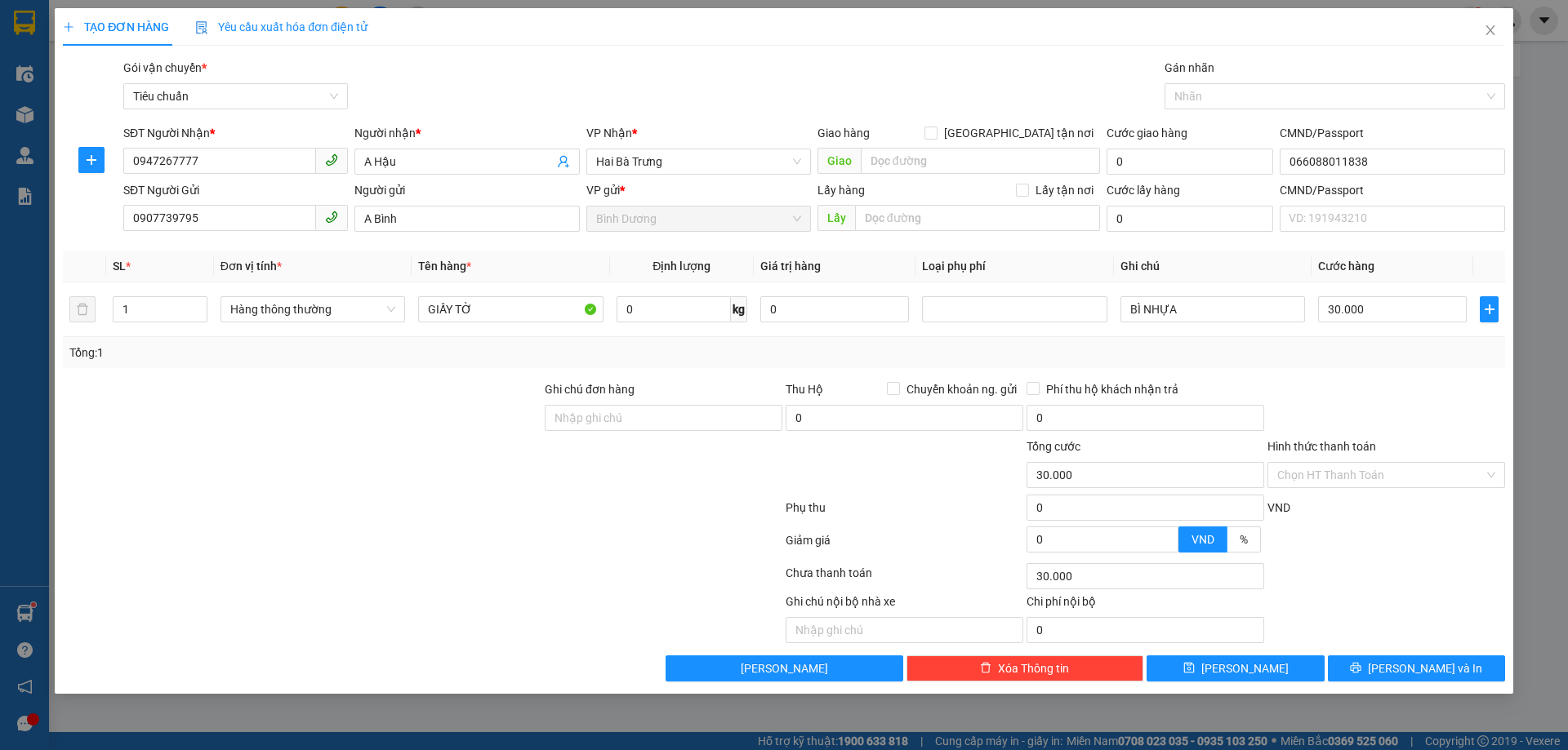
click at [1315, 370] on div "Transit Pickup Surcharge Ids Transit Deliver Surcharge Ids Transit Deliver Surc…" at bounding box center [784, 370] width 1442 height 623
click at [1353, 482] on input "Hình thức thanh toán" at bounding box center [1380, 475] width 206 height 25
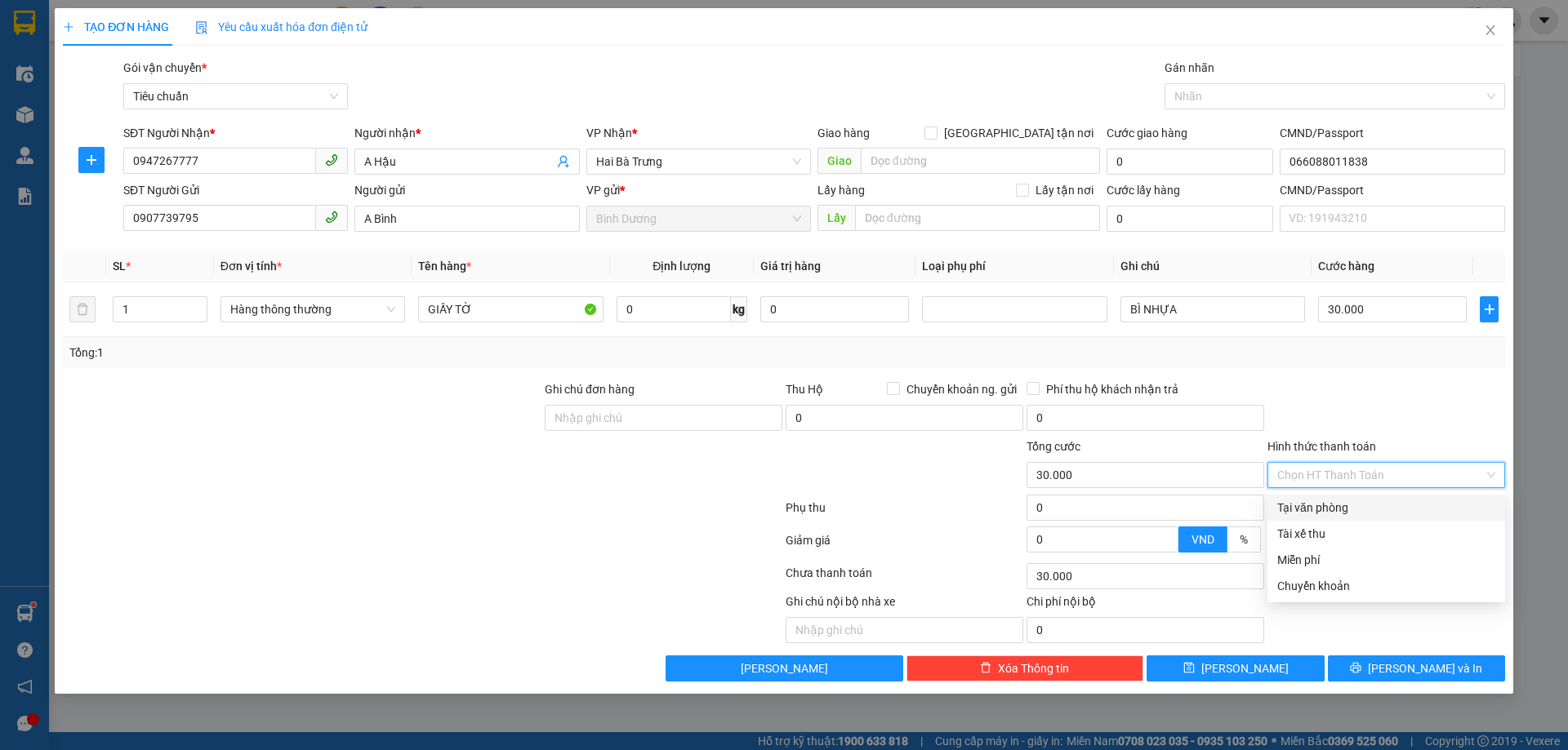
drag, startPoint x: 1351, startPoint y: 507, endPoint x: 1362, endPoint y: 501, distance: 12.5
click at [1352, 509] on div "Tại văn phòng" at bounding box center [1386, 507] width 218 height 18
type input "0"
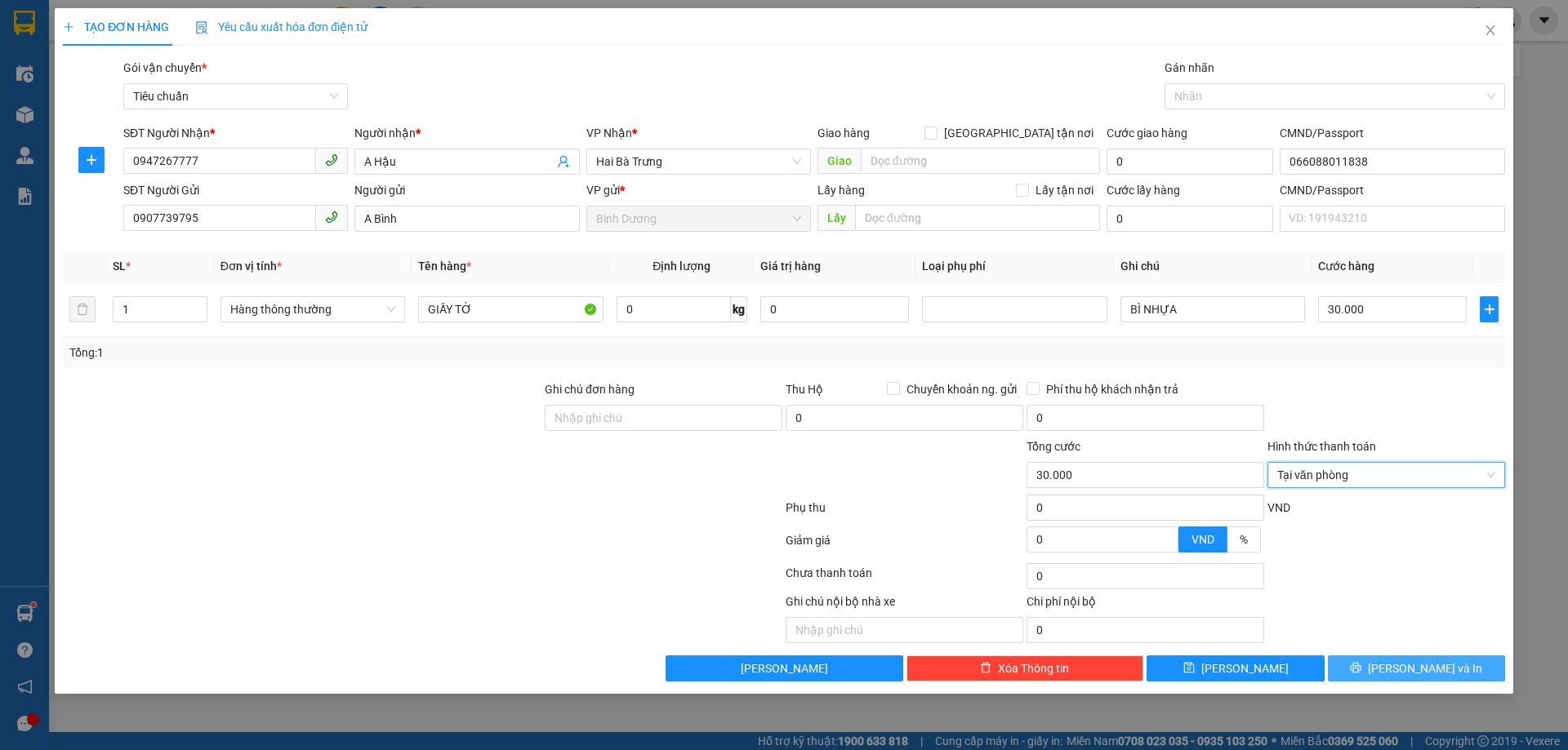
drag, startPoint x: 1432, startPoint y: 672, endPoint x: 1417, endPoint y: 655, distance: 22.7
click at [1432, 673] on span "[PERSON_NAME] và In" at bounding box center [1425, 668] width 114 height 18
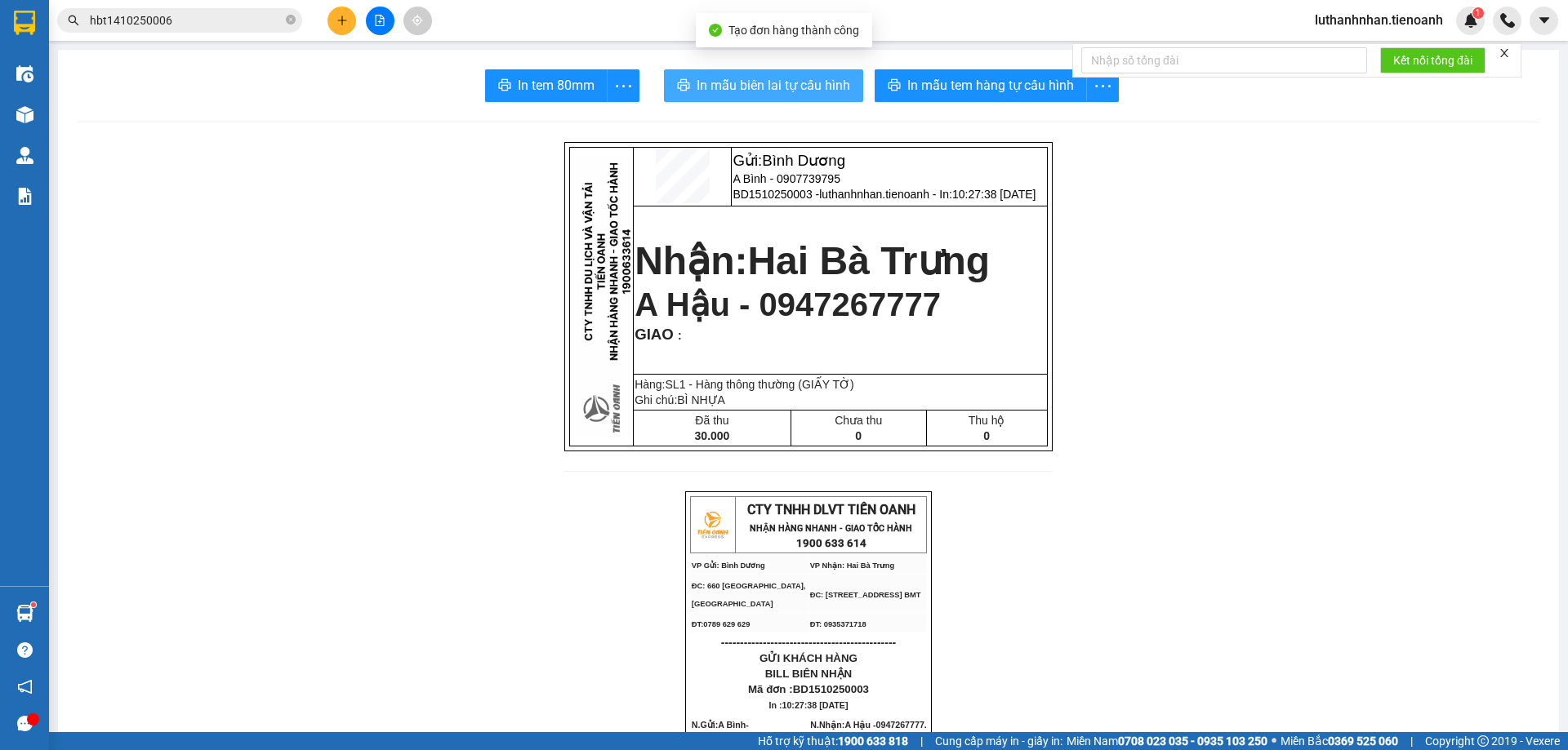
click at [712, 92] on span "In mẫu biên lai tự cấu hình" at bounding box center [773, 85] width 153 height 20
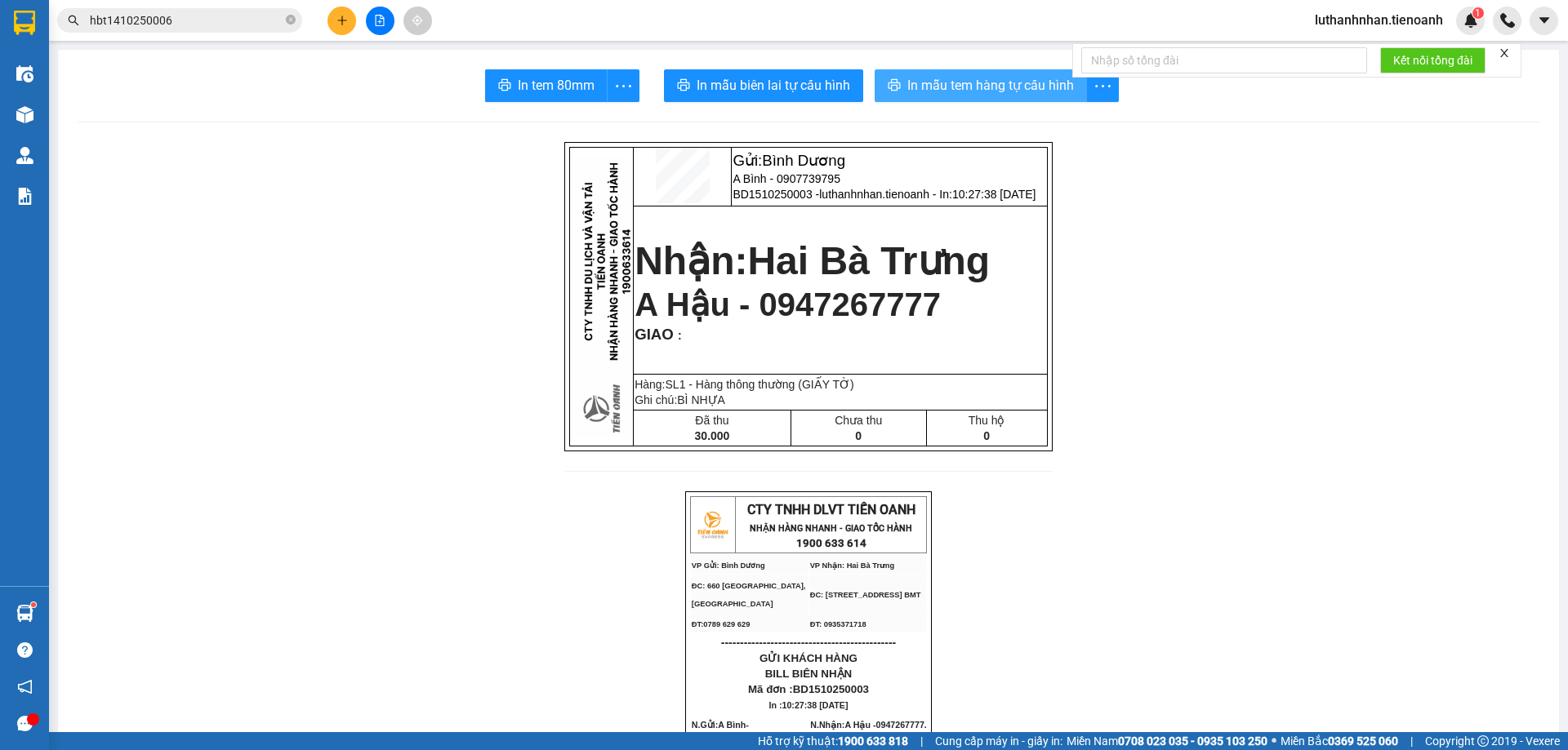
click at [989, 80] on span "In mẫu tem hàng tự cấu hình" at bounding box center [990, 85] width 166 height 20
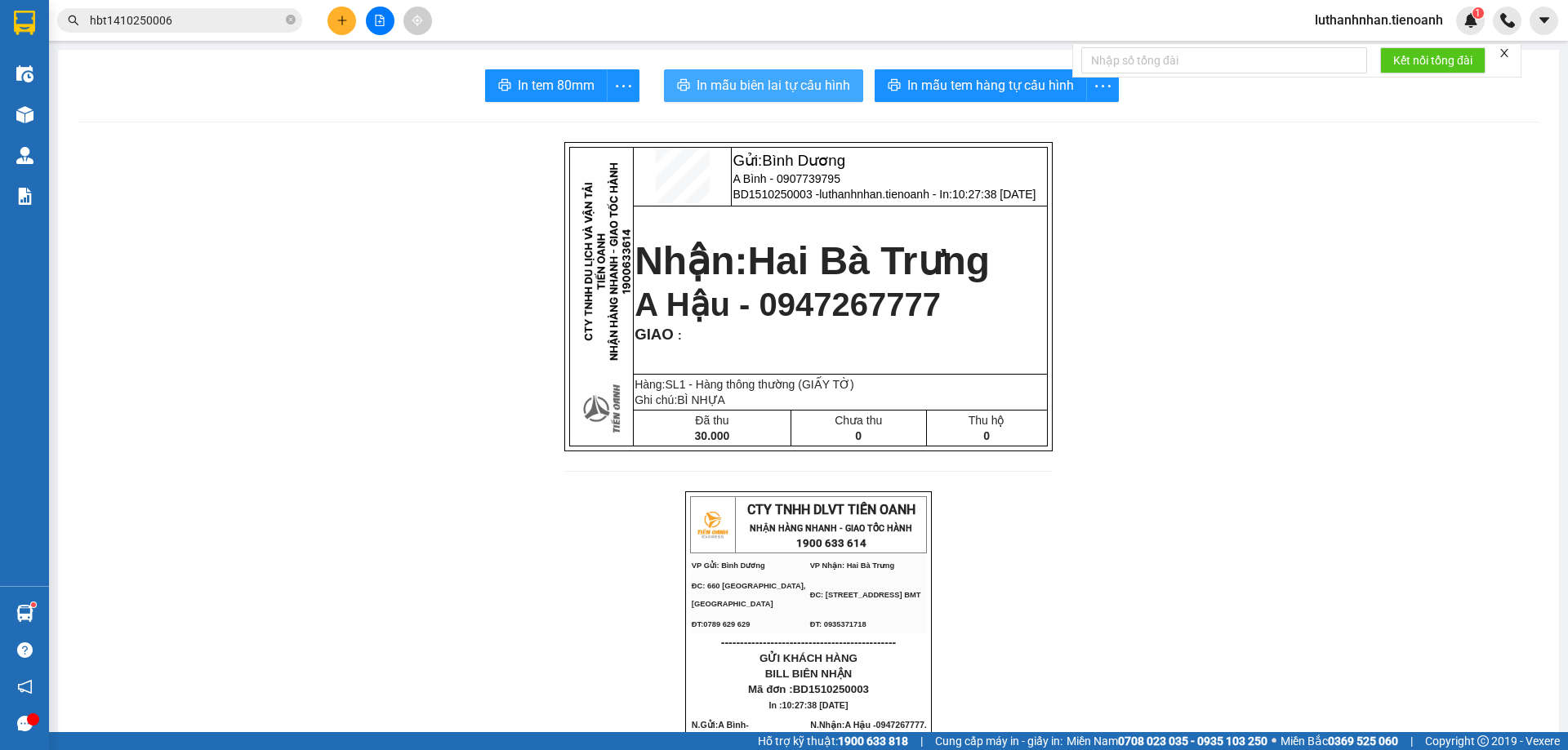
click at [807, 84] on span "In mẫu biên lai tự cấu hình" at bounding box center [773, 85] width 153 height 20
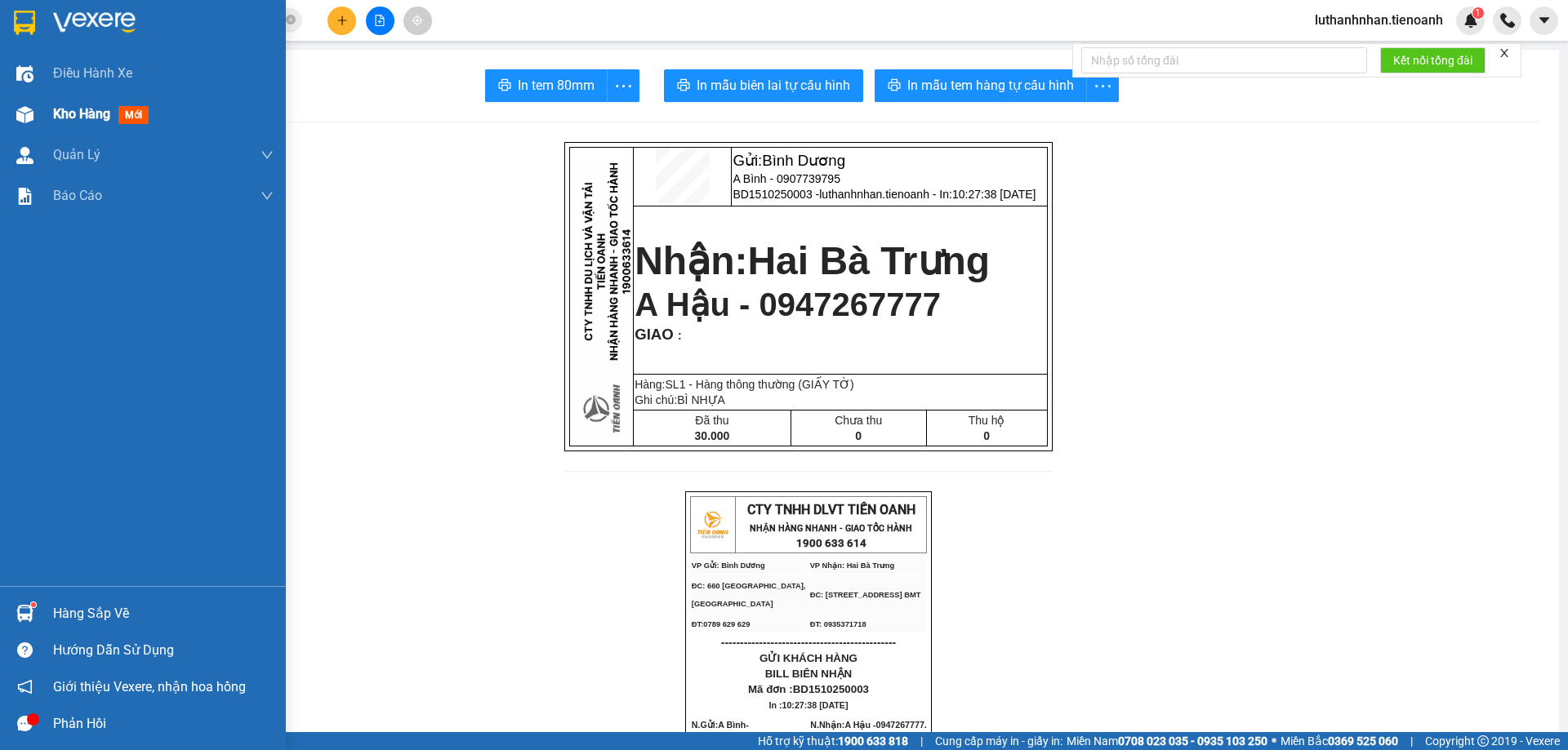
drag, startPoint x: 38, startPoint y: 114, endPoint x: 87, endPoint y: 132, distance: 52.2
click at [38, 114] on div at bounding box center [25, 115] width 29 height 29
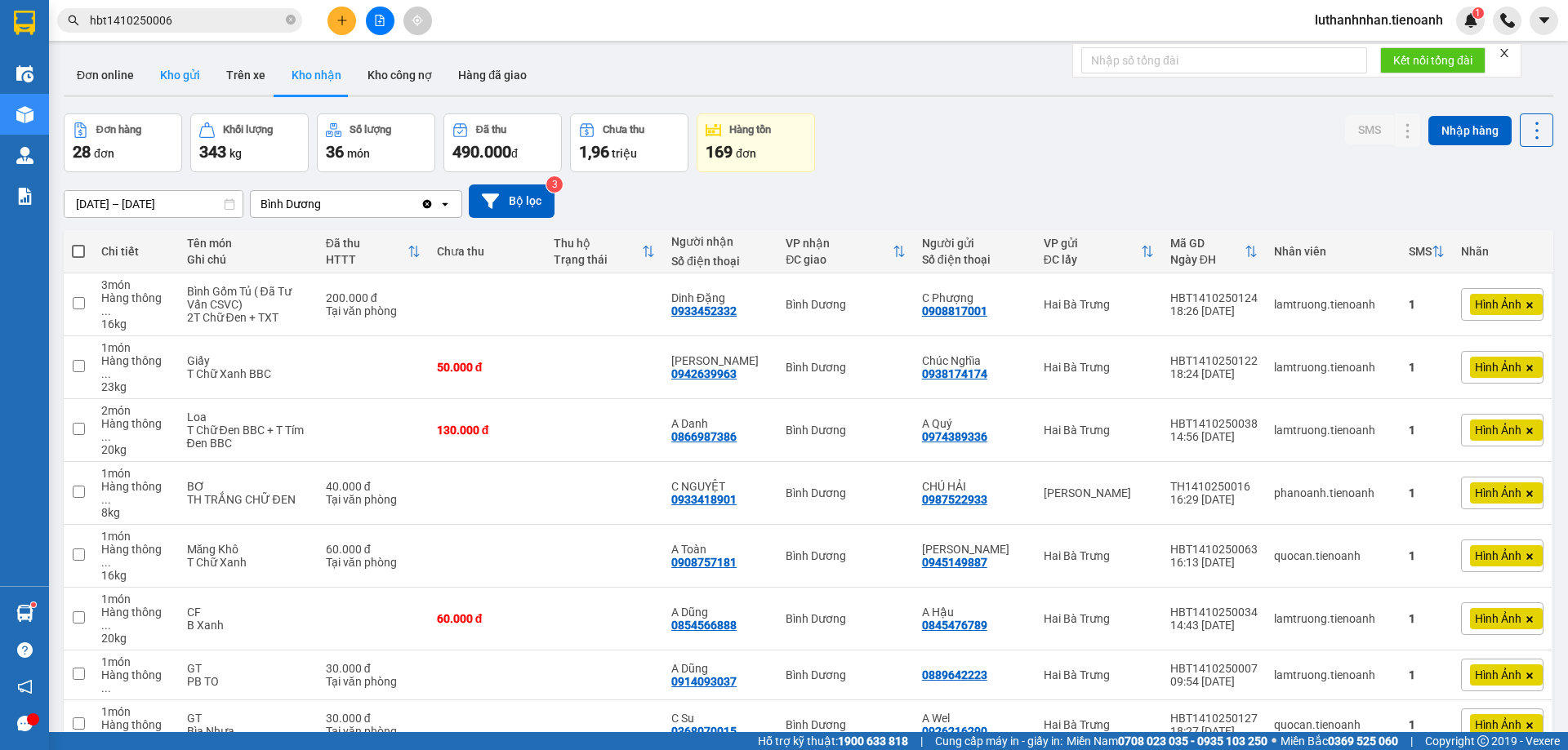
click at [194, 79] on button "Kho gửi" at bounding box center [180, 75] width 67 height 39
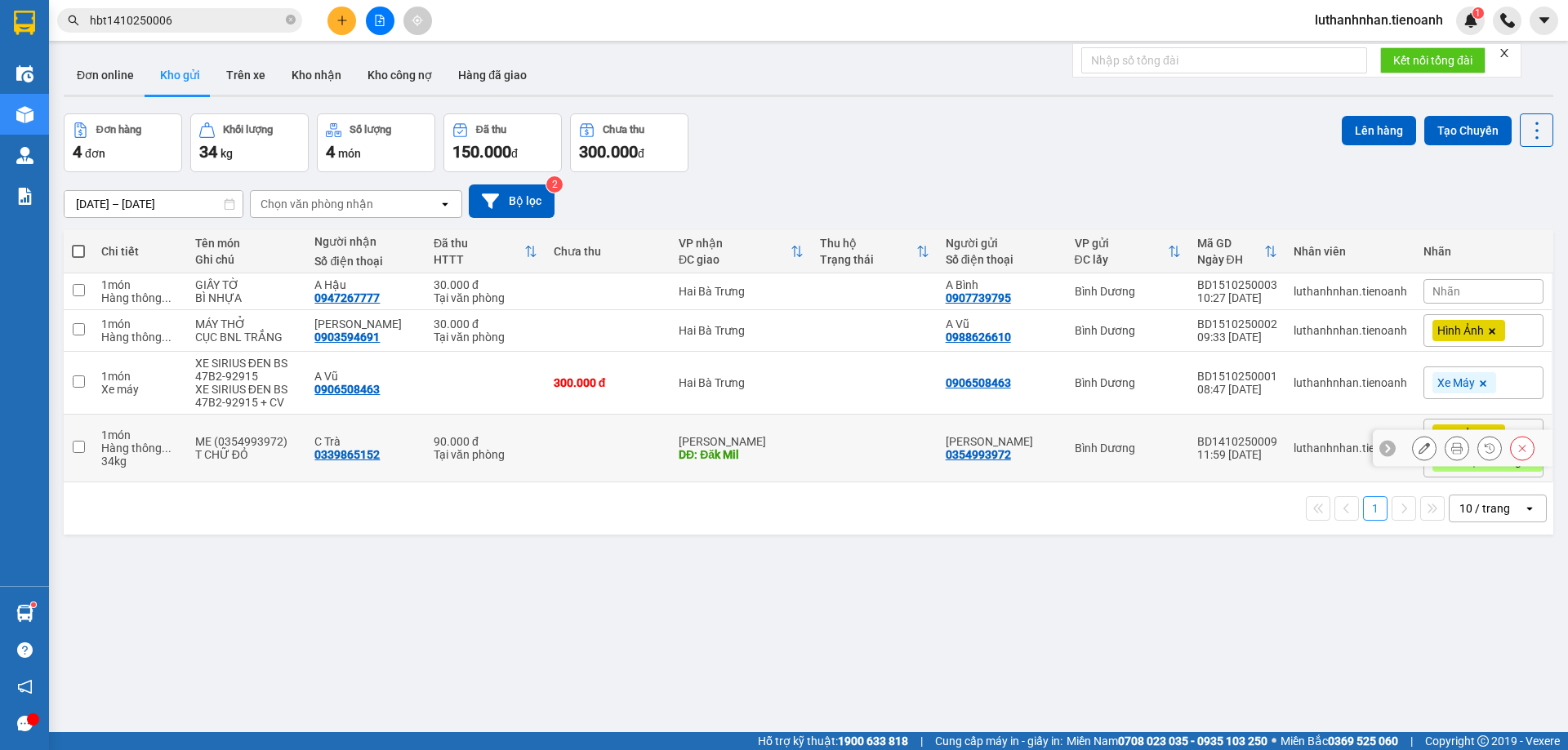
click at [588, 463] on td at bounding box center [608, 448] width 125 height 67
checkbox input "true"
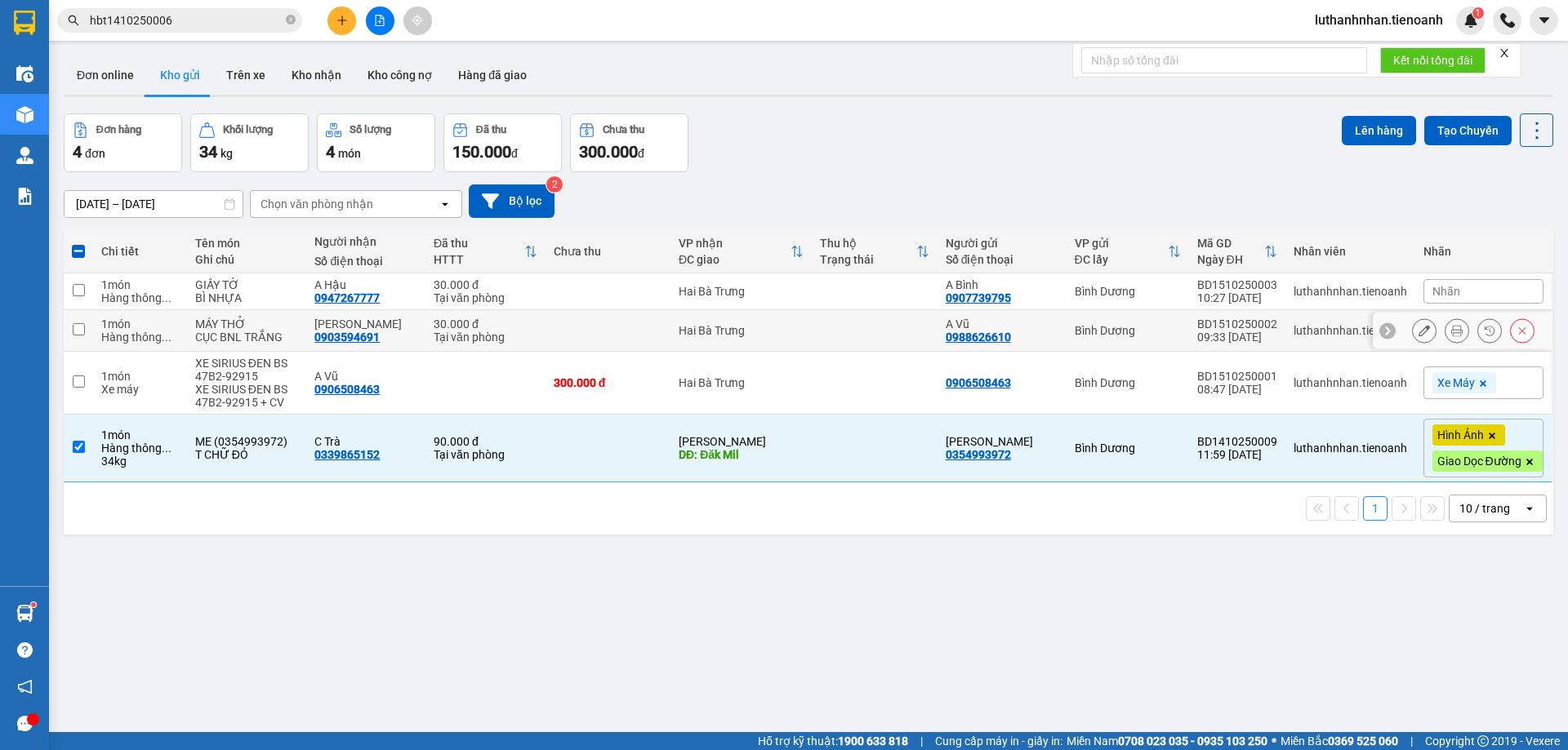
click at [635, 331] on td at bounding box center [608, 331] width 125 height 42
checkbox input "true"
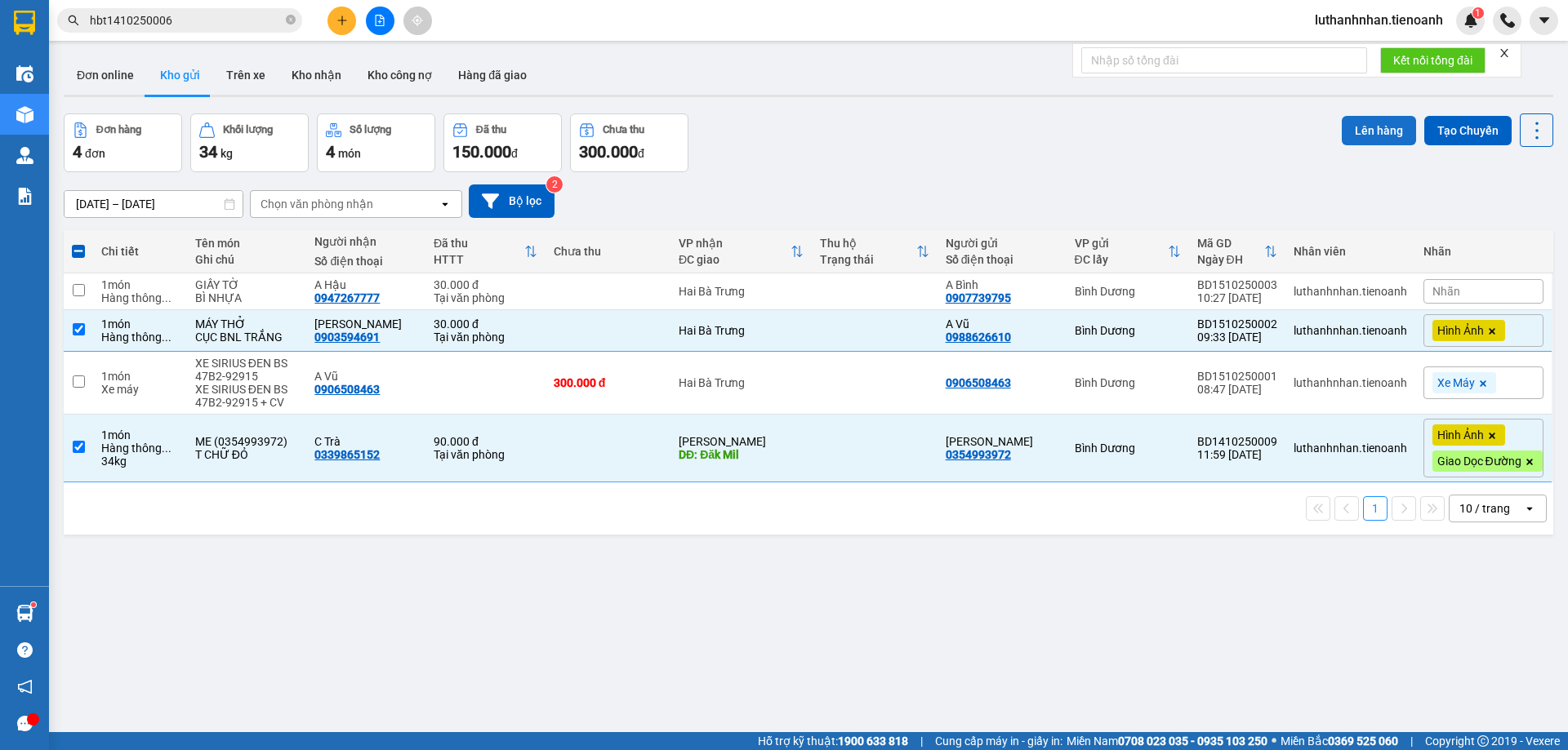
click at [1384, 131] on button "Lên hàng" at bounding box center [1378, 130] width 74 height 29
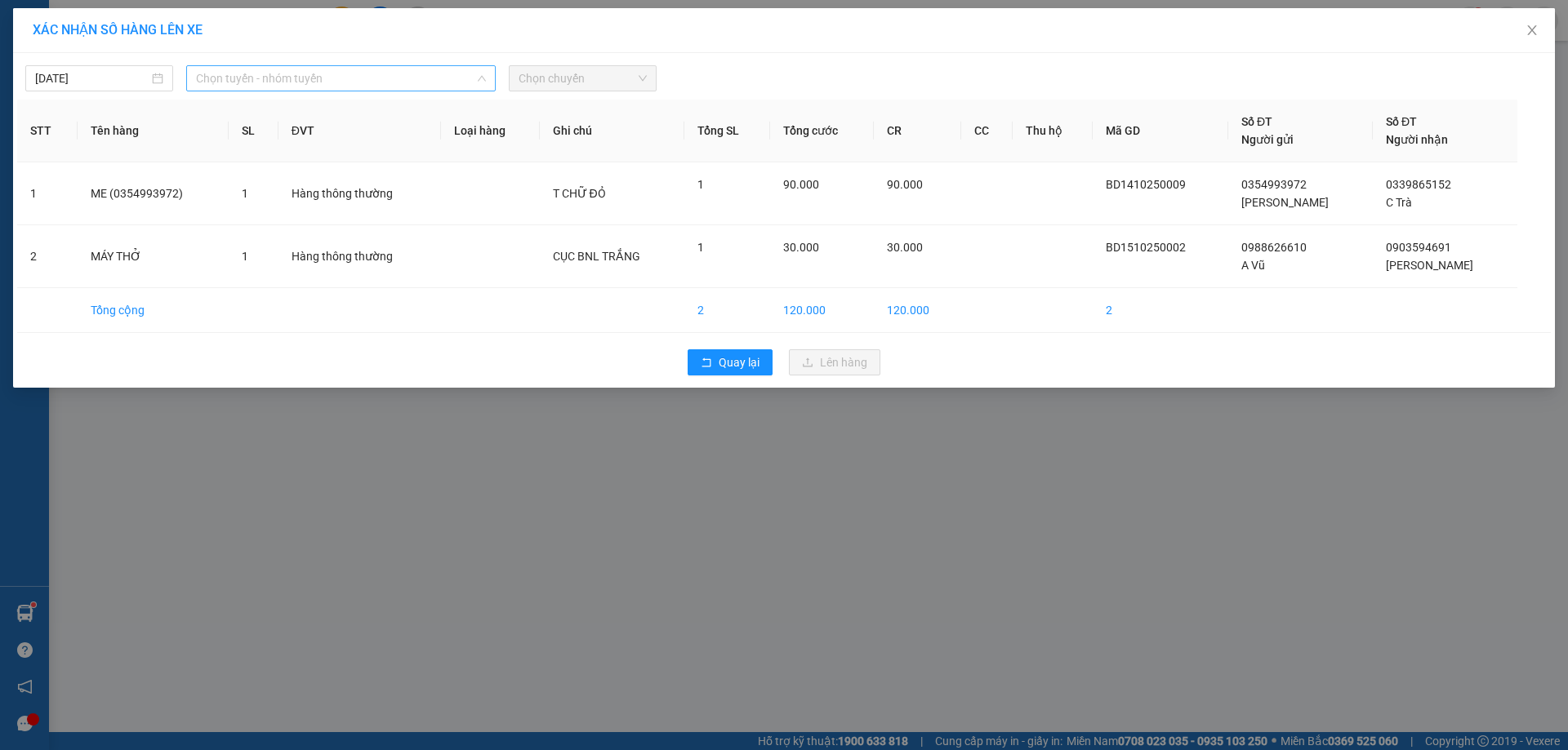
click at [336, 72] on span "Chọn tuyến - nhóm tuyến" at bounding box center [341, 78] width 290 height 25
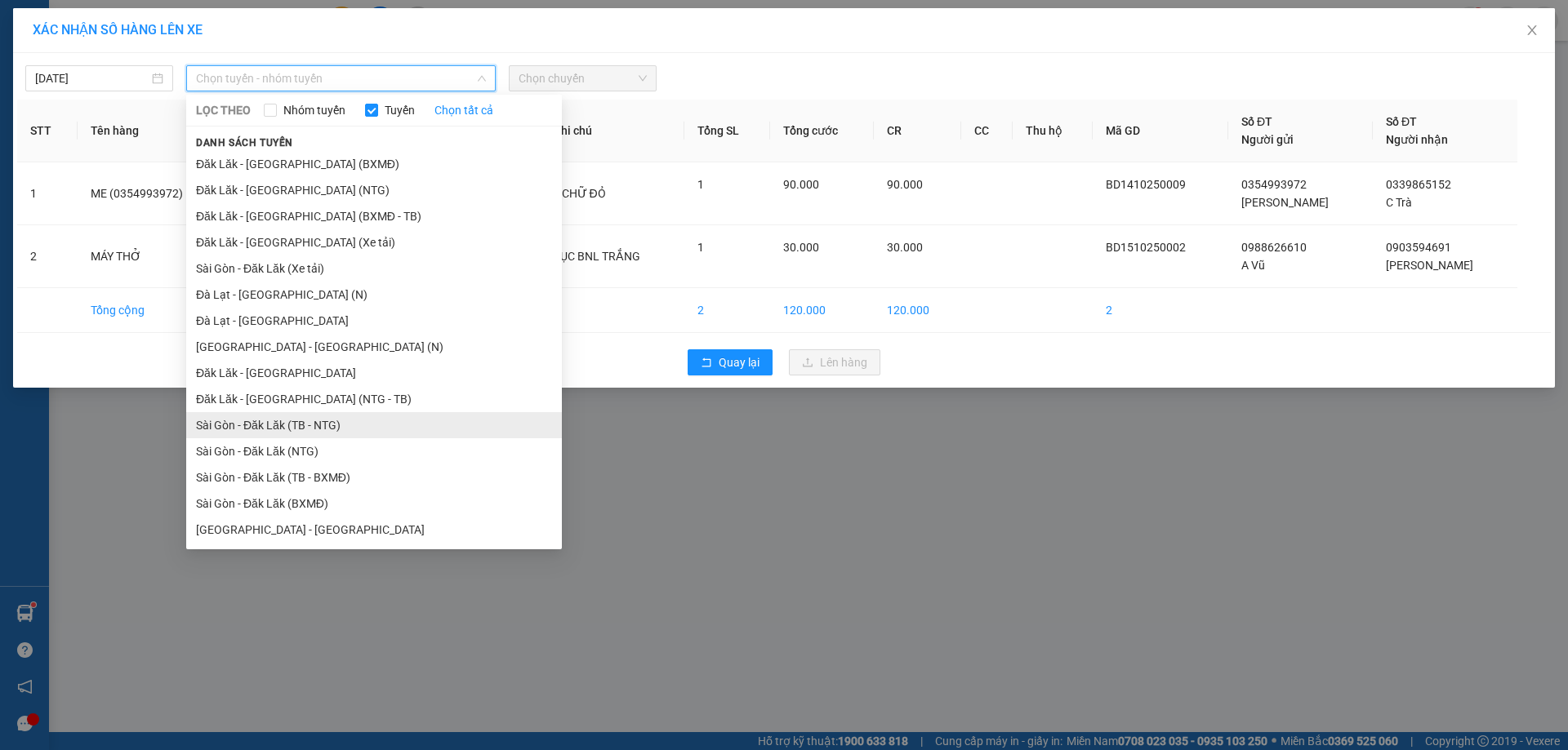
click at [321, 428] on li "Sài Gòn - Đăk Lăk (TB - NTG)" at bounding box center [373, 425] width 376 height 26
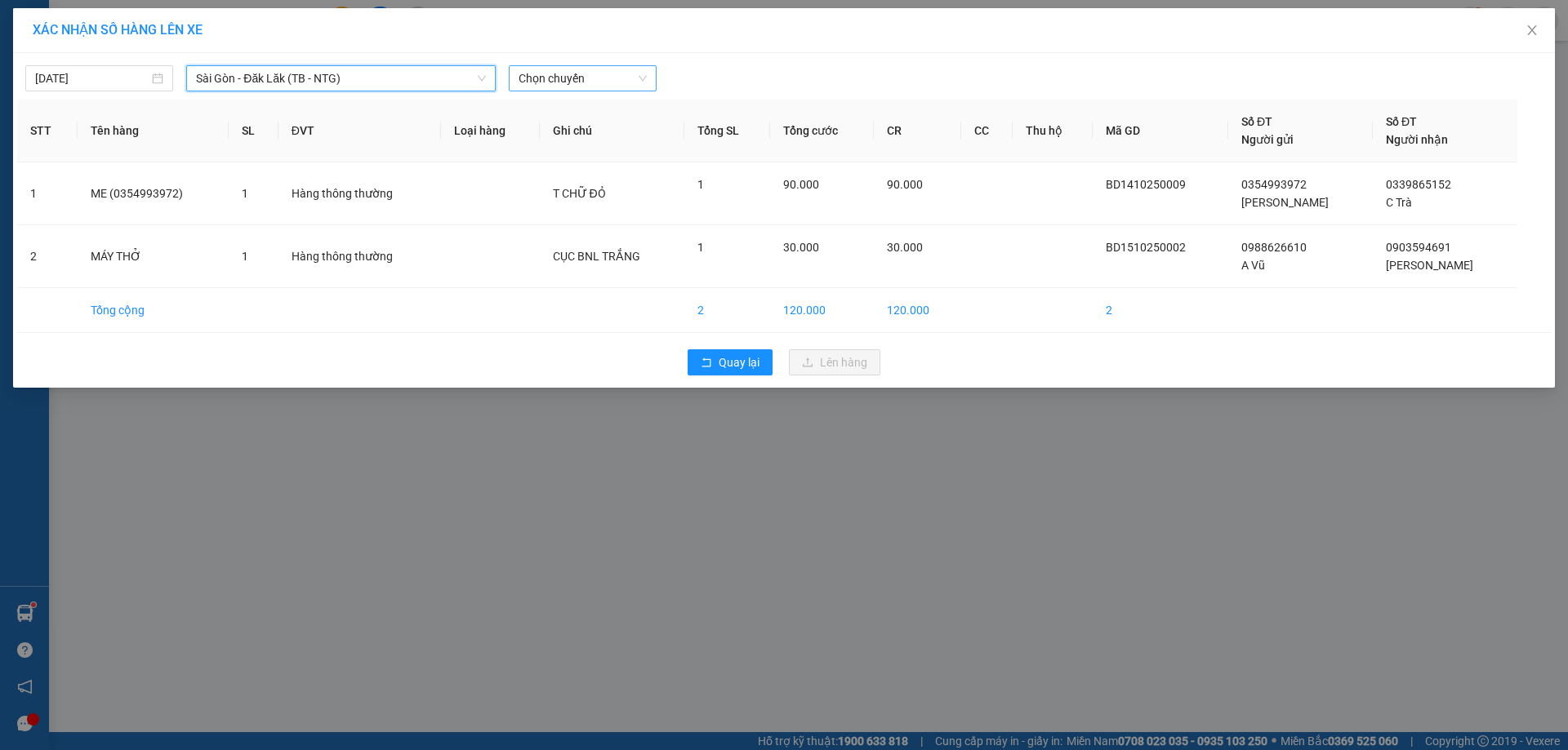
click at [571, 72] on span "Chọn chuyến" at bounding box center [582, 78] width 128 height 25
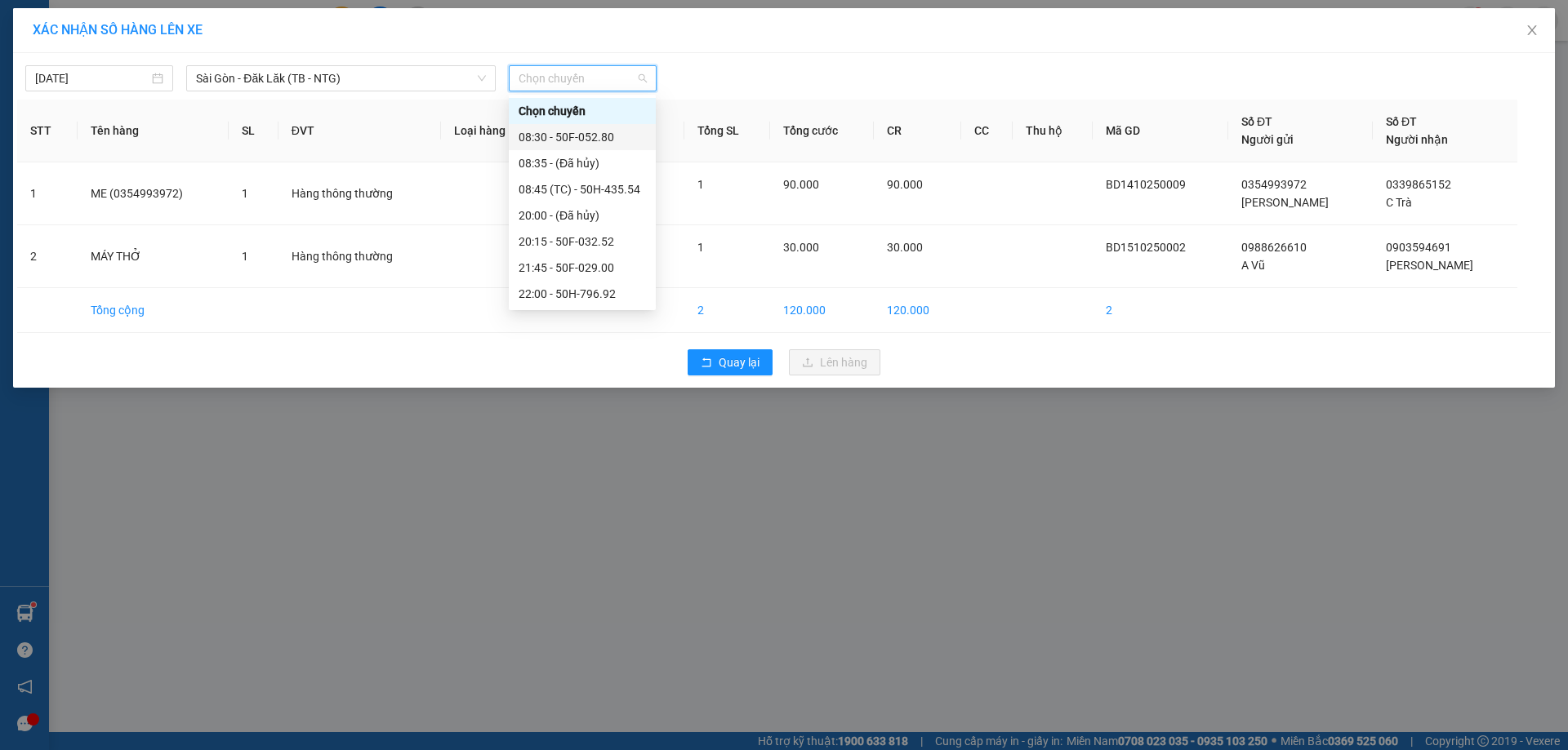
click at [618, 136] on div "08:30 - 50F-052.80" at bounding box center [581, 136] width 127 height 18
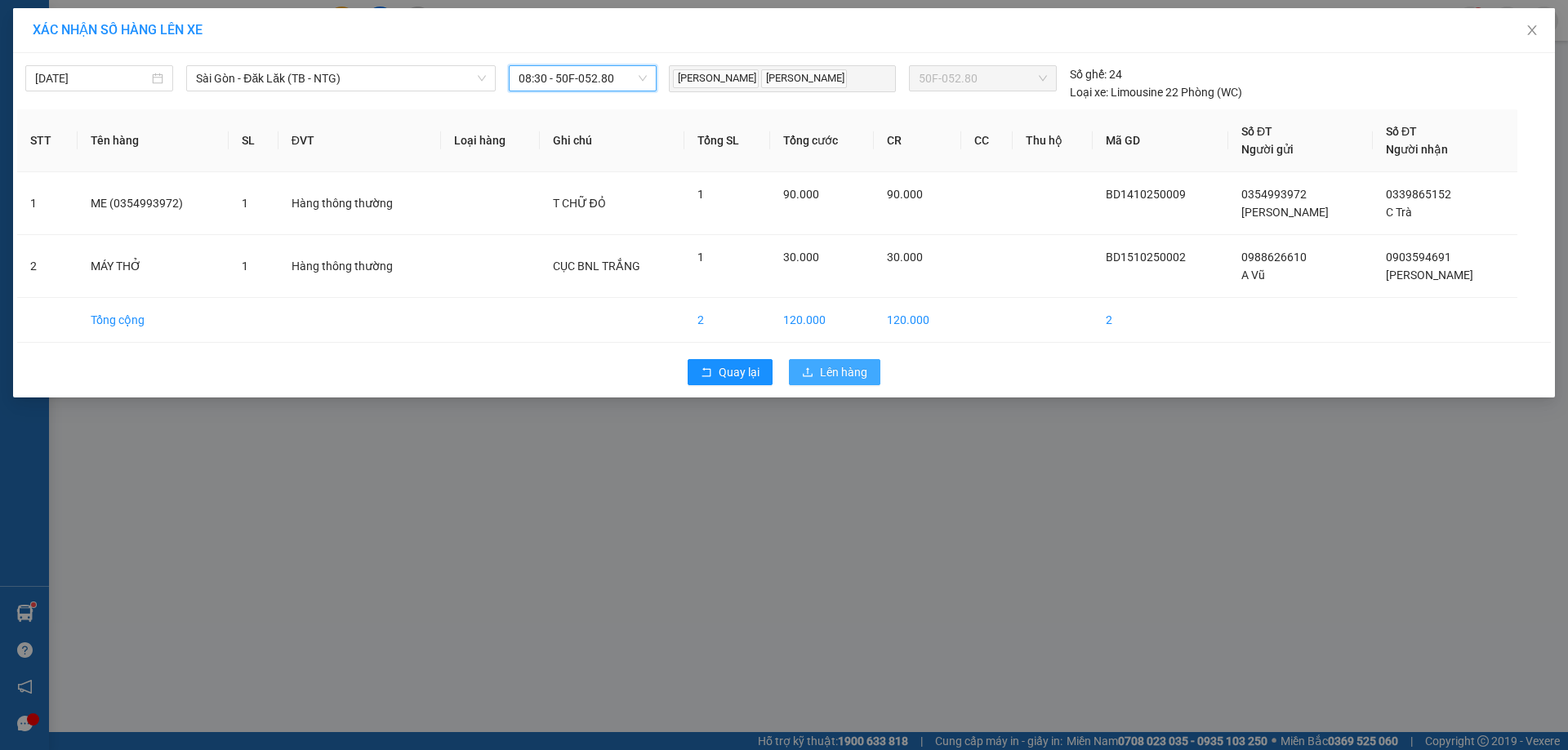
click at [841, 374] on span "Lên hàng" at bounding box center [844, 372] width 48 height 18
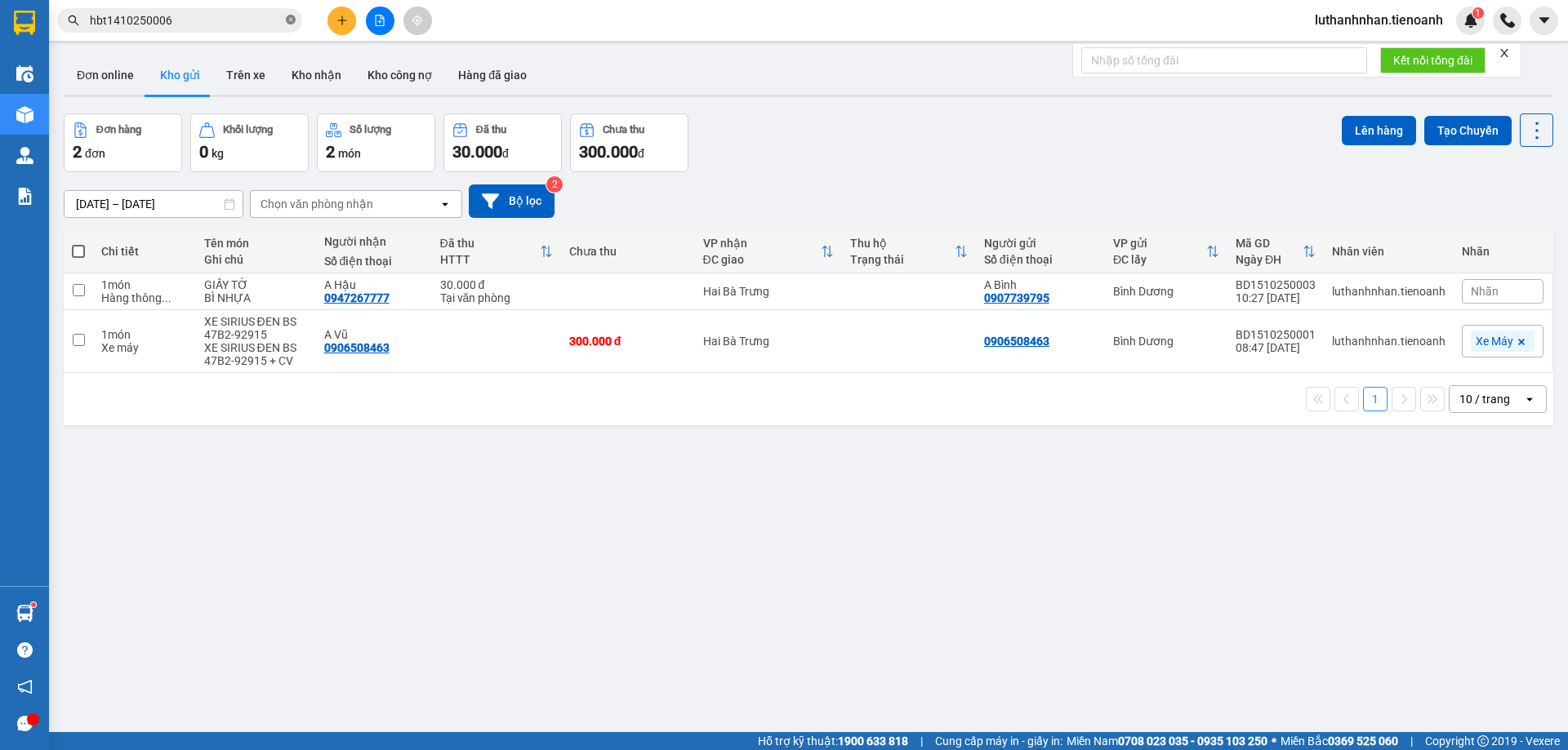
click at [291, 20] on icon "close-circle" at bounding box center [290, 19] width 9 height 9
click at [272, 14] on input "text" at bounding box center [186, 20] width 193 height 18
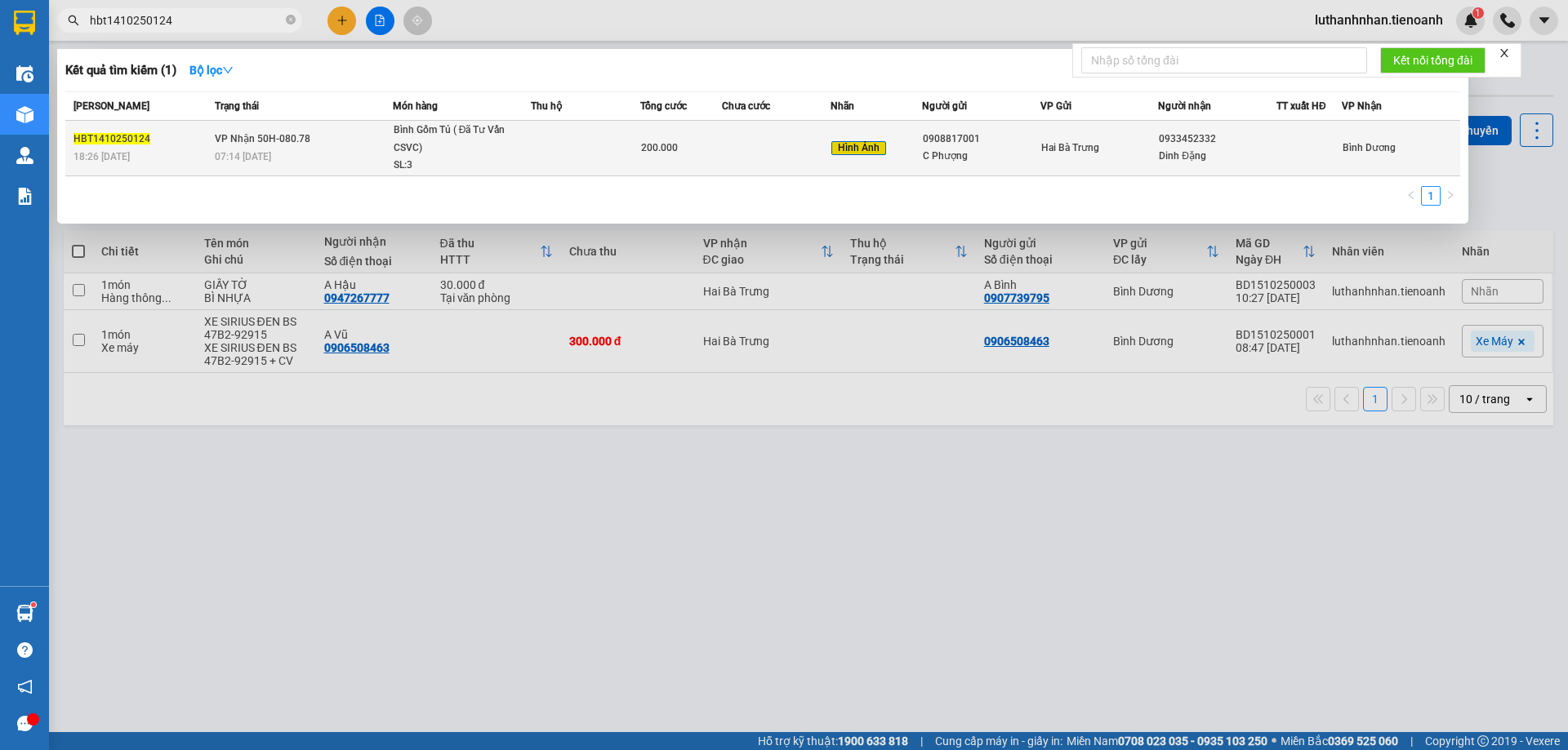
type input "hbt1410250124"
click at [543, 134] on td at bounding box center [585, 148] width 109 height 55
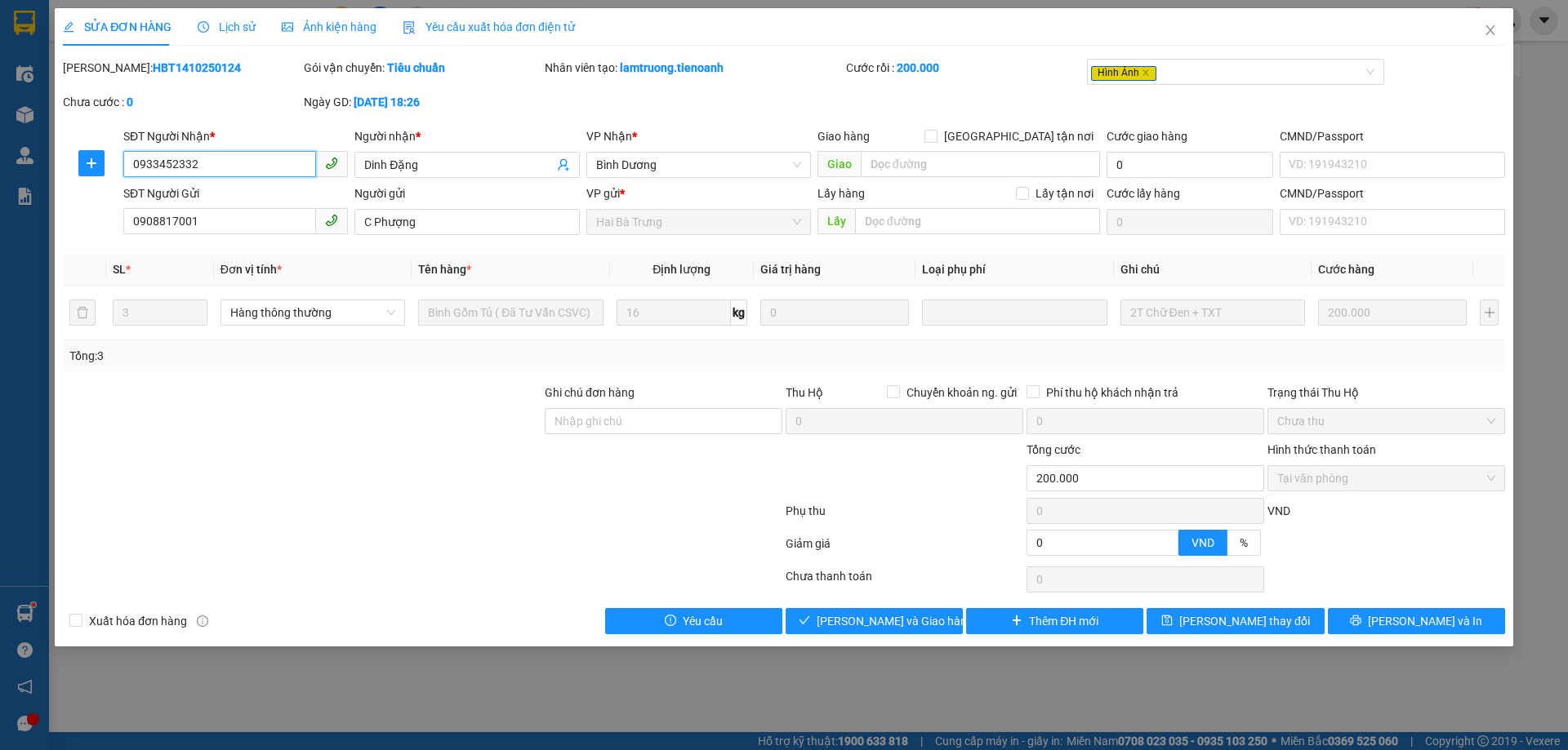
type input "0933452332"
type input "Dinh Đặng"
type input "0908817001"
type input "C Phượng"
type input "0"
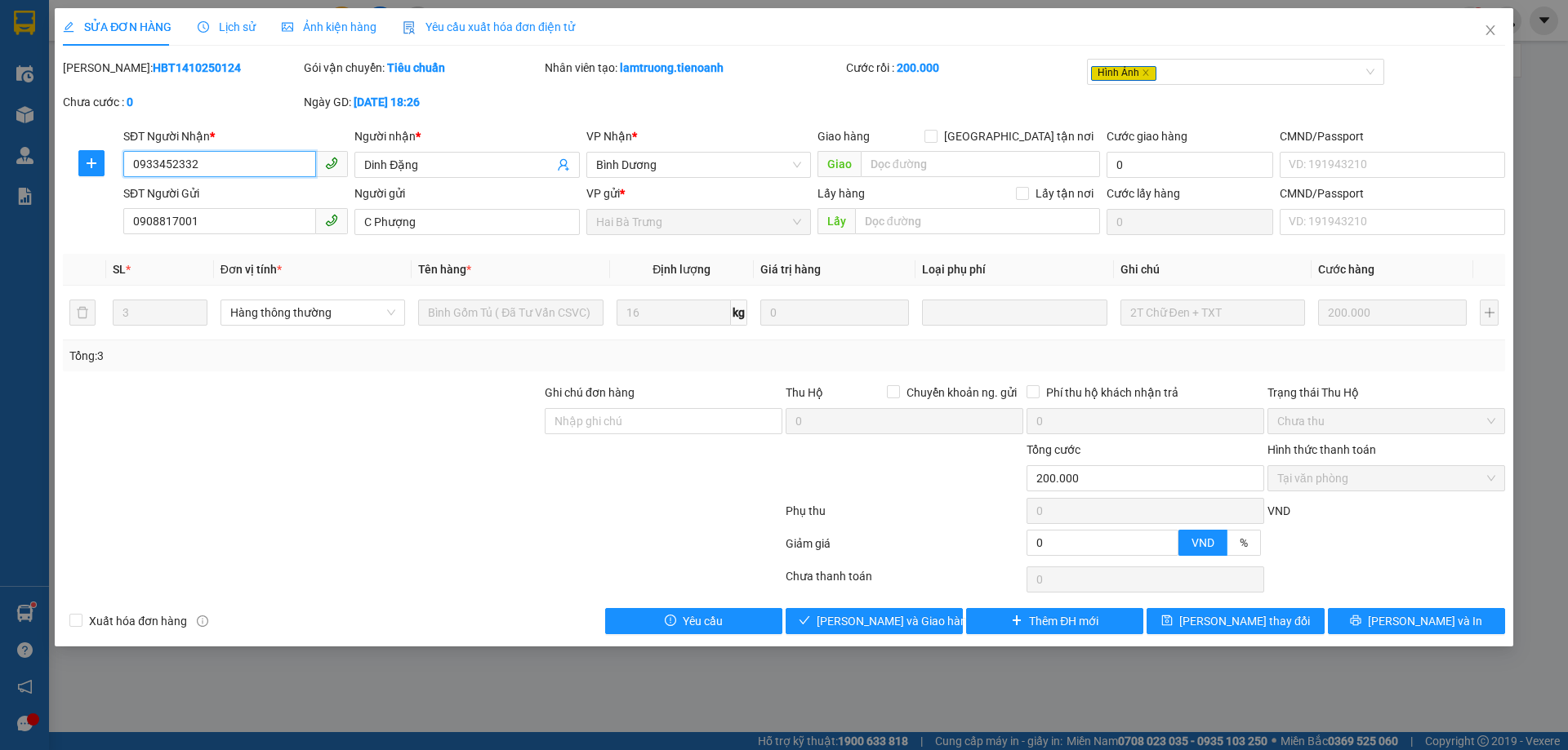
type input "200.000"
click at [917, 625] on button "Giao hàng" at bounding box center [874, 620] width 177 height 26
